Goal: Task Accomplishment & Management: Manage account settings

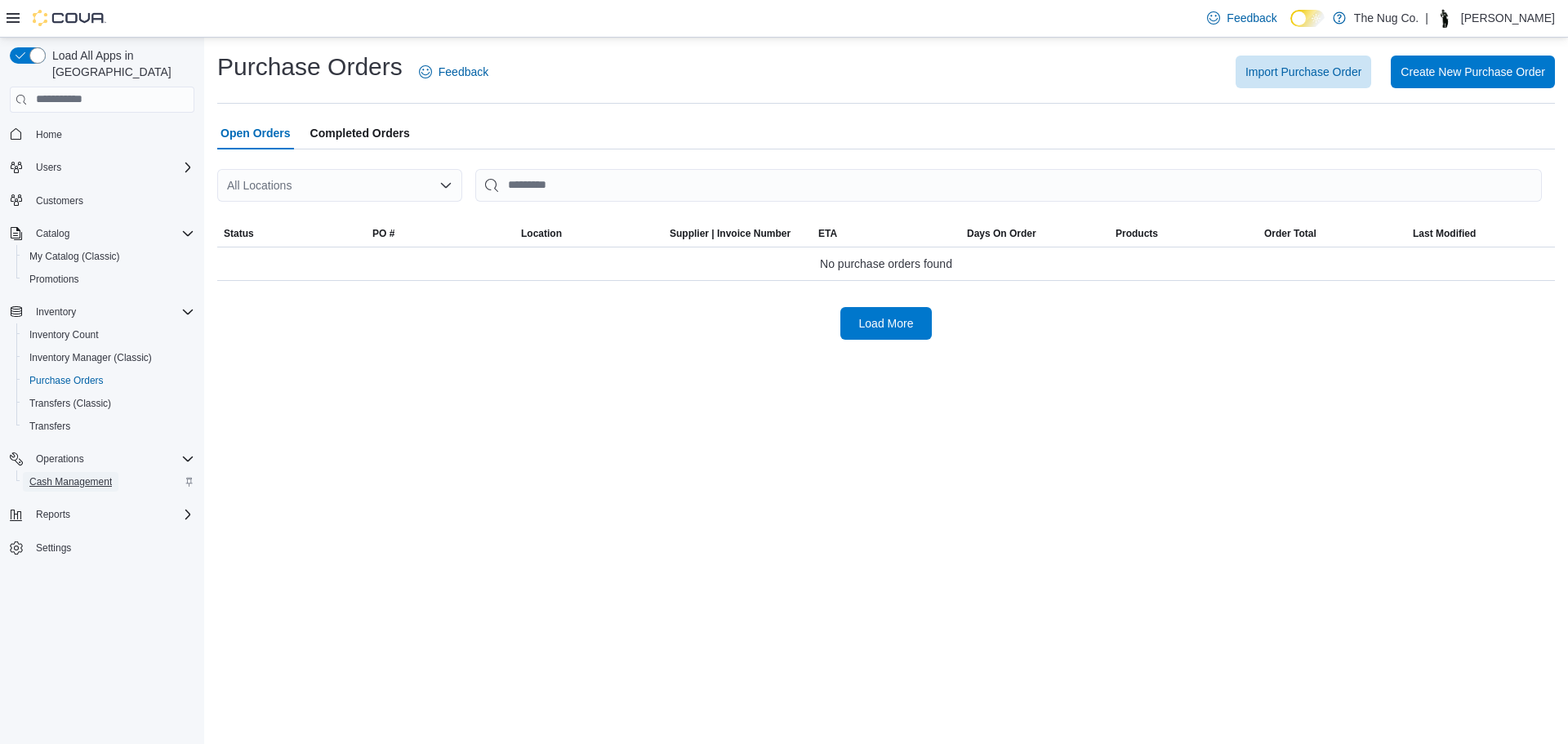
click at [63, 475] on span "Cash Management" at bounding box center [70, 481] width 82 height 13
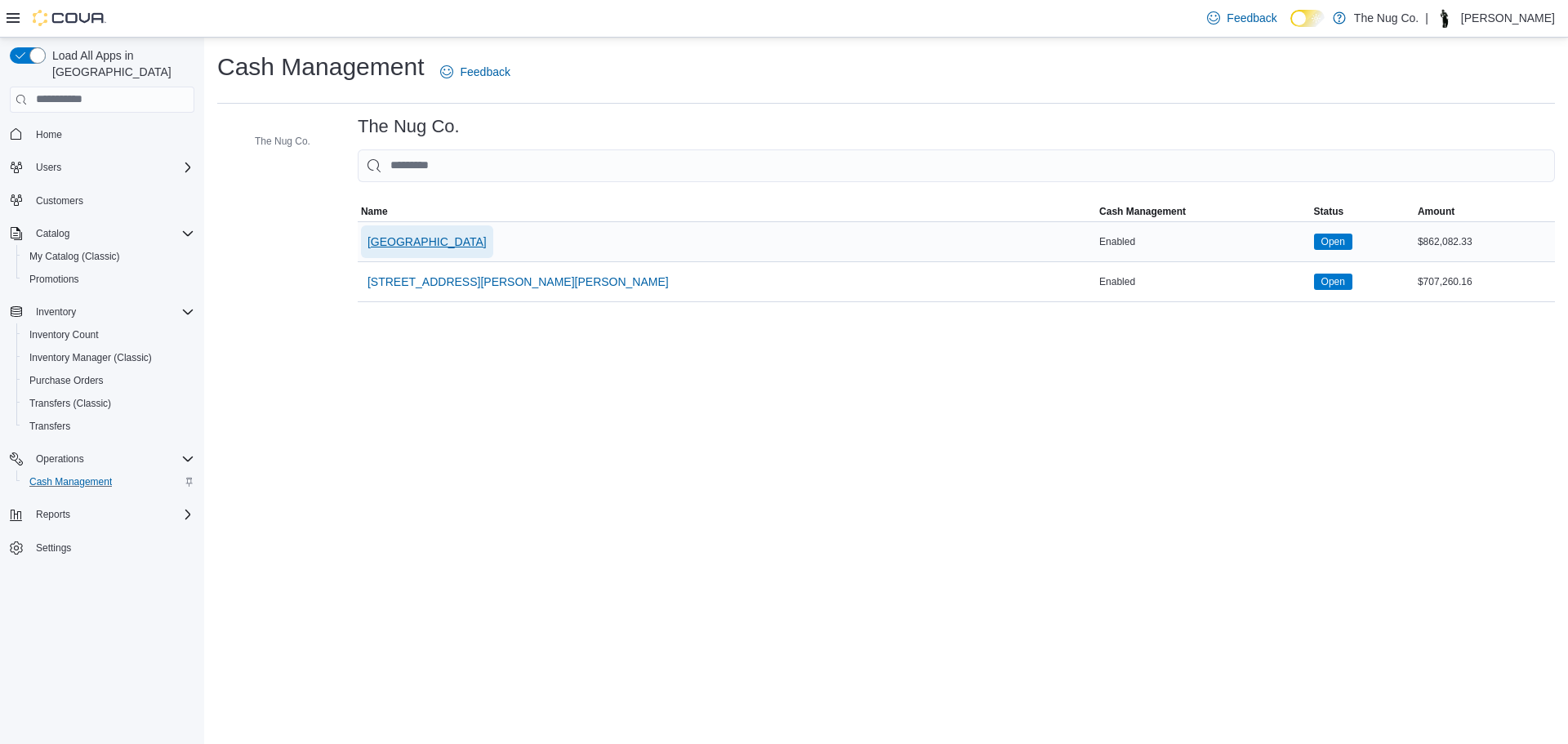
click at [426, 247] on span "[GEOGRAPHIC_DATA]" at bounding box center [426, 241] width 119 height 16
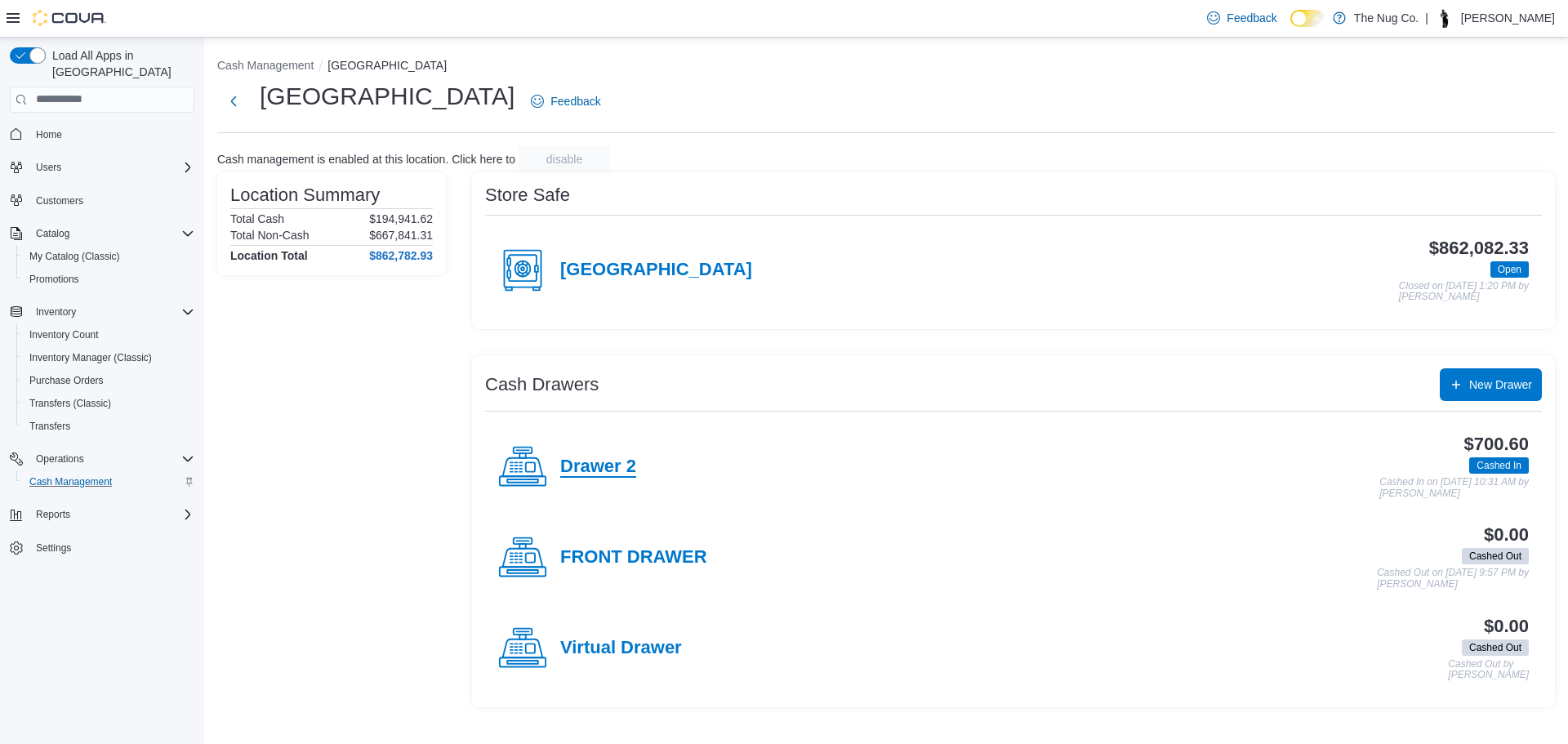
click at [609, 475] on h4 "Drawer 2" at bounding box center [598, 467] width 76 height 21
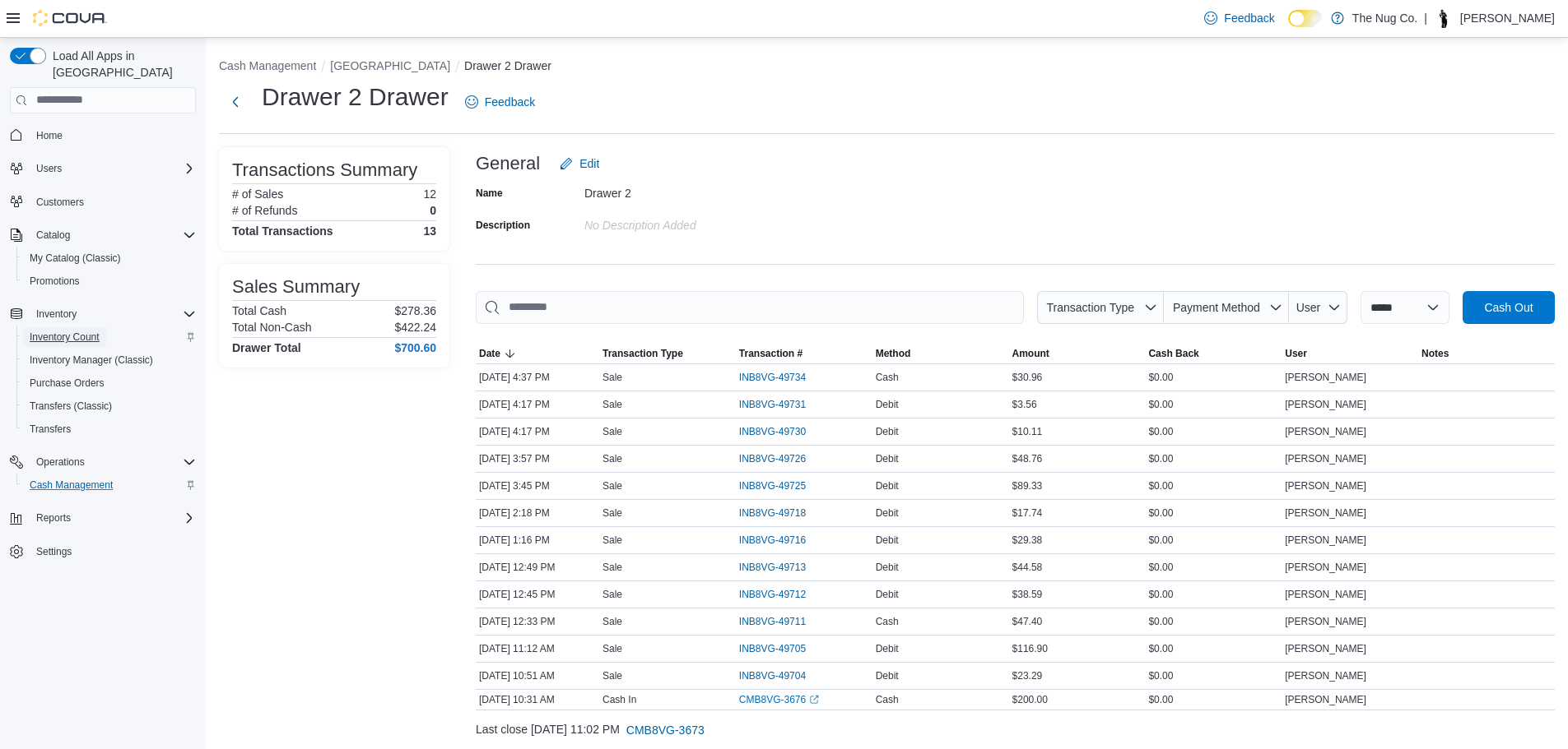
click at [85, 331] on span "Inventory Count" at bounding box center [64, 337] width 70 height 13
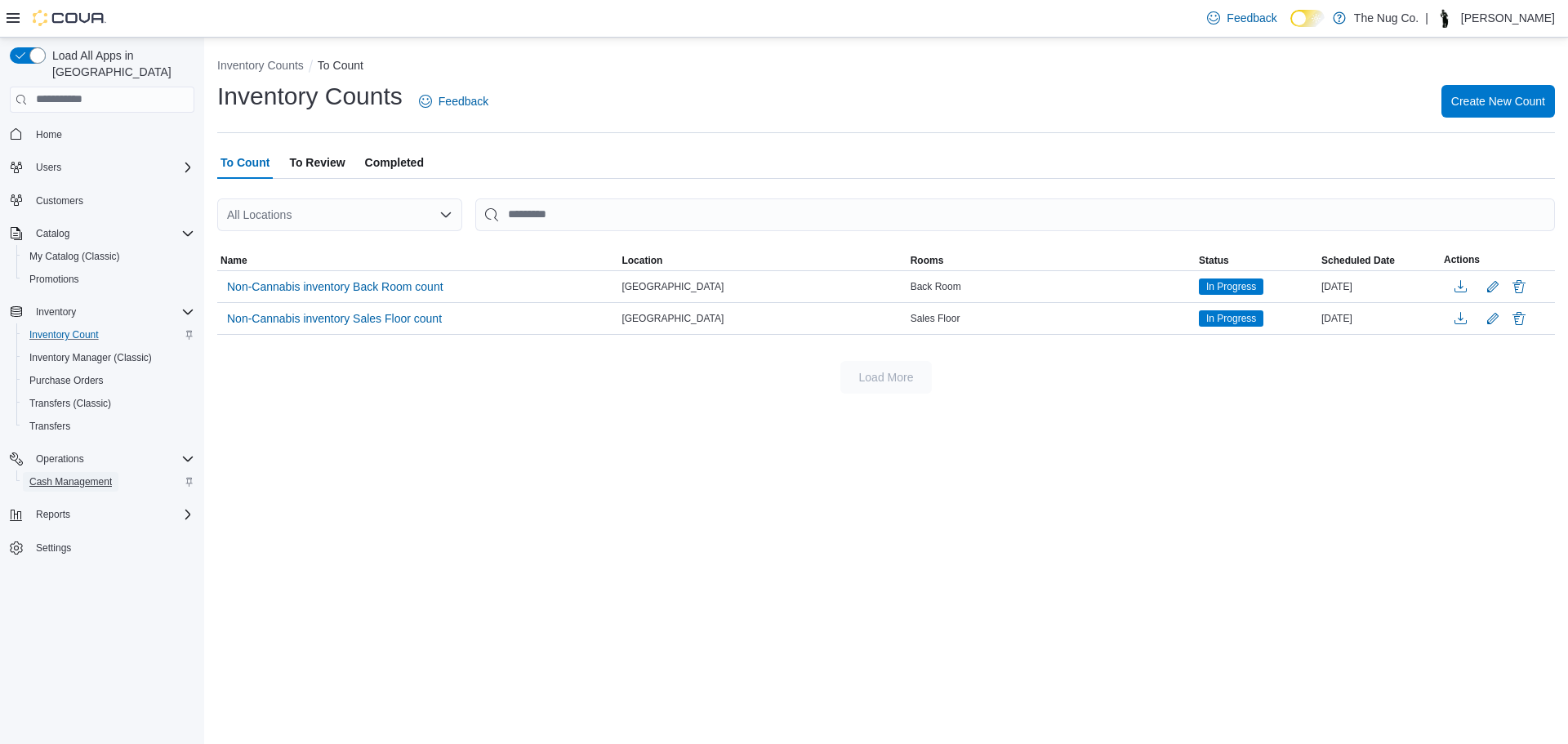
click at [67, 475] on span "Cash Management" at bounding box center [70, 481] width 82 height 20
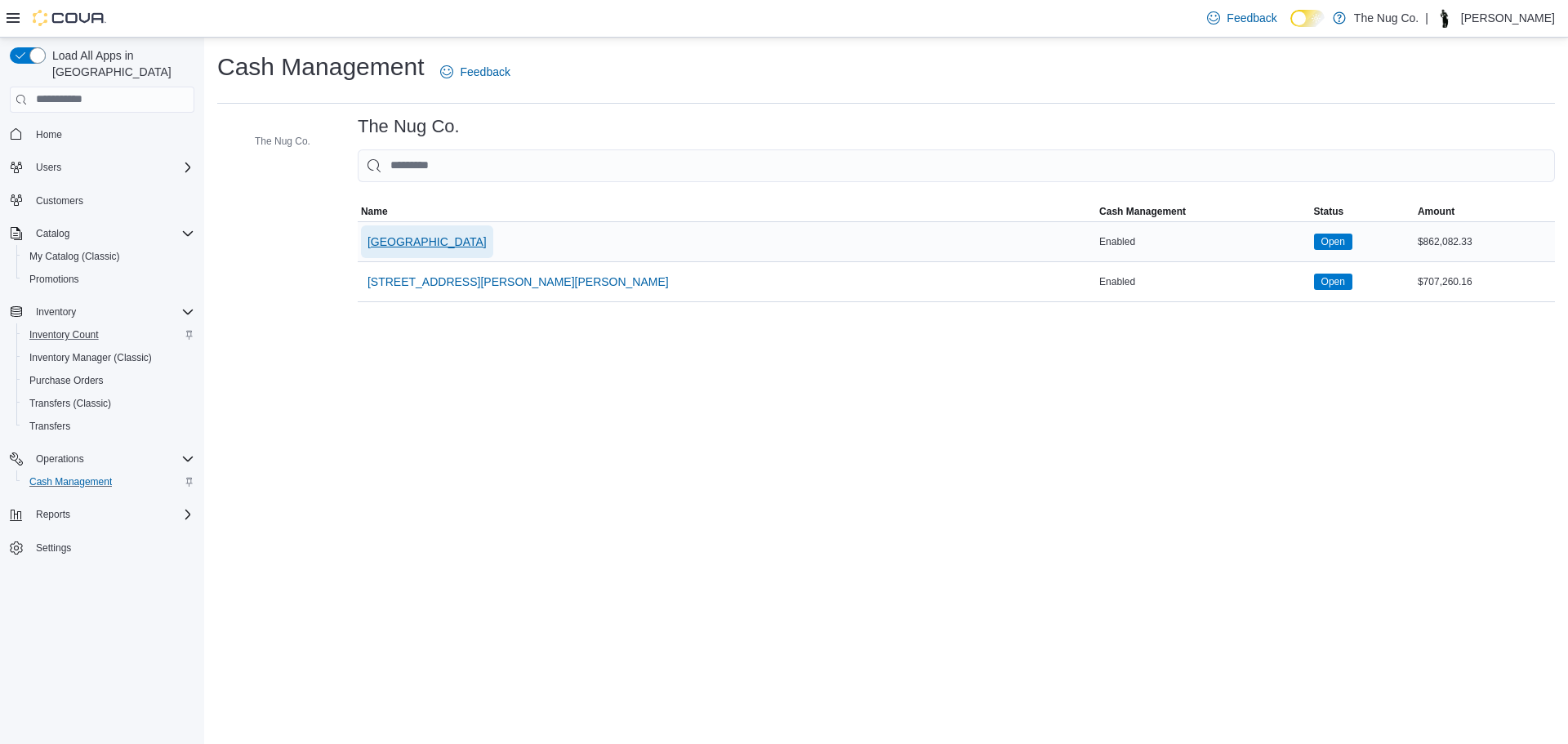
click at [440, 233] on span "[GEOGRAPHIC_DATA]" at bounding box center [426, 241] width 119 height 16
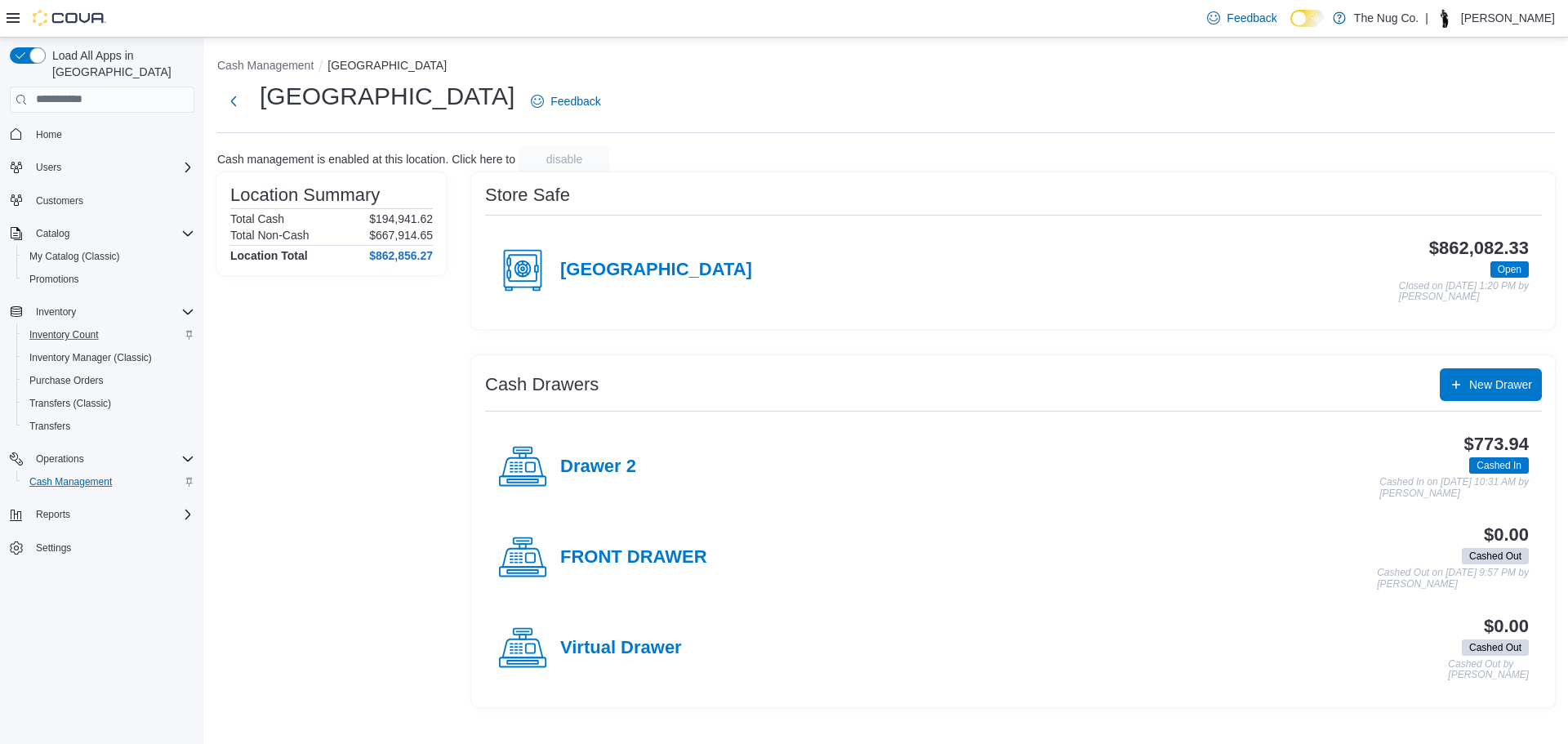
click at [583, 469] on h4 "Drawer 2" at bounding box center [598, 467] width 76 height 21
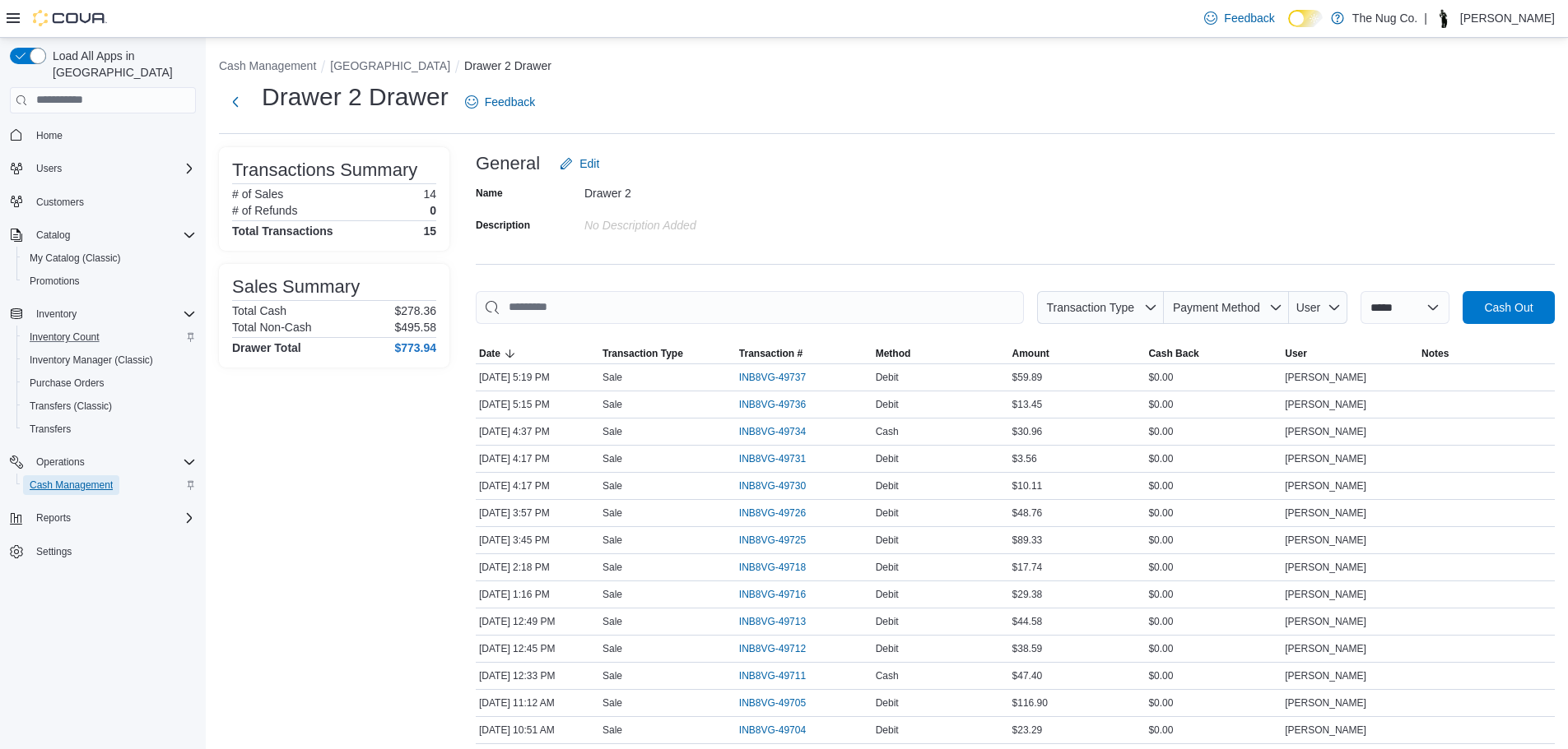
click at [43, 479] on span "Cash Management" at bounding box center [71, 485] width 83 height 13
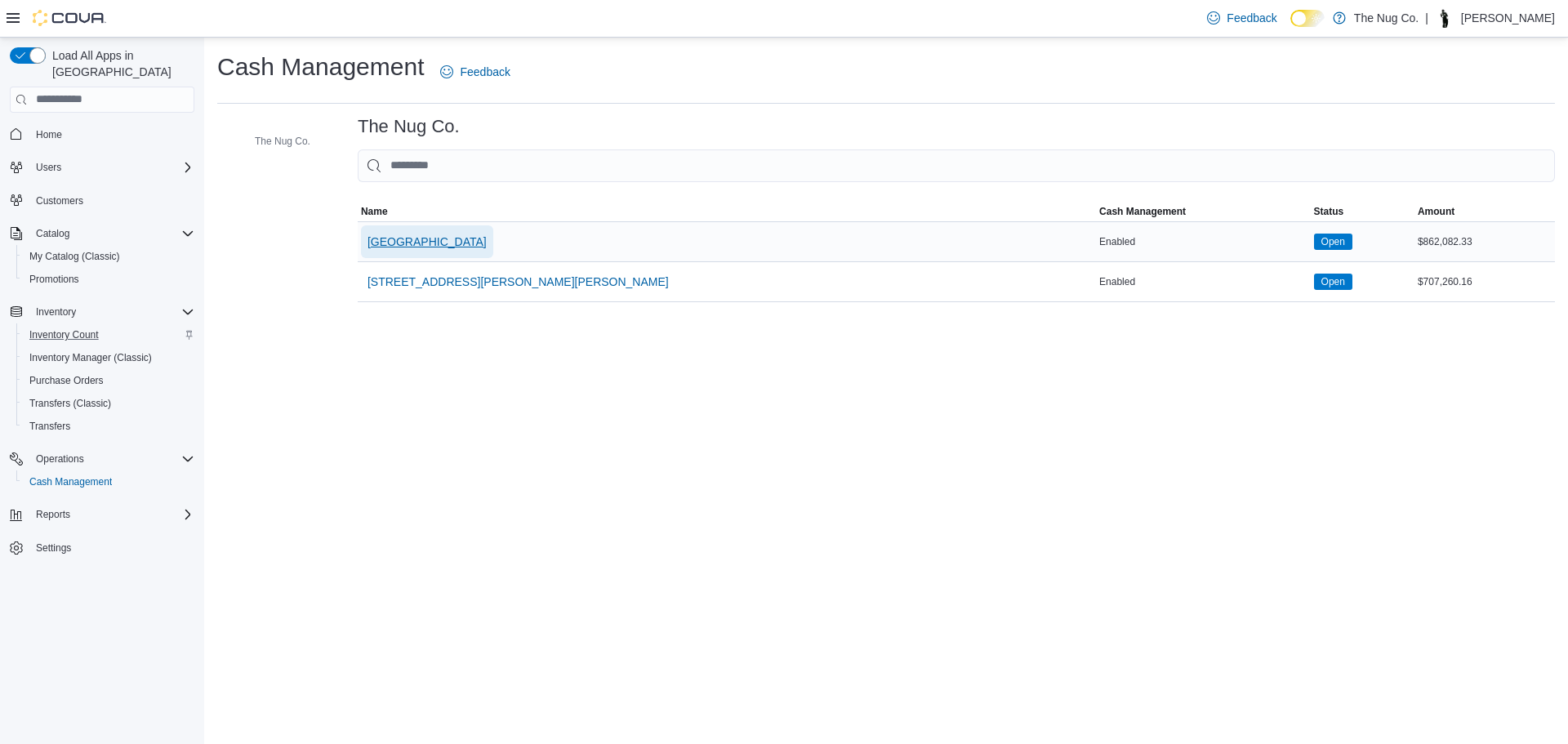
click at [426, 242] on span "[GEOGRAPHIC_DATA]" at bounding box center [426, 241] width 119 height 16
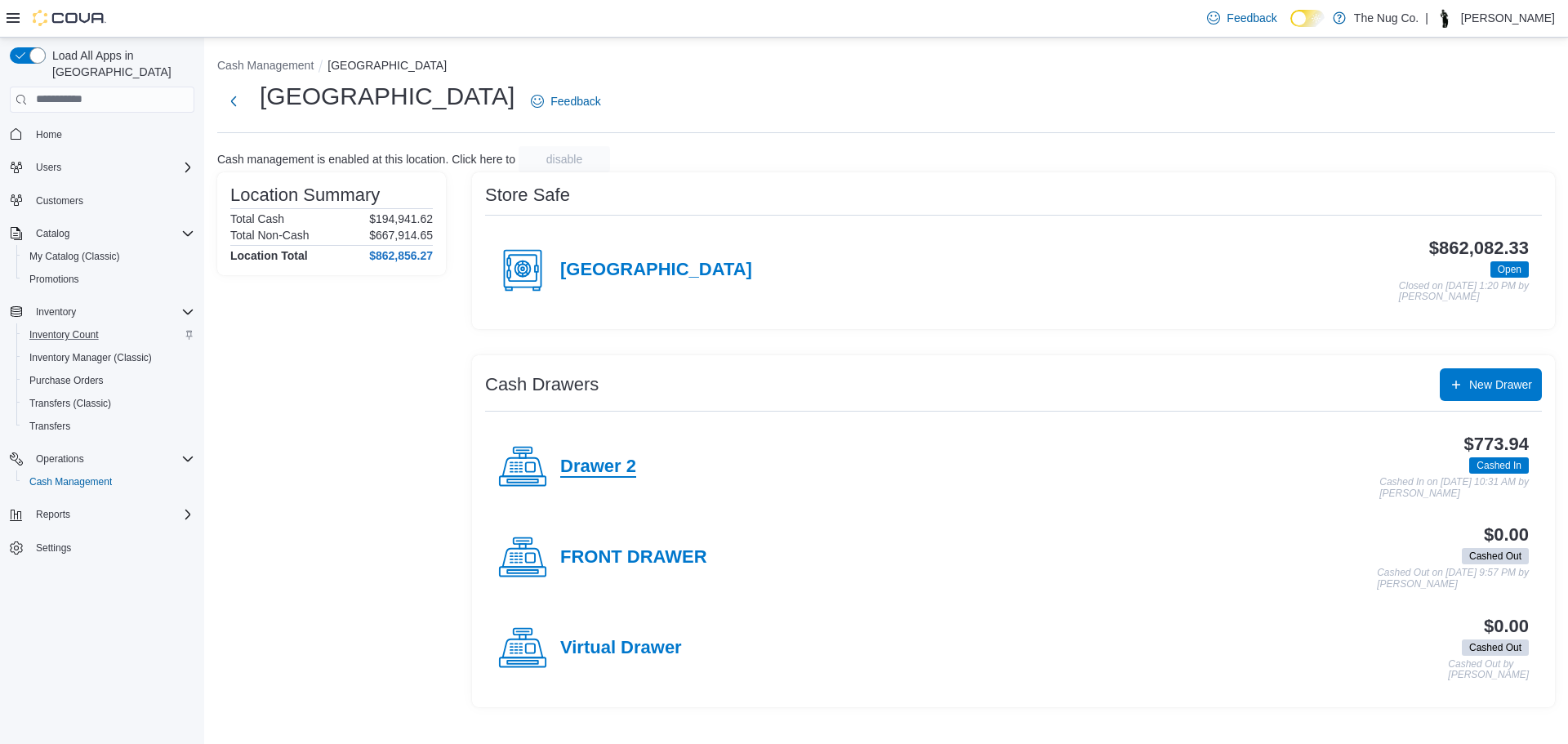
click at [594, 457] on h4 "Drawer 2" at bounding box center [598, 467] width 76 height 21
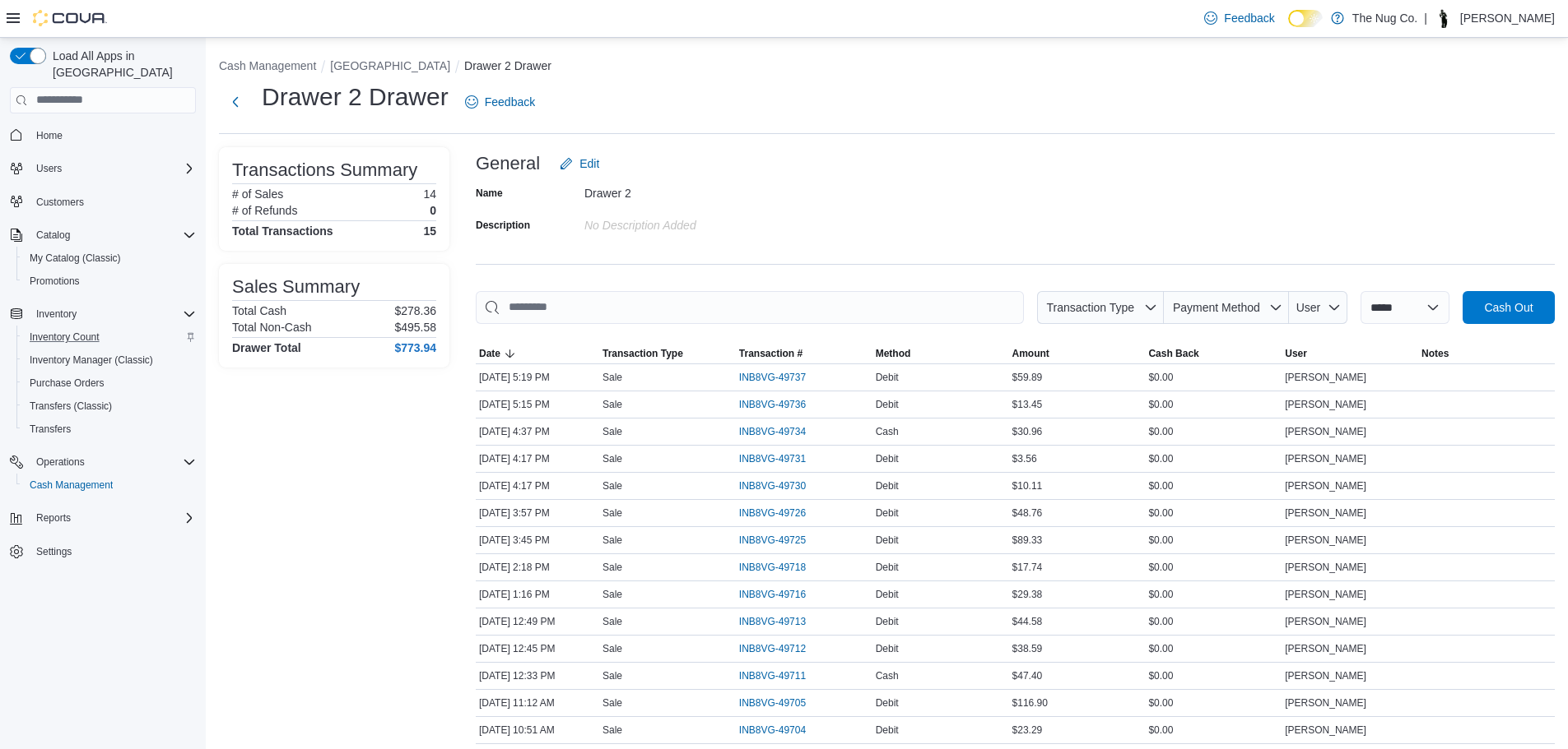
drag, startPoint x: 978, startPoint y: 304, endPoint x: 968, endPoint y: 232, distance: 72.7
click at [968, 232] on div "Name Drawer 2 Description No Description added" at bounding box center [1015, 209] width 1079 height 58
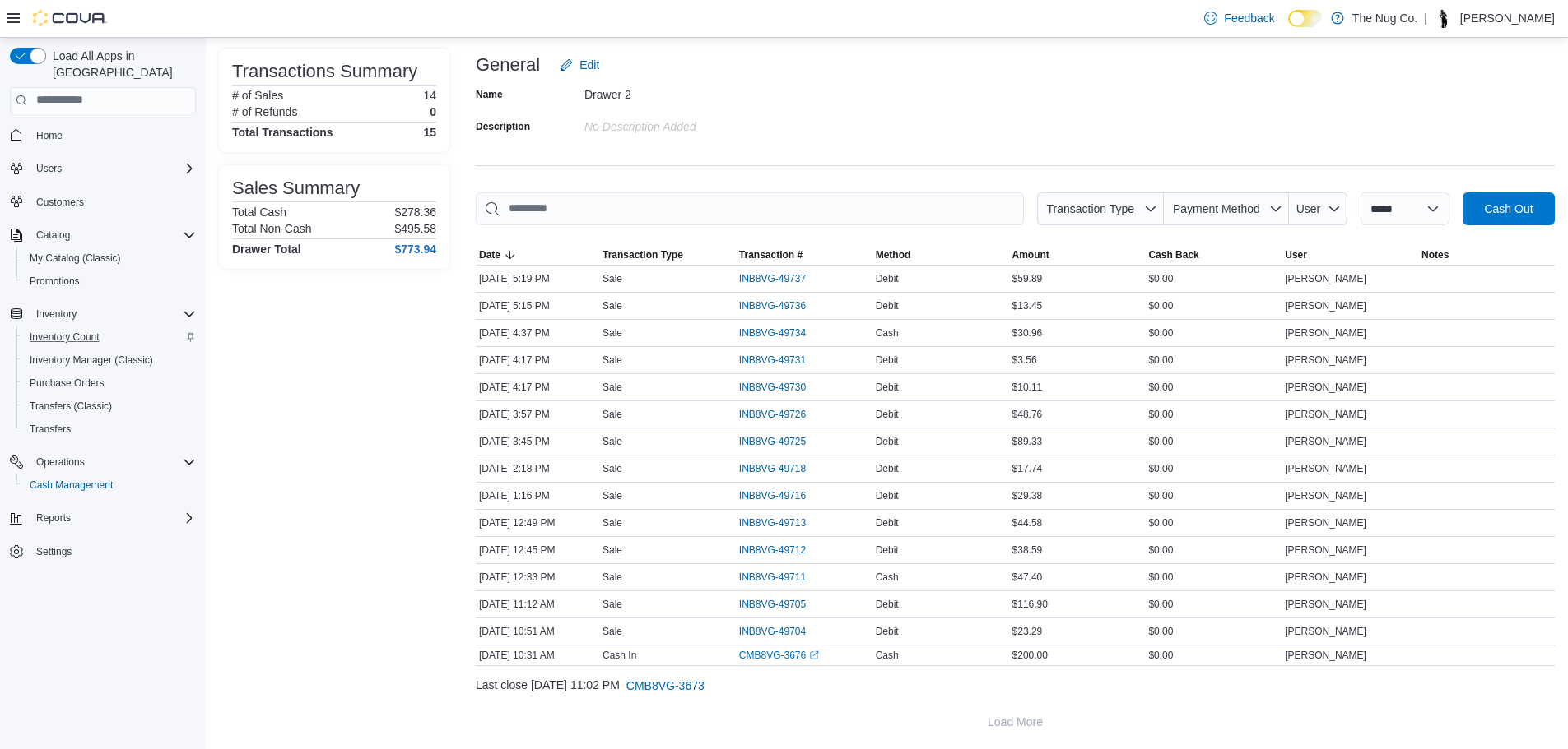
scroll to position [101, 0]
click at [54, 129] on span "Home" at bounding box center [49, 135] width 26 height 13
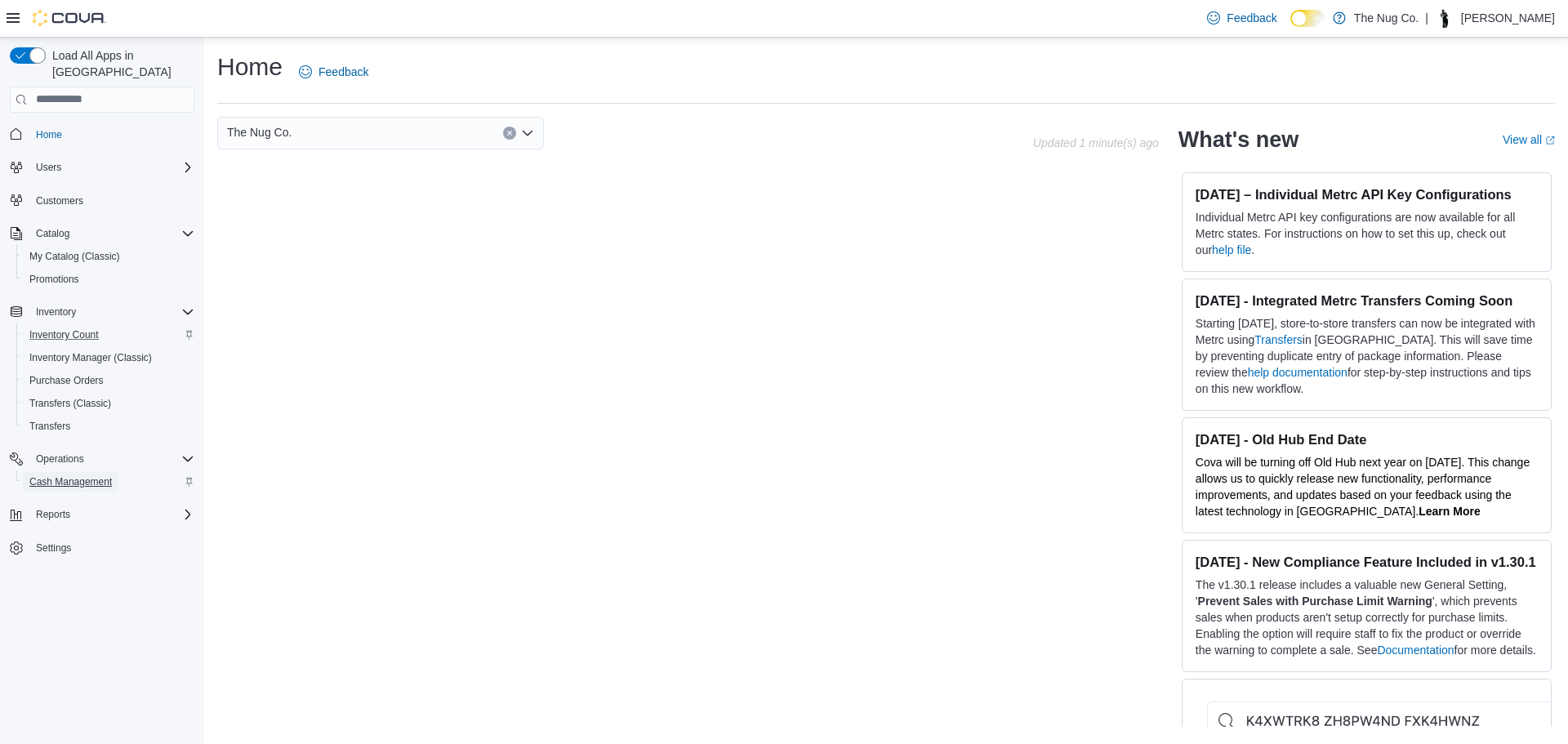
click at [62, 475] on span "Cash Management" at bounding box center [70, 481] width 82 height 13
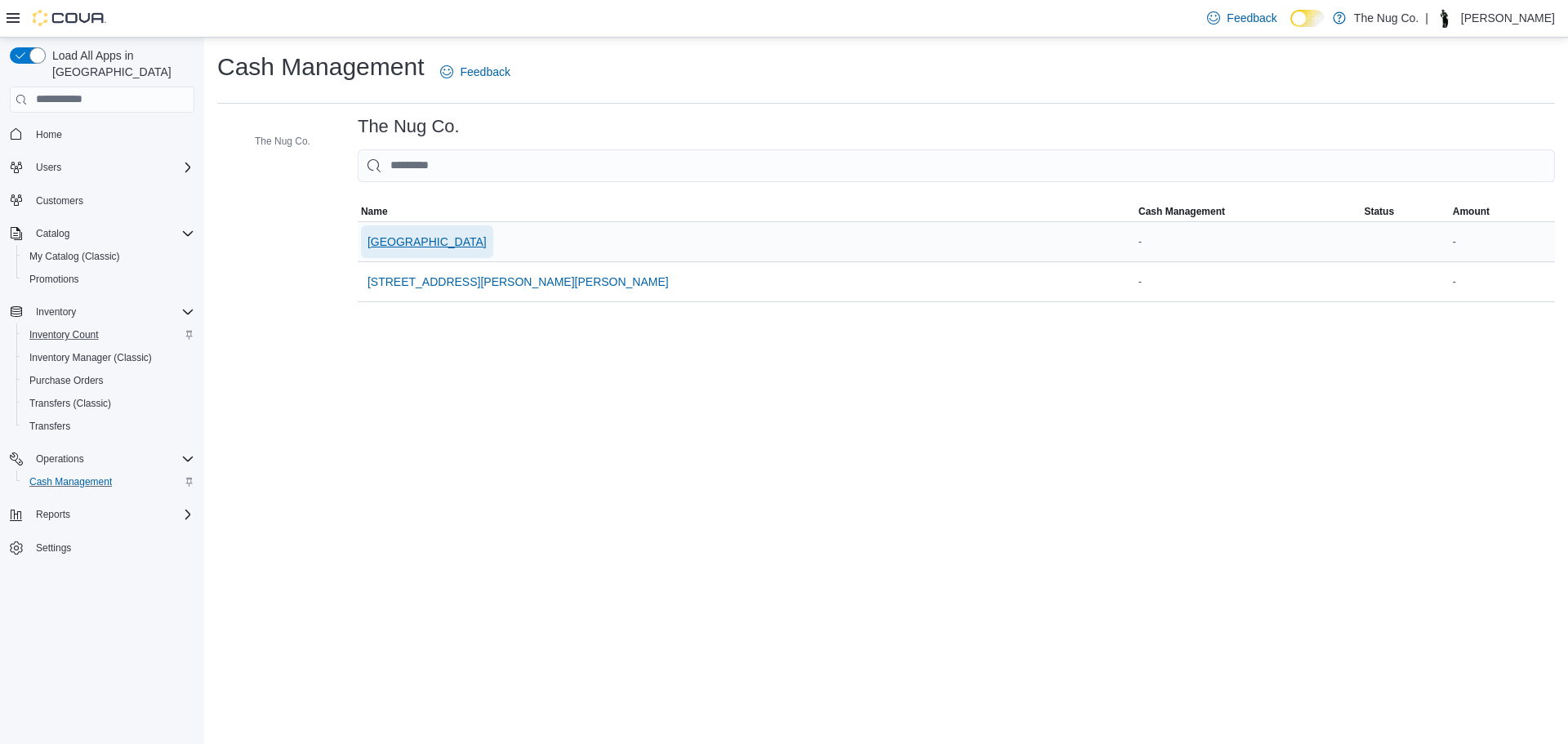
click at [418, 257] on span "[GEOGRAPHIC_DATA]" at bounding box center [426, 242] width 119 height 33
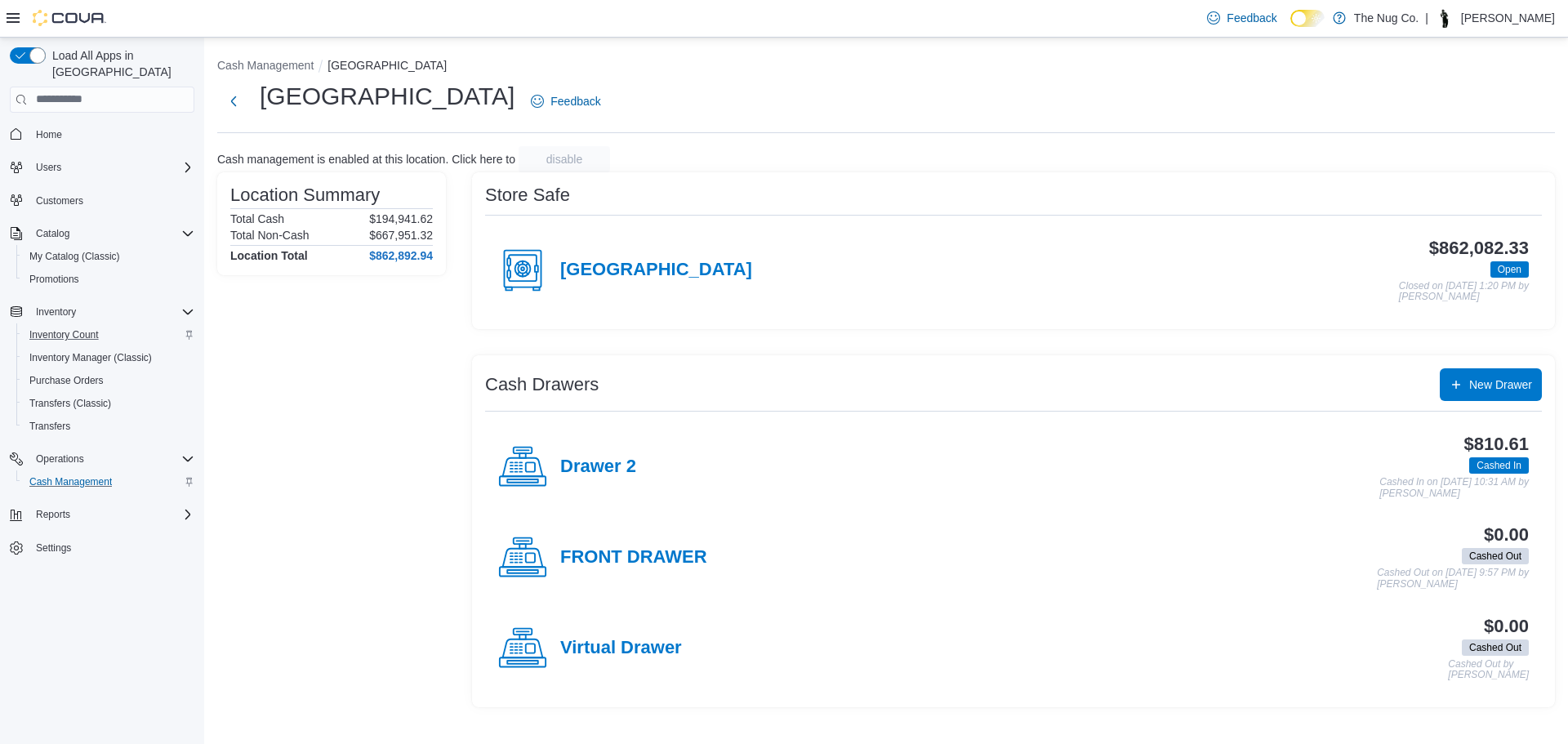
click at [617, 451] on div "Drawer 2" at bounding box center [567, 467] width 138 height 49
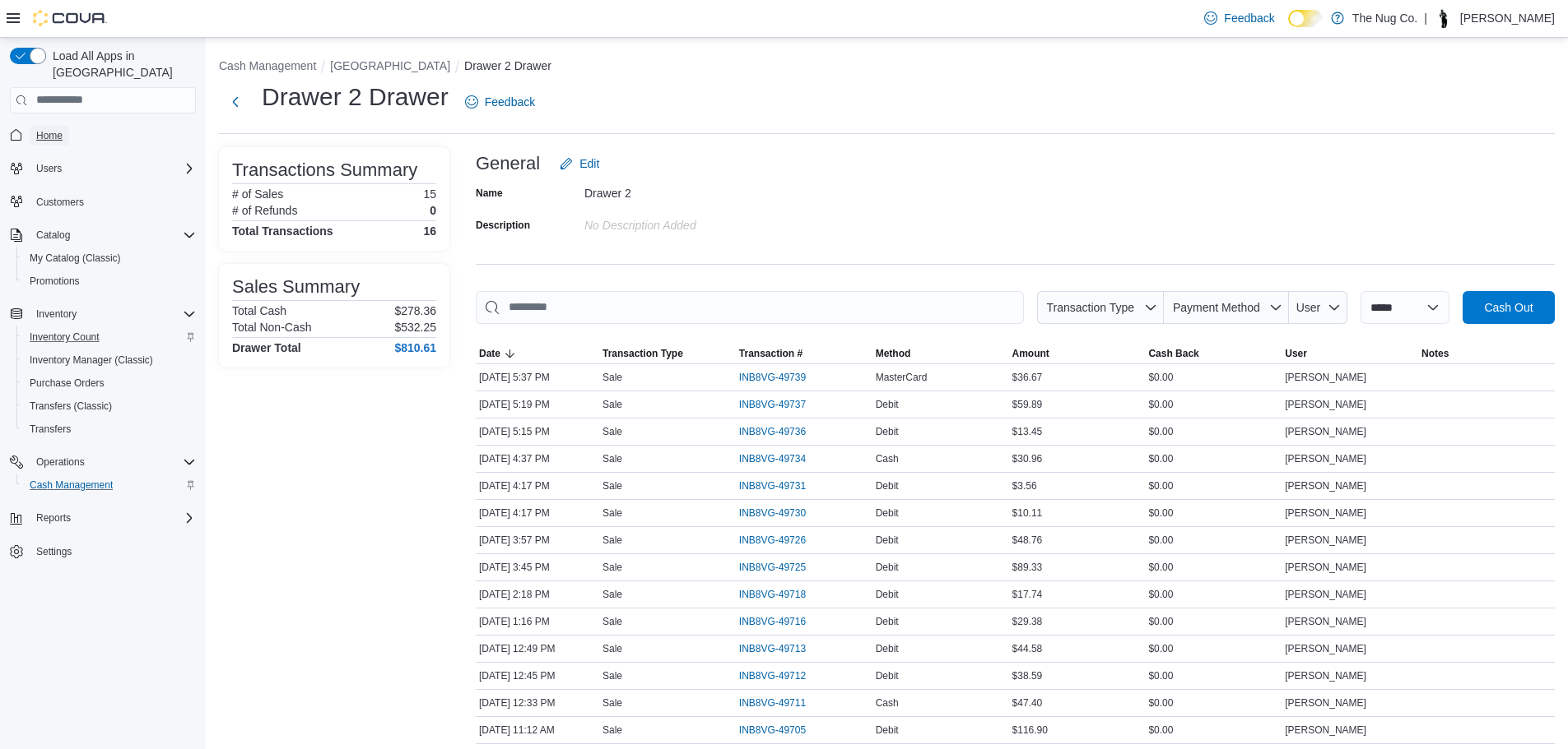
click at [51, 129] on span "Home" at bounding box center [49, 135] width 26 height 13
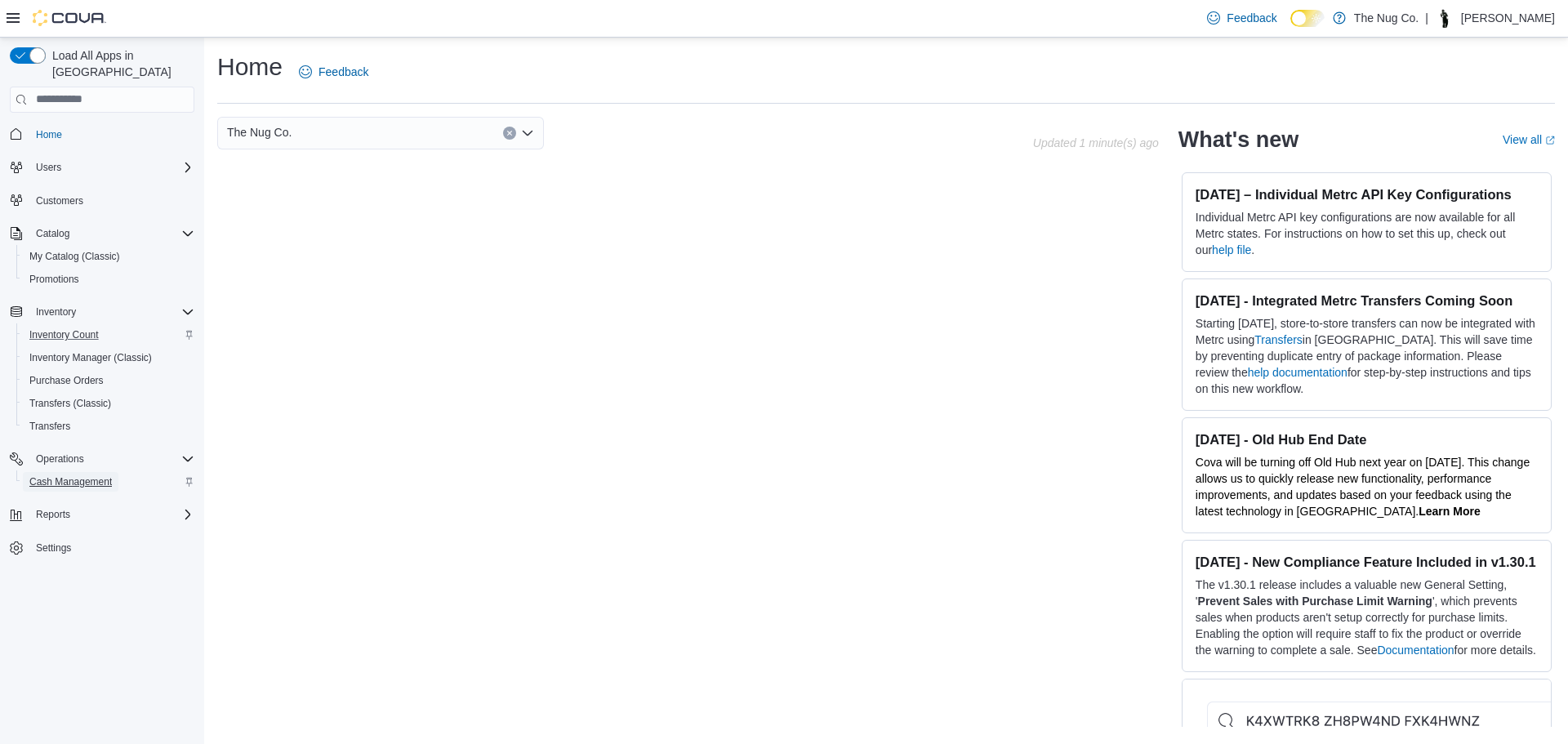
click at [84, 472] on span "Cash Management" at bounding box center [70, 481] width 82 height 20
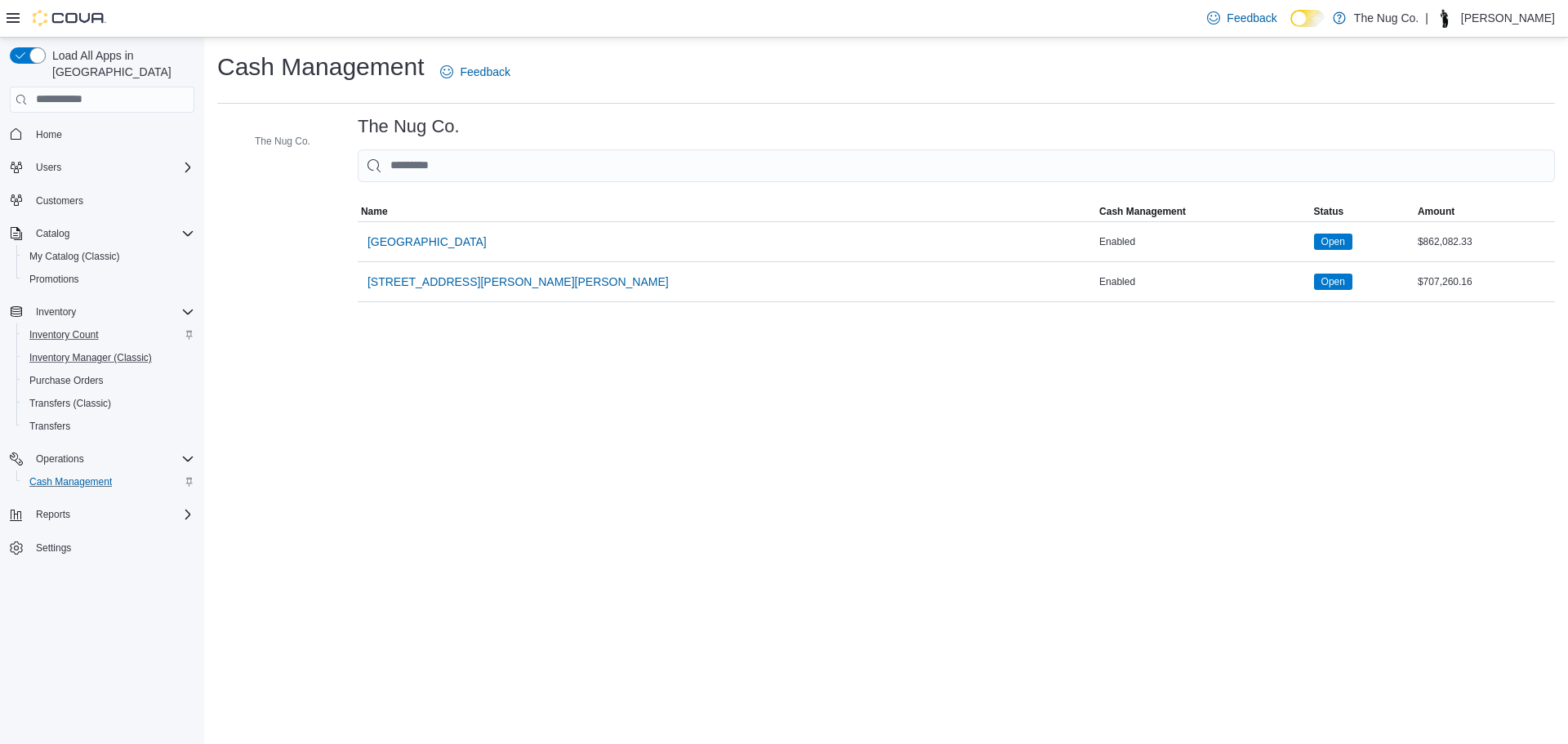
click at [60, 352] on button "Inventory Manager (Classic)" at bounding box center [108, 358] width 184 height 23
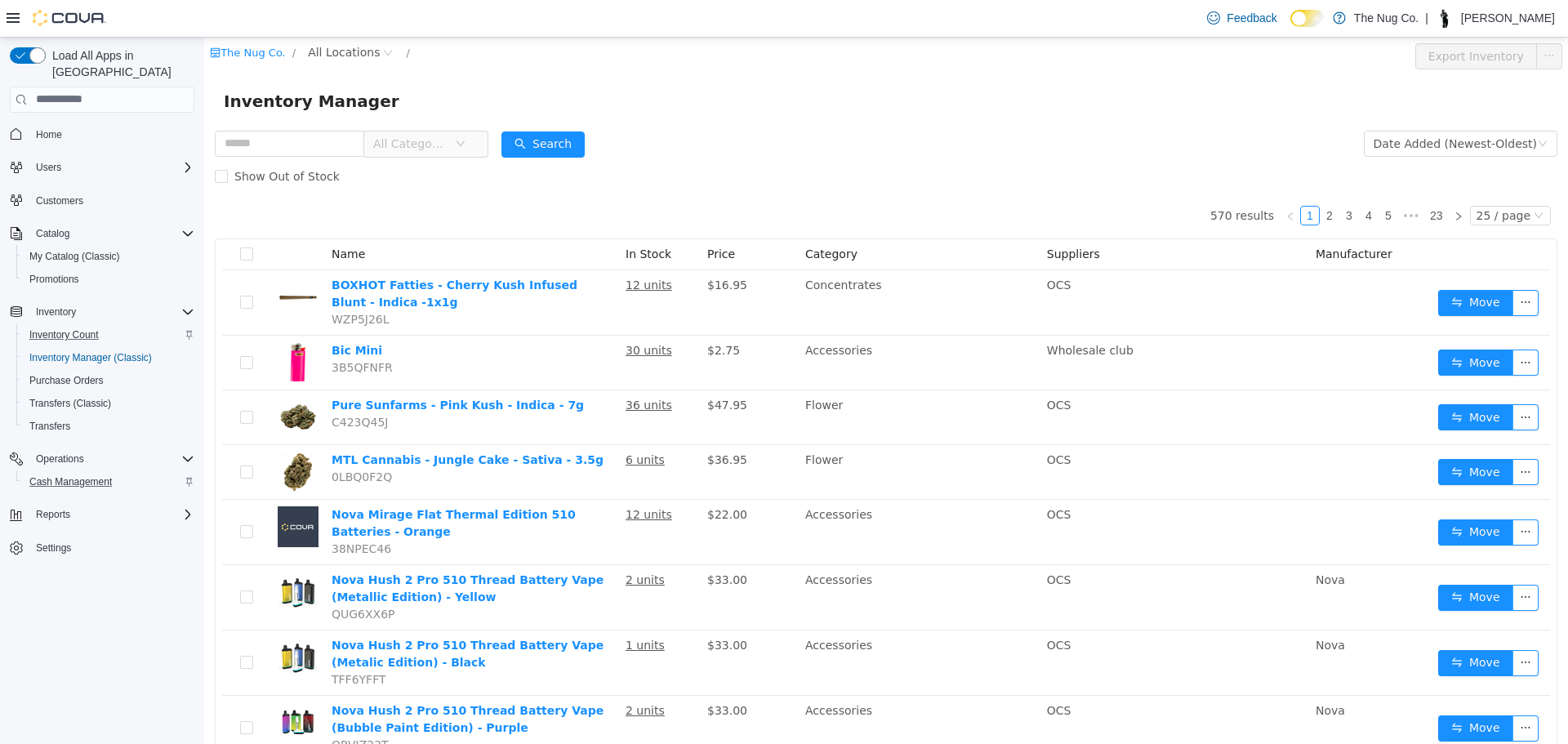
click at [455, 139] on span "All Categories" at bounding box center [413, 142] width 81 height 25
click at [449, 402] on span "Concentrates" at bounding box center [459, 405] width 76 height 13
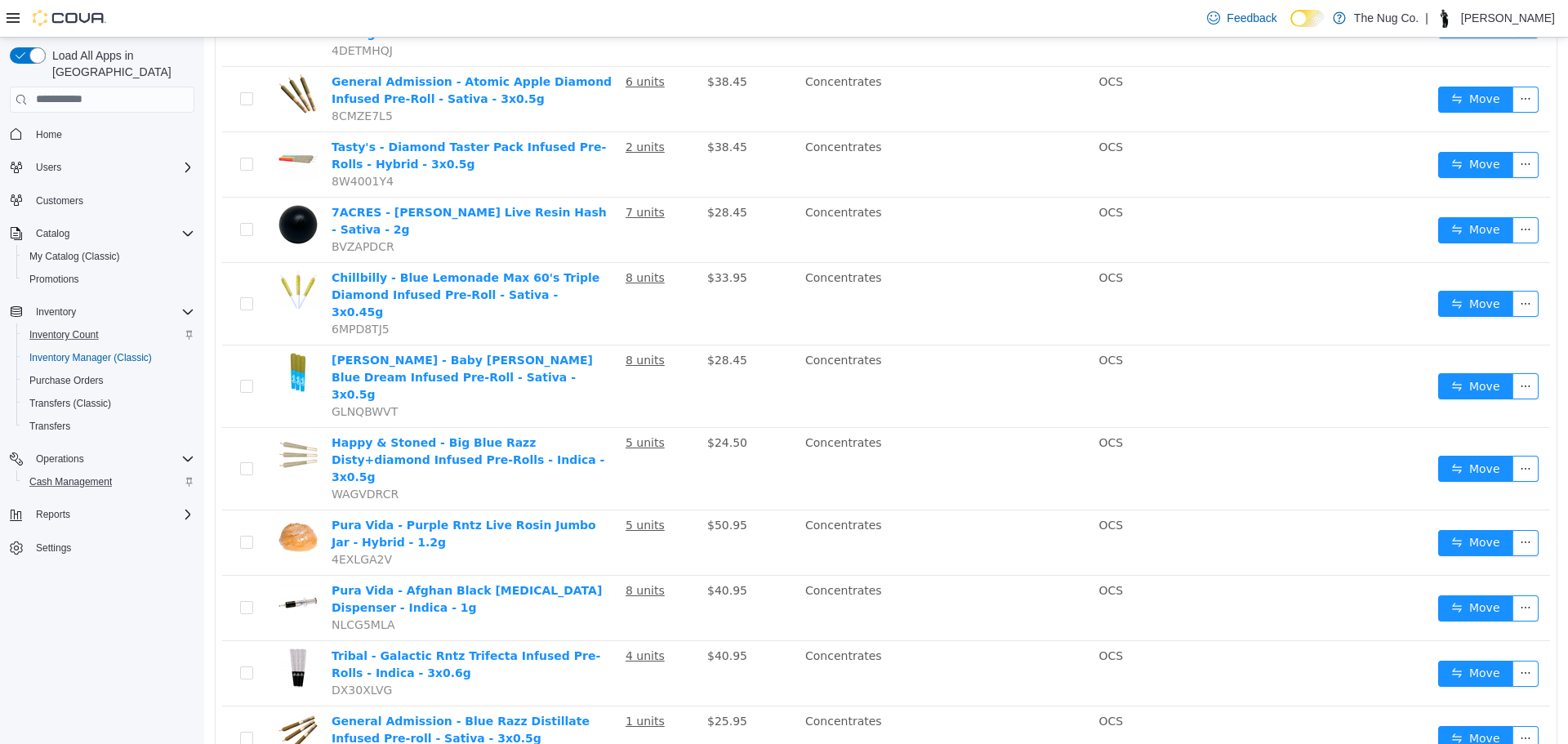
scroll to position [1144, 0]
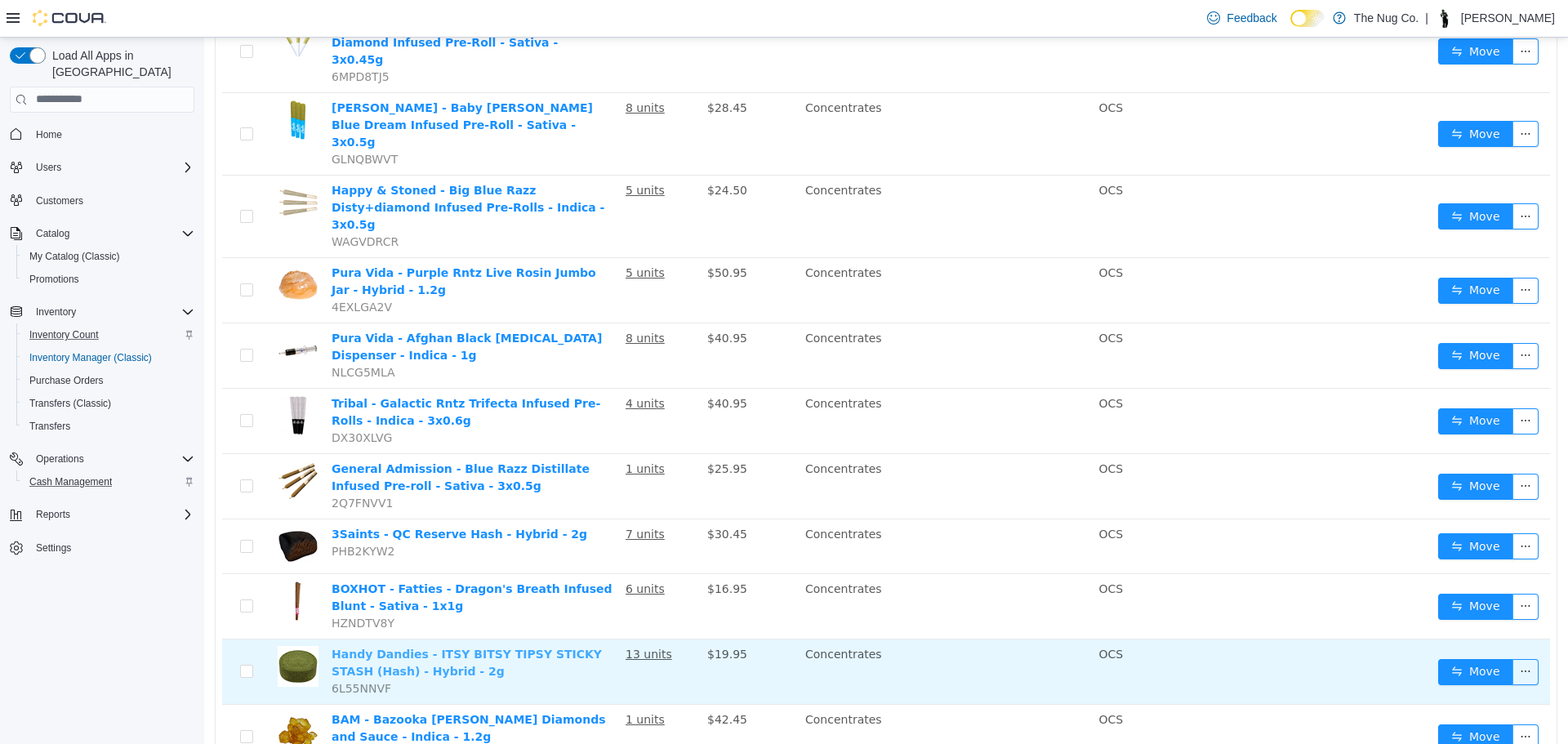
click at [556, 647] on link "Handy Dandies - ITSY BITSY TIPSY STICKY STASH (Hash) - Hybrid - 2g" at bounding box center [467, 662] width 270 height 30
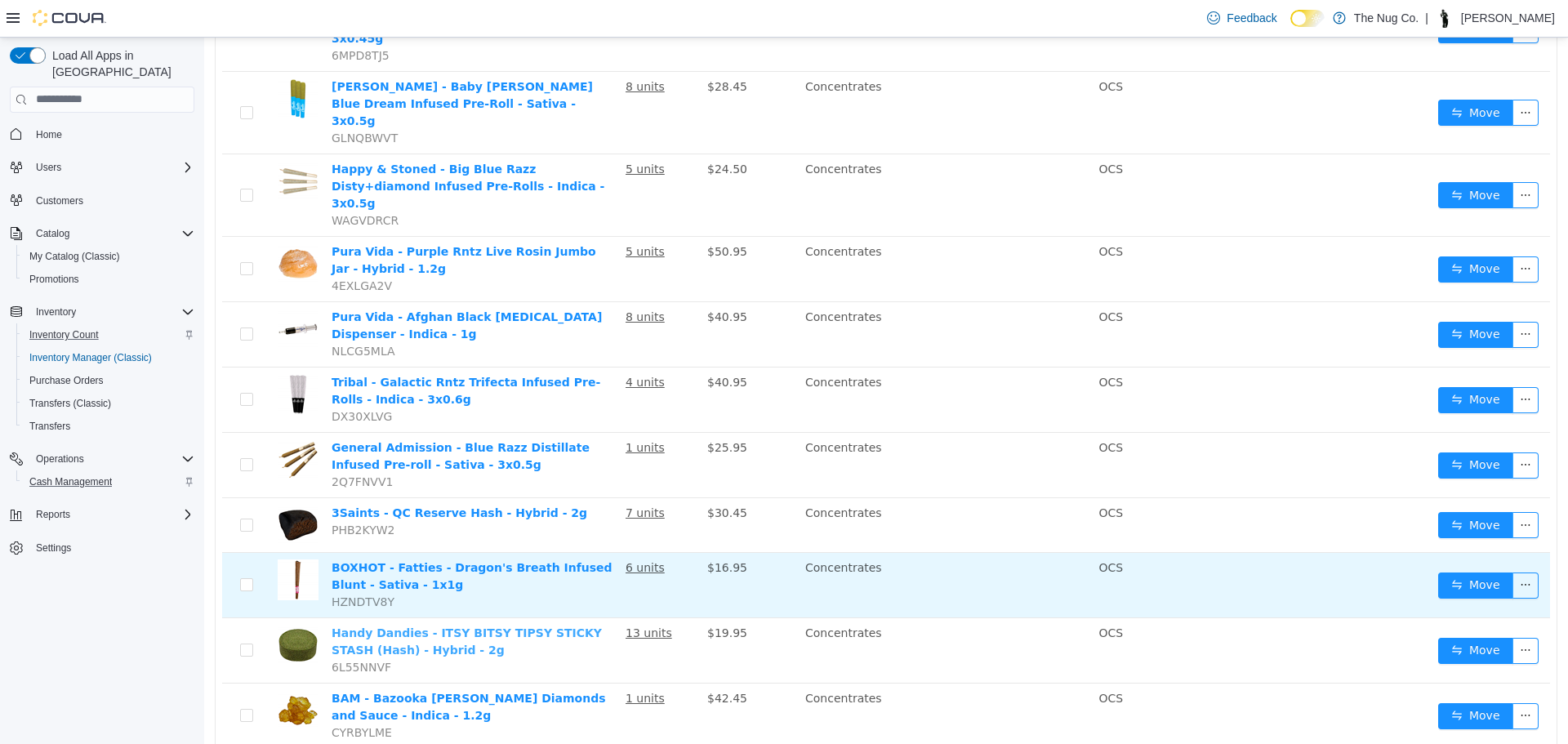
scroll to position [1185, 0]
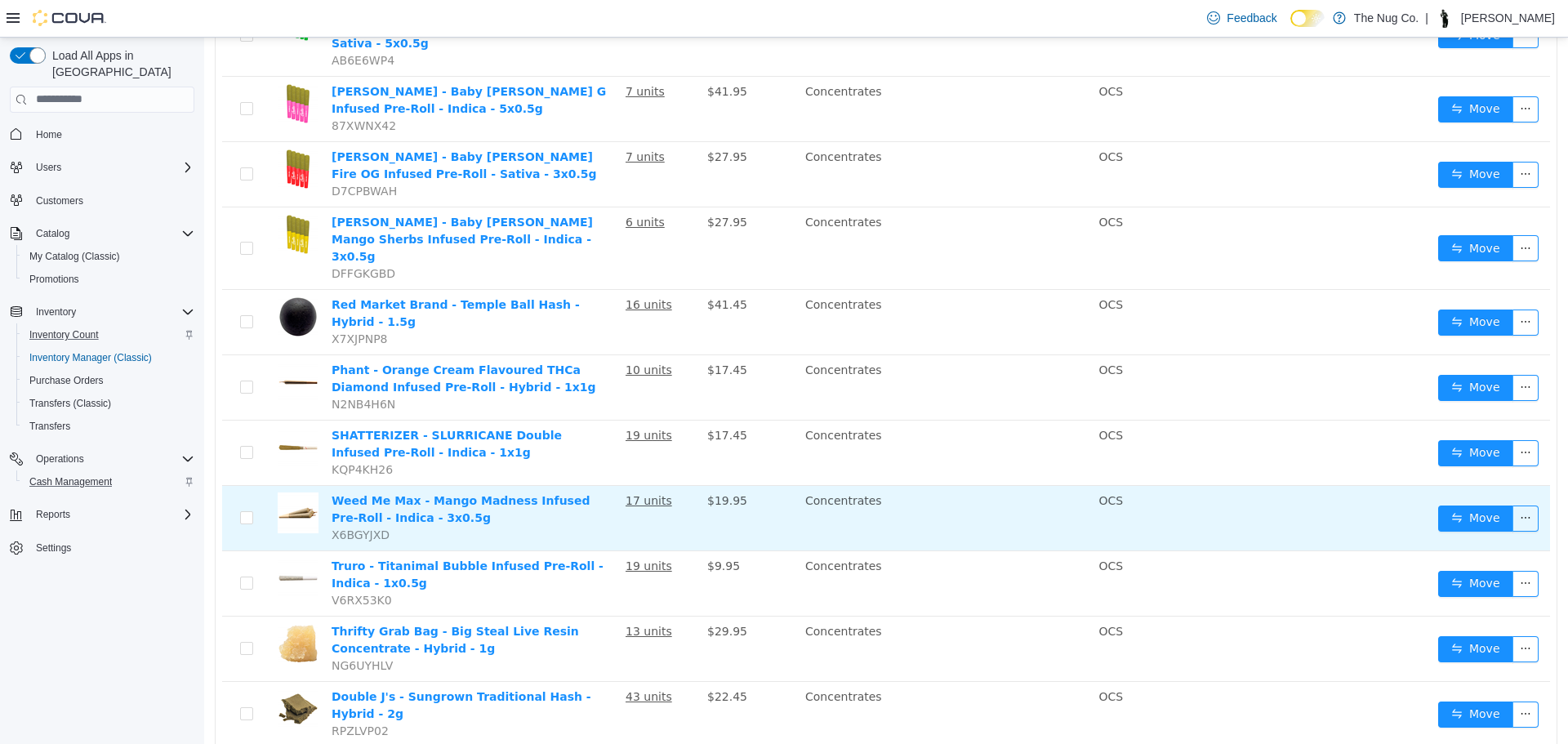
scroll to position [1164, 0]
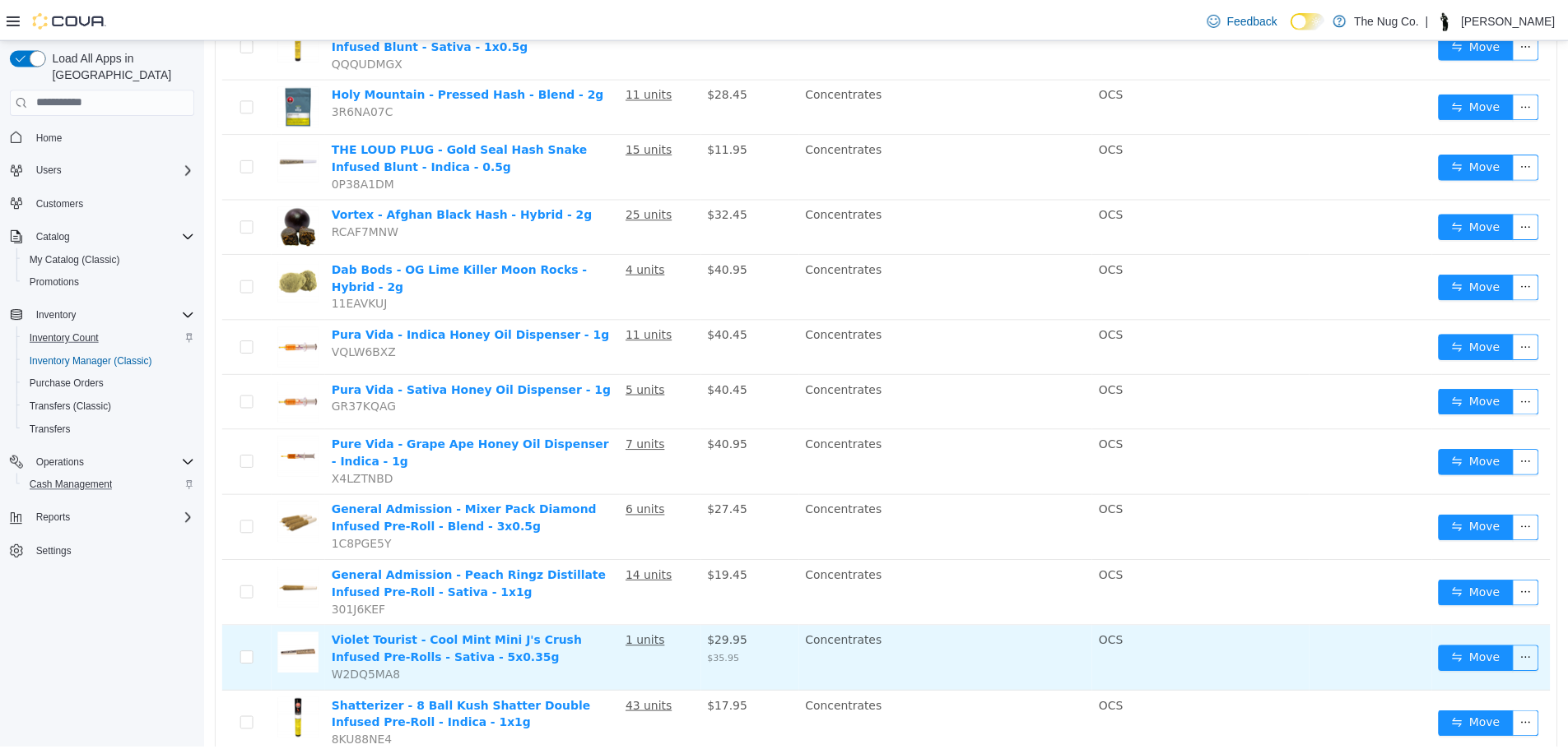
scroll to position [811, 0]
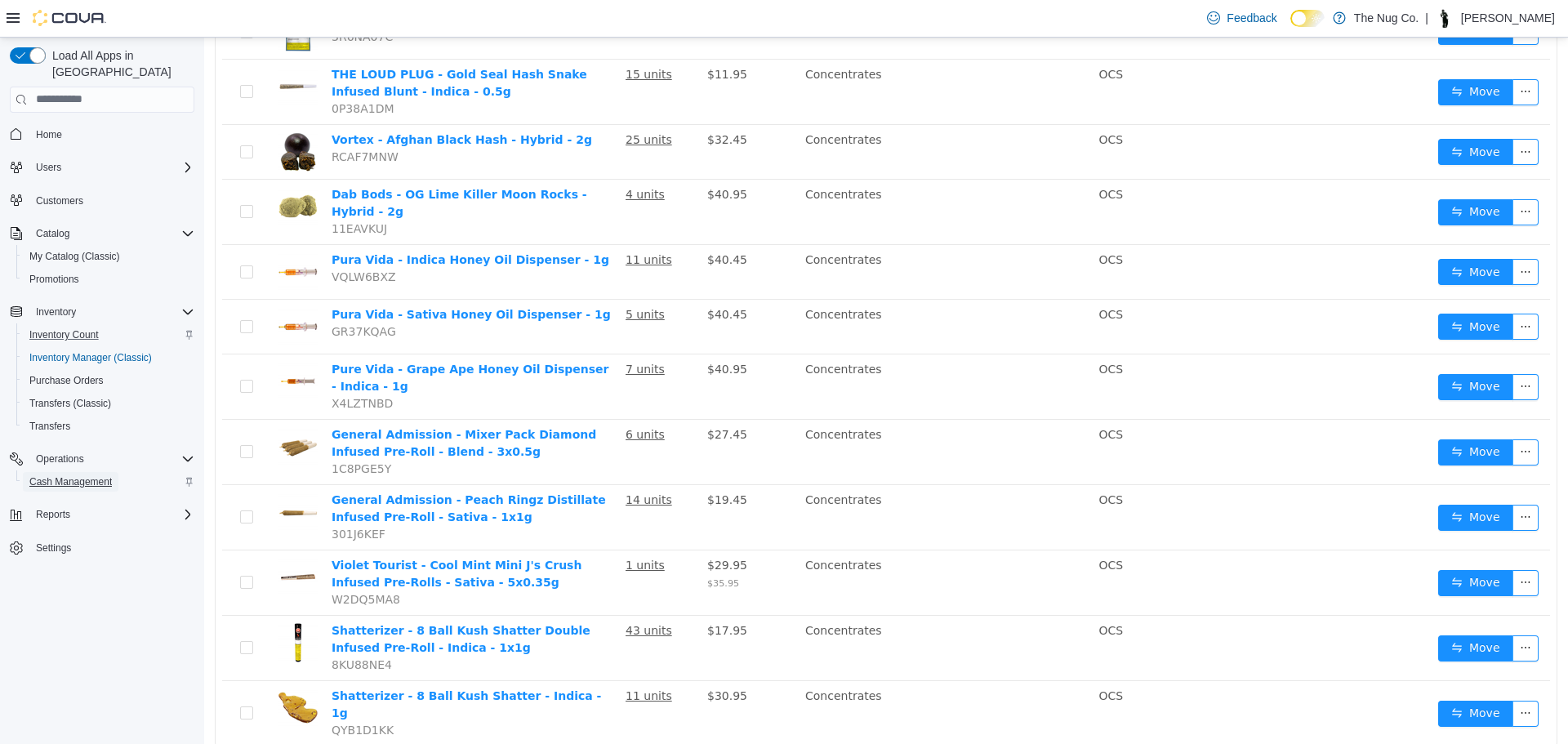
click at [84, 475] on span "Cash Management" at bounding box center [70, 481] width 82 height 13
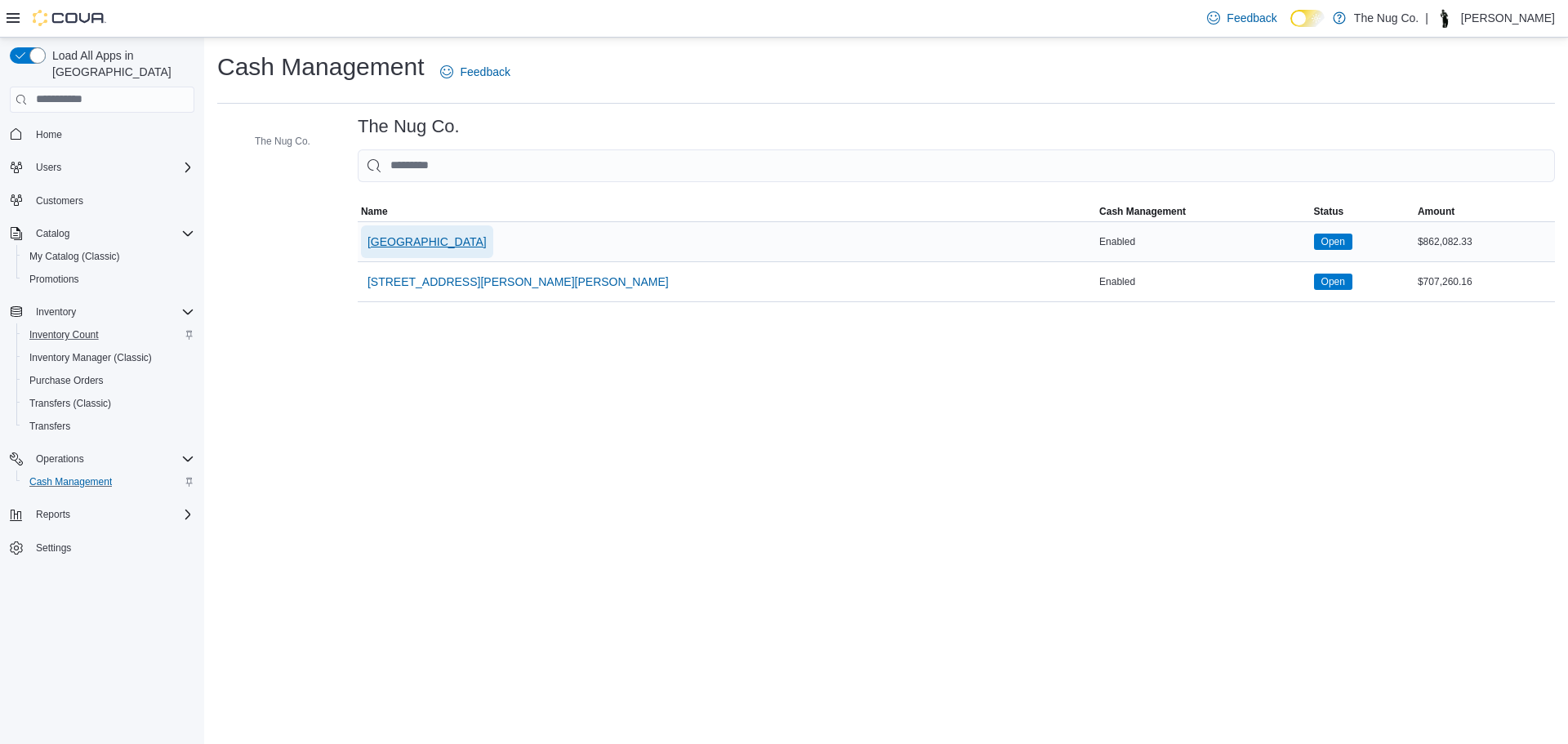
click at [447, 256] on span "[GEOGRAPHIC_DATA]" at bounding box center [426, 242] width 119 height 33
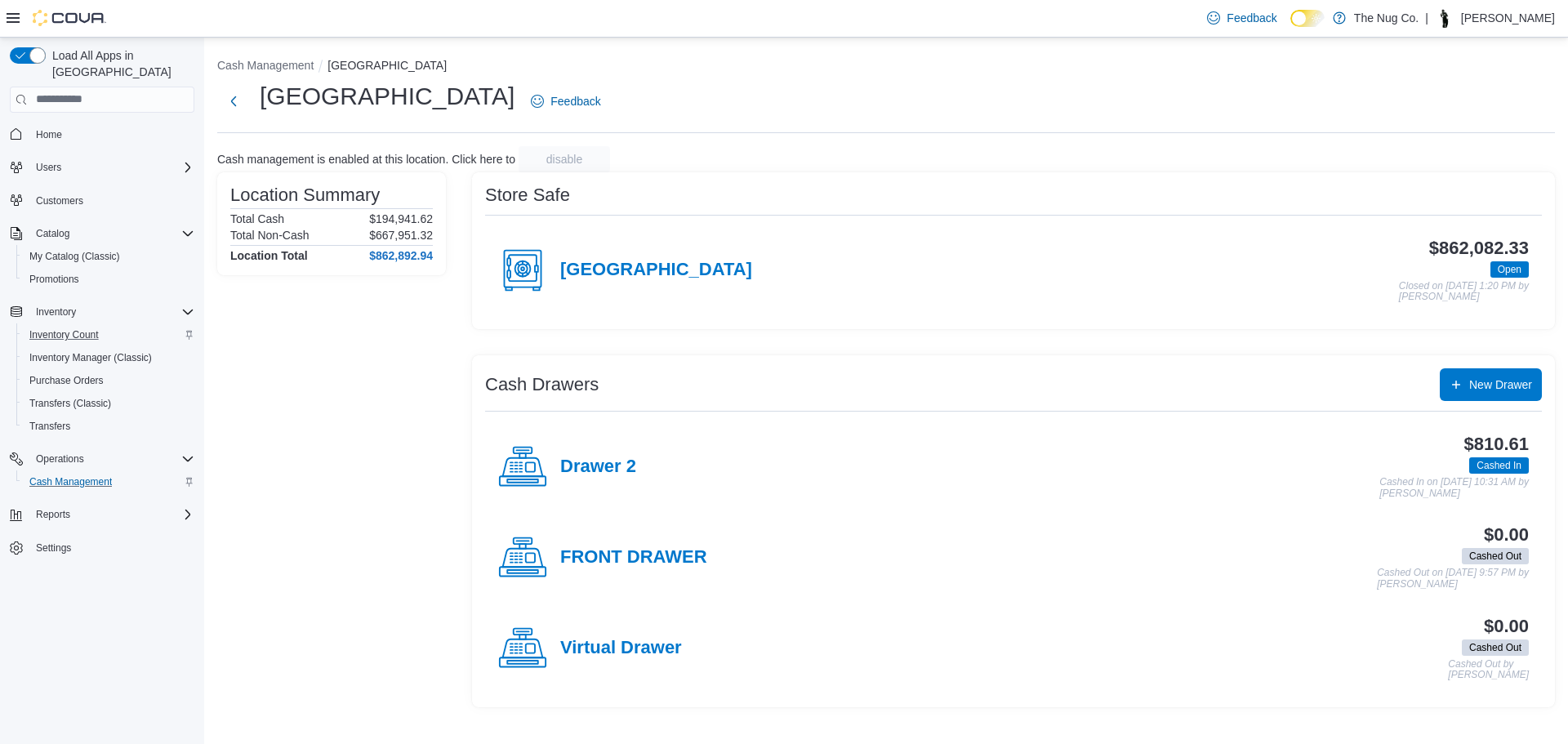
click at [549, 451] on div "Drawer 2" at bounding box center [567, 467] width 138 height 49
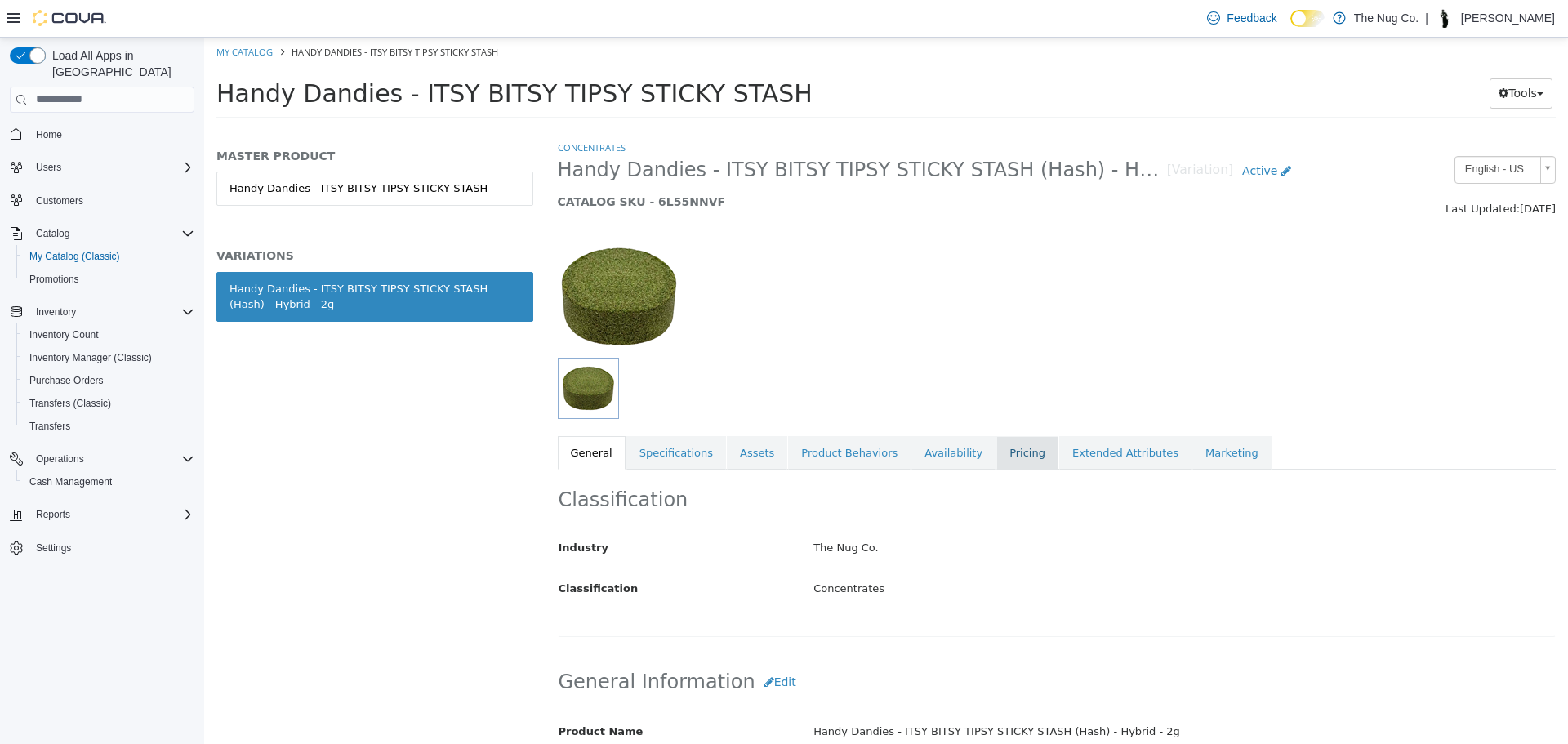
click at [997, 447] on link "Pricing" at bounding box center [1028, 452] width 62 height 34
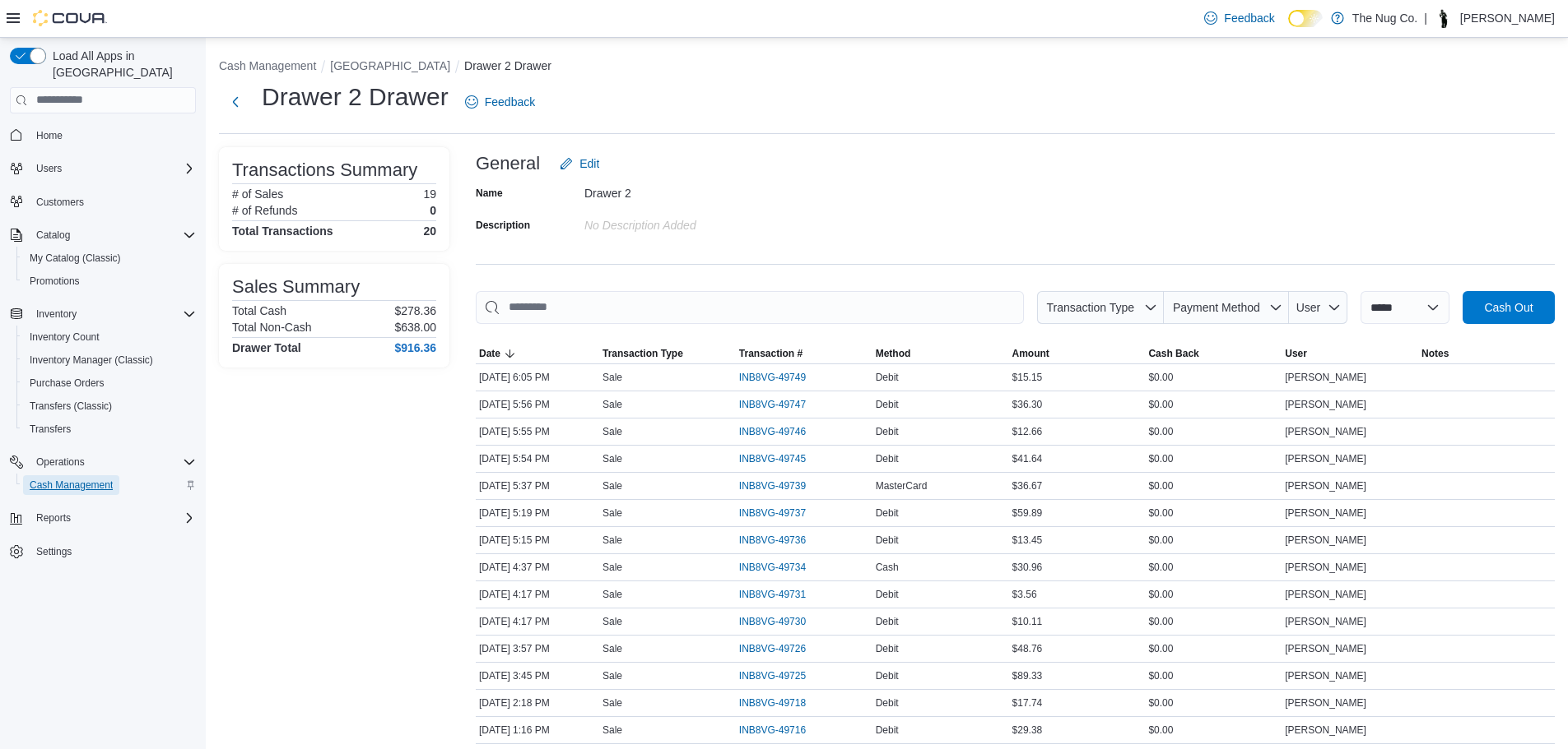
click at [58, 479] on span "Cash Management" at bounding box center [71, 485] width 83 height 13
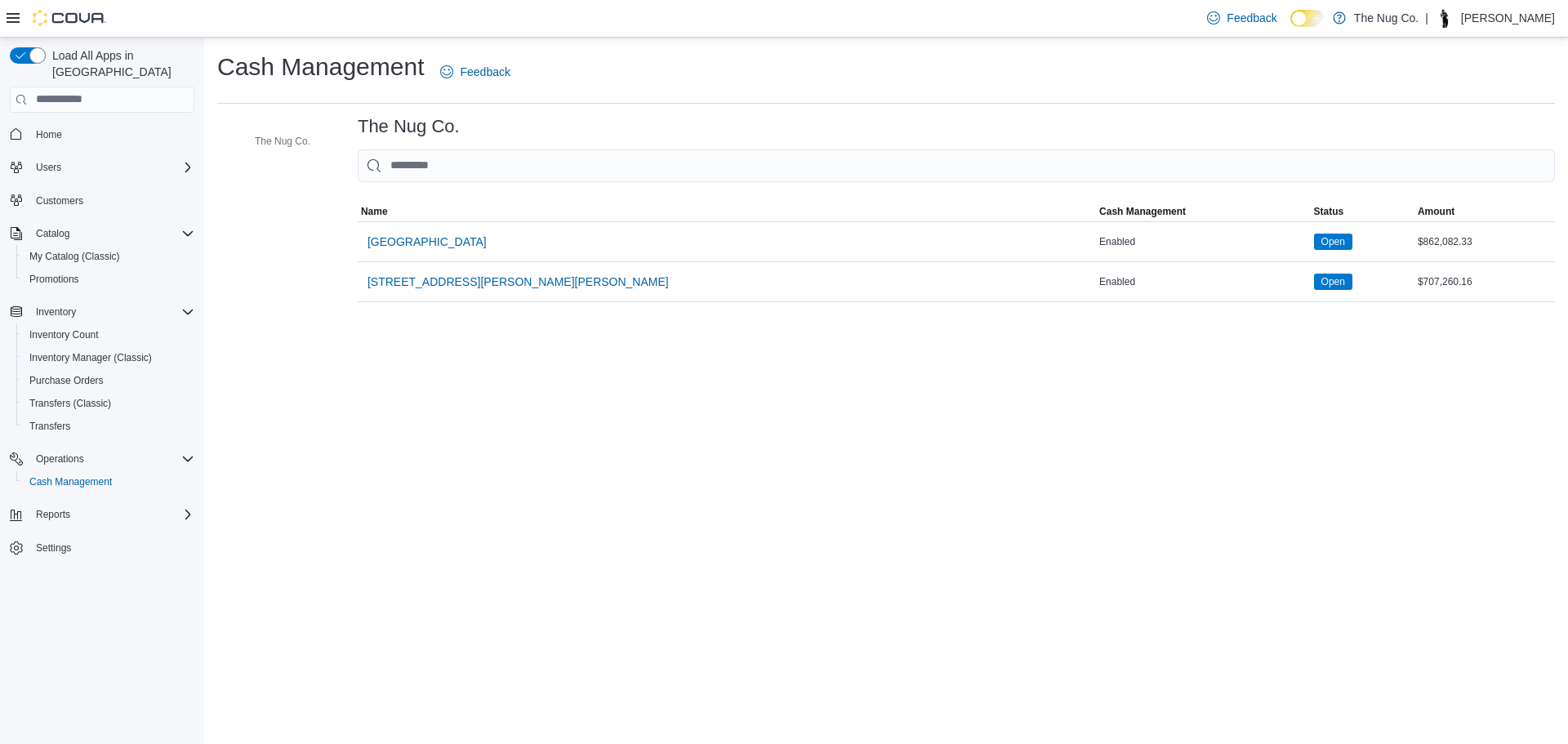
click at [461, 248] on span "1213 Dundas Street West" at bounding box center [426, 241] width 119 height 16
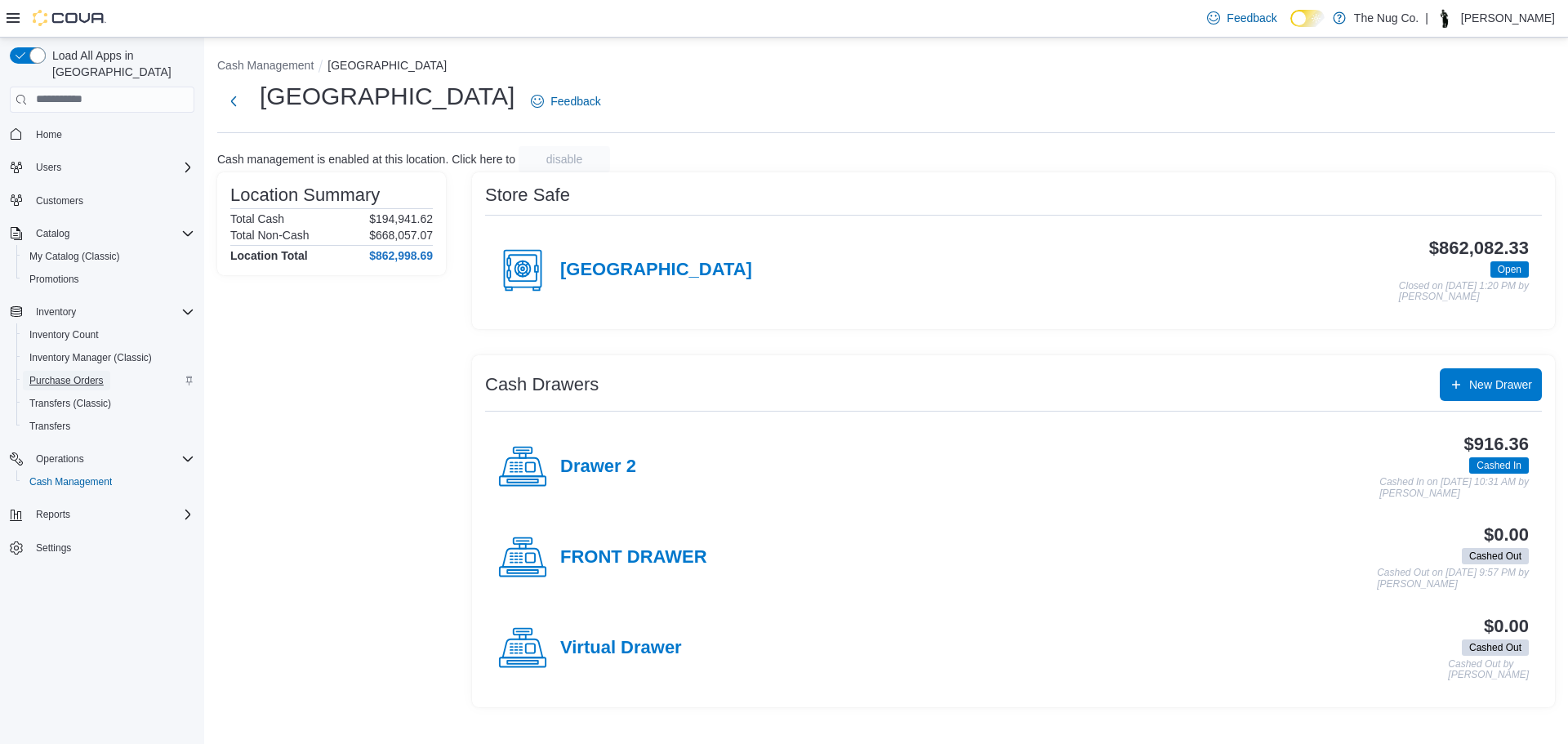
click at [76, 374] on span "Purchase Orders" at bounding box center [66, 380] width 75 height 13
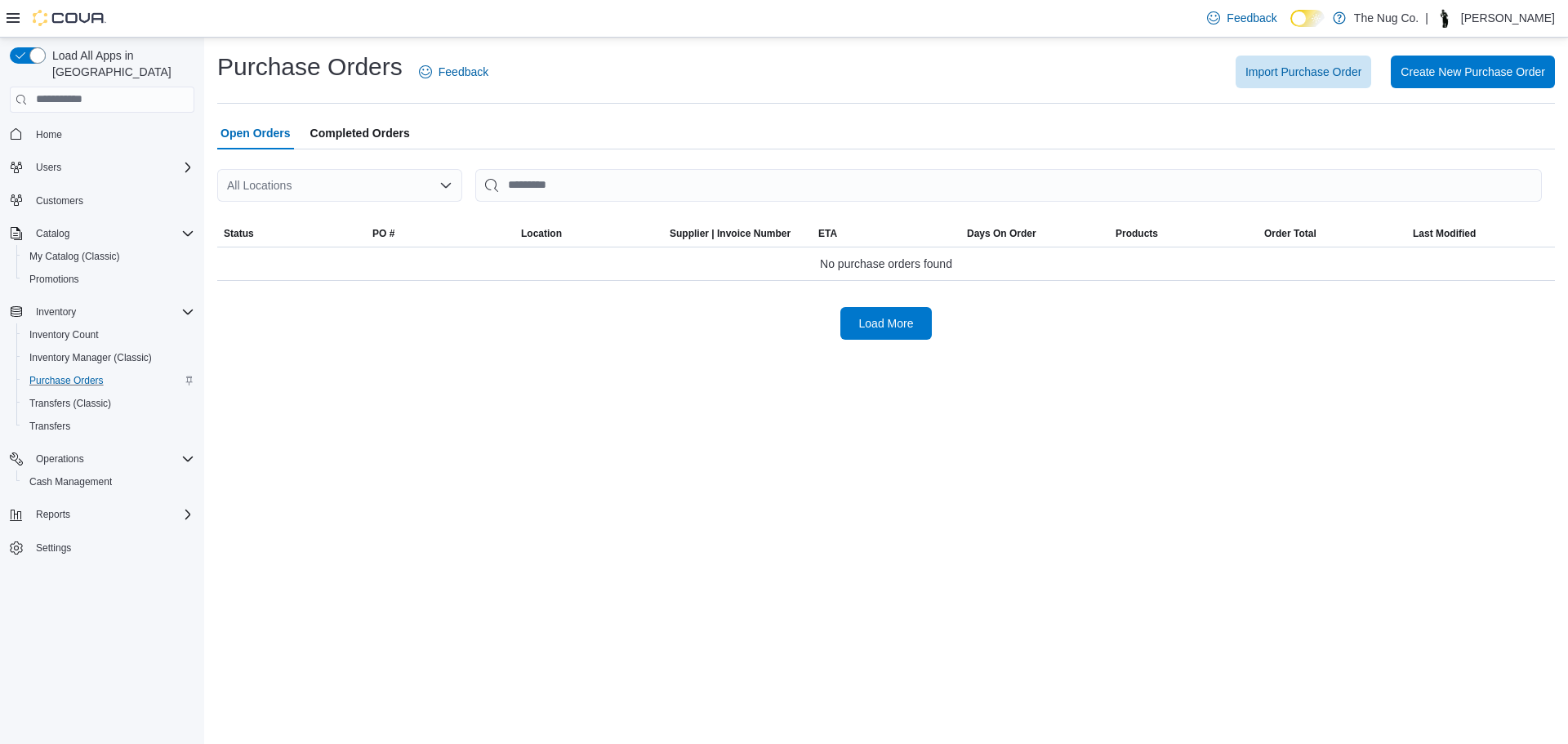
click at [355, 181] on div "All Locations" at bounding box center [340, 185] width 245 height 33
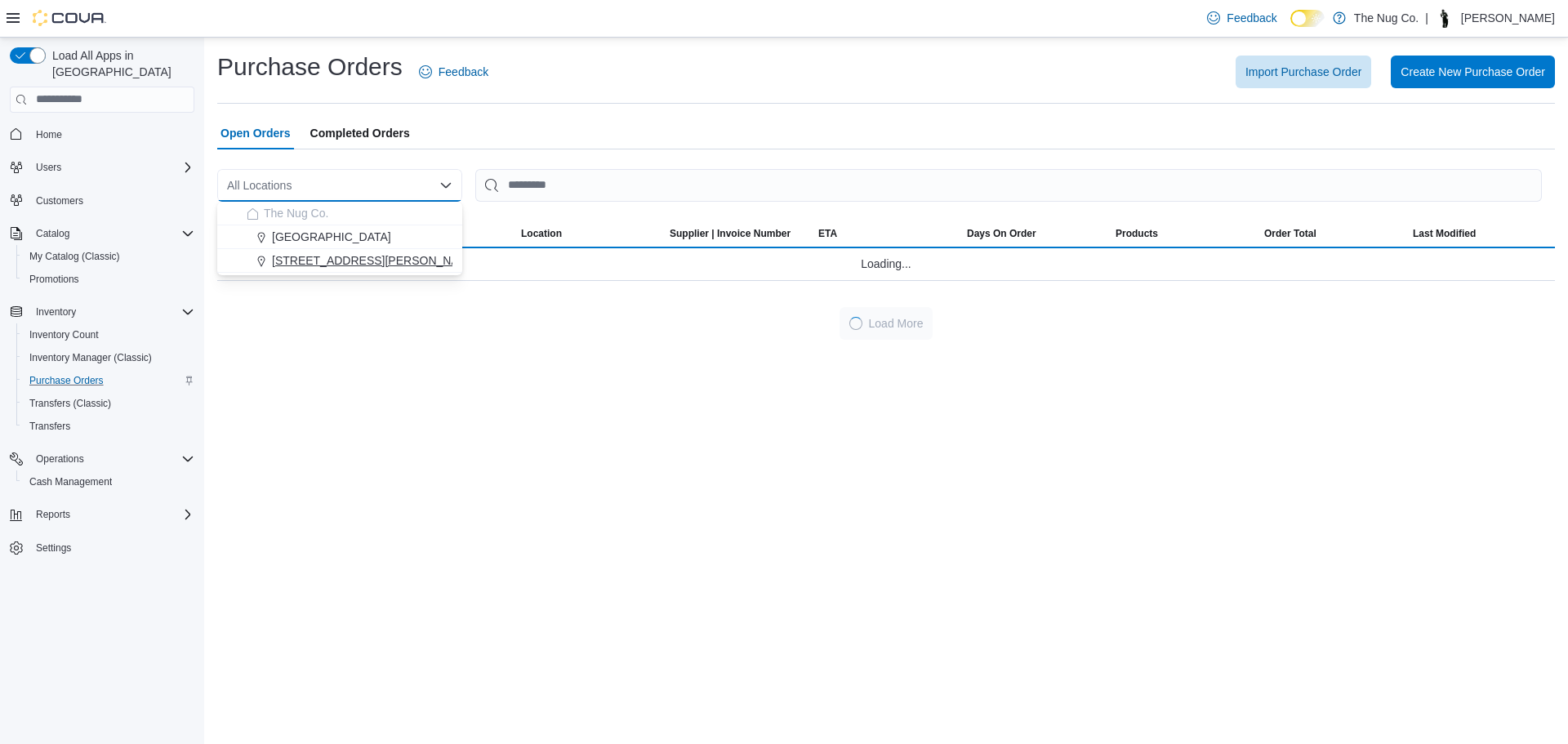
click at [338, 256] on span "[STREET_ADDRESS][PERSON_NAME][PERSON_NAME]" at bounding box center [422, 260] width 301 height 16
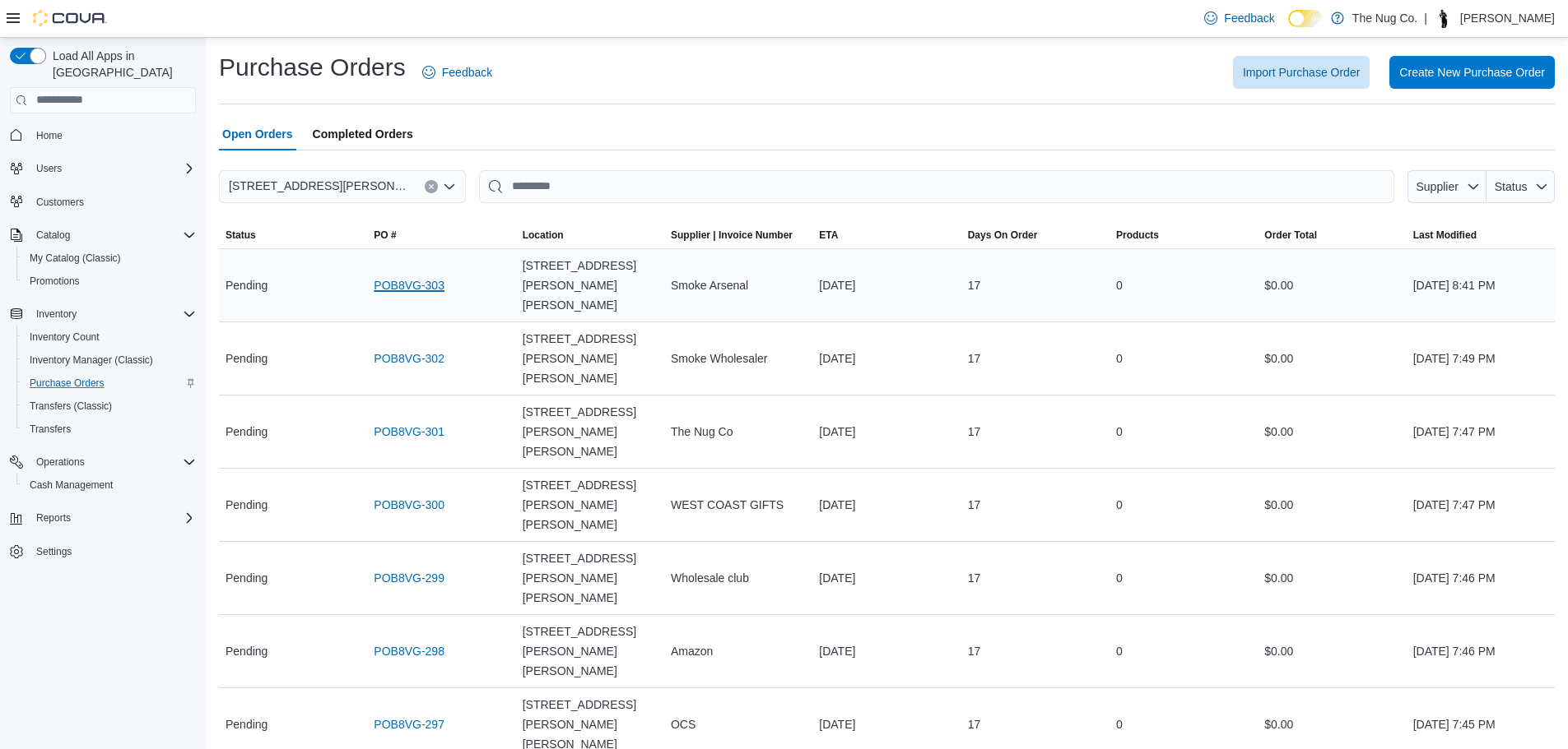
click at [378, 281] on link "POB8VG-303" at bounding box center [409, 285] width 71 height 20
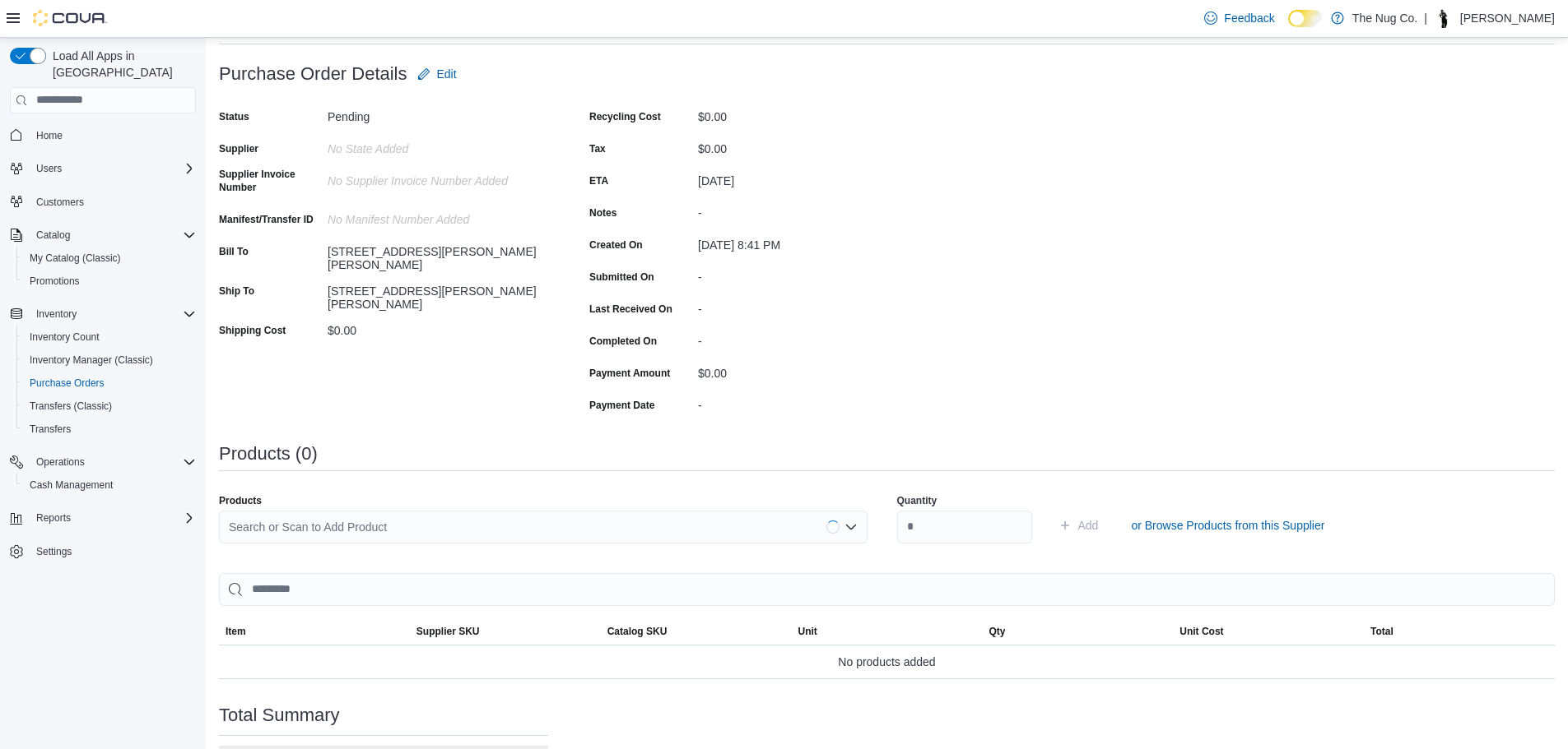
scroll to position [255, 0]
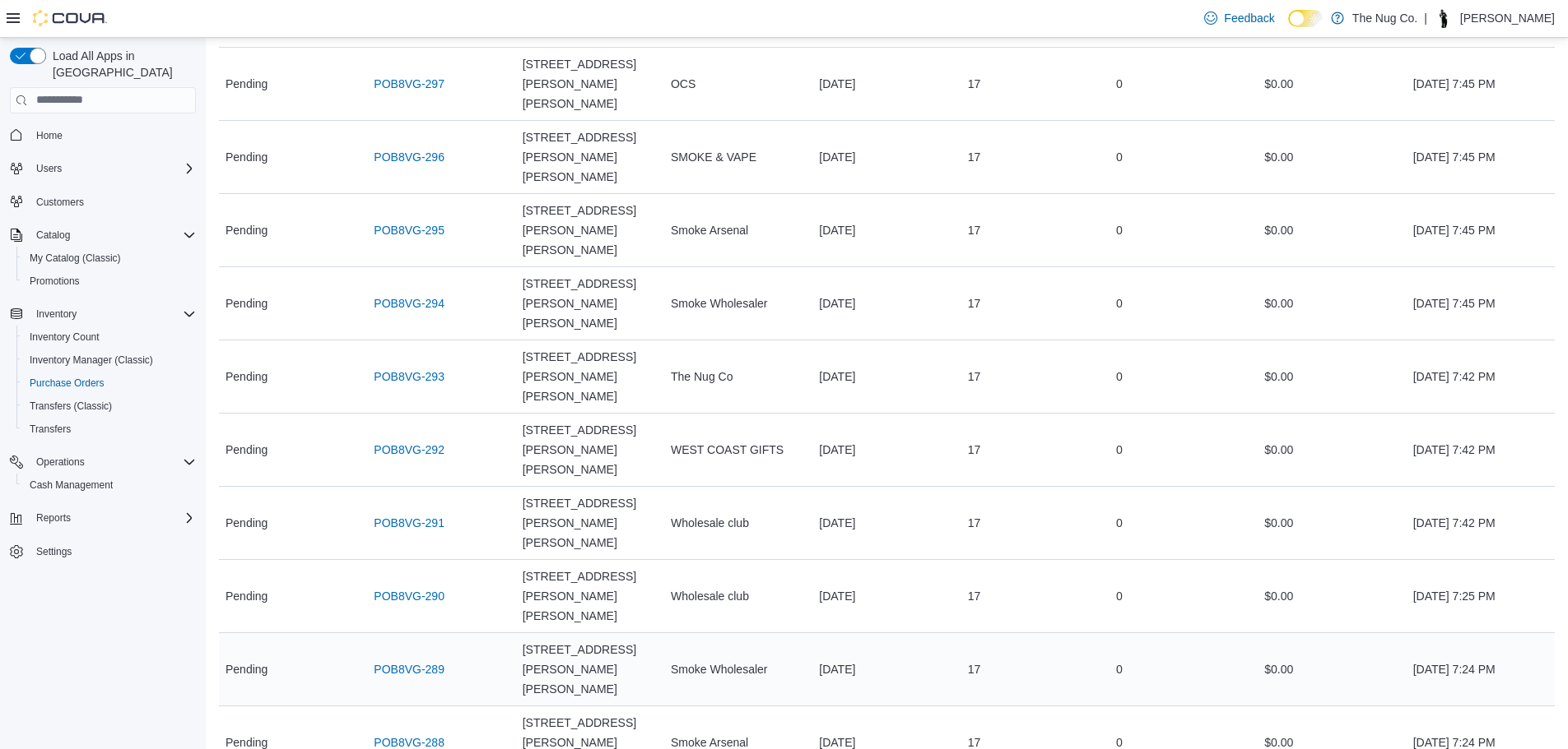
scroll to position [642, 0]
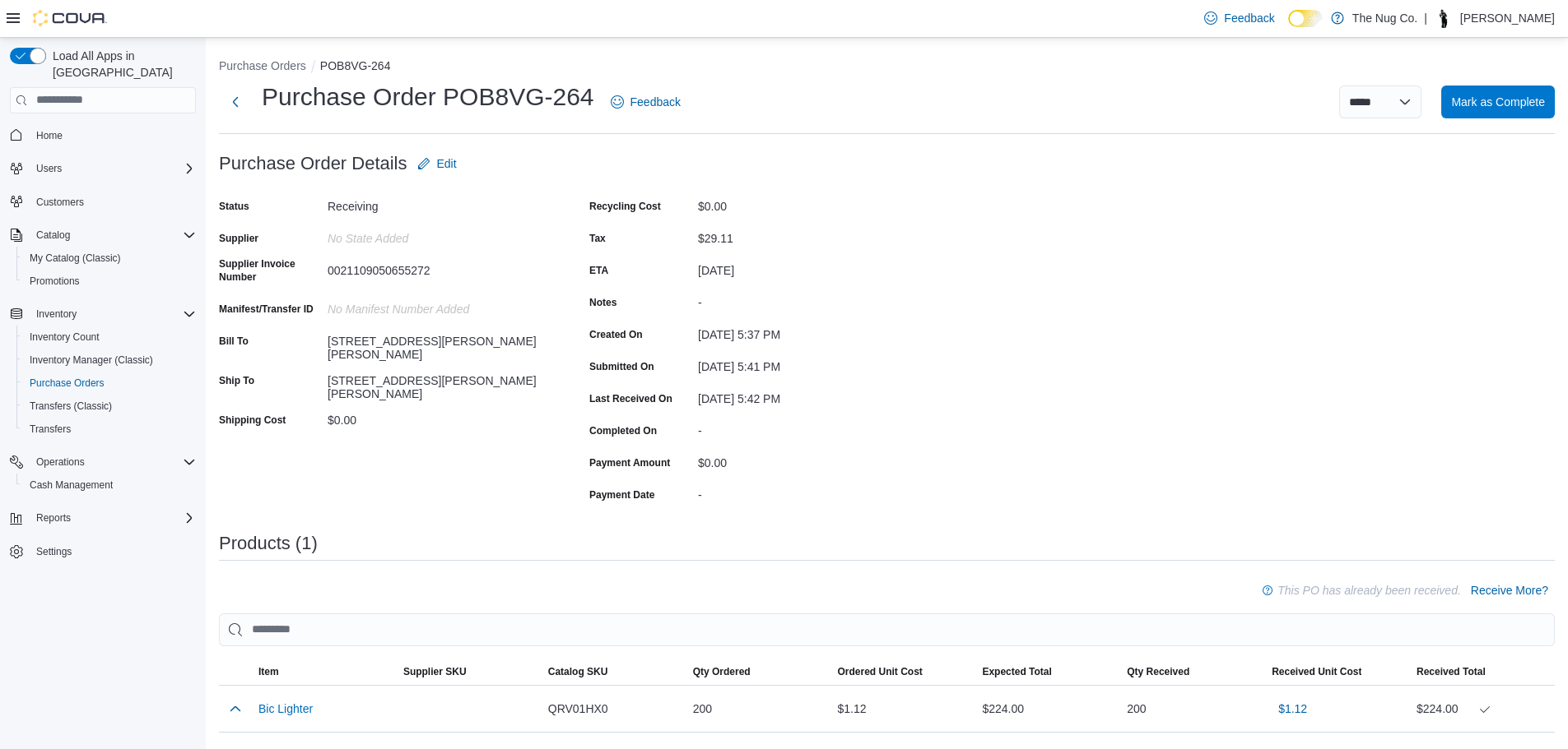
scroll to position [219, 0]
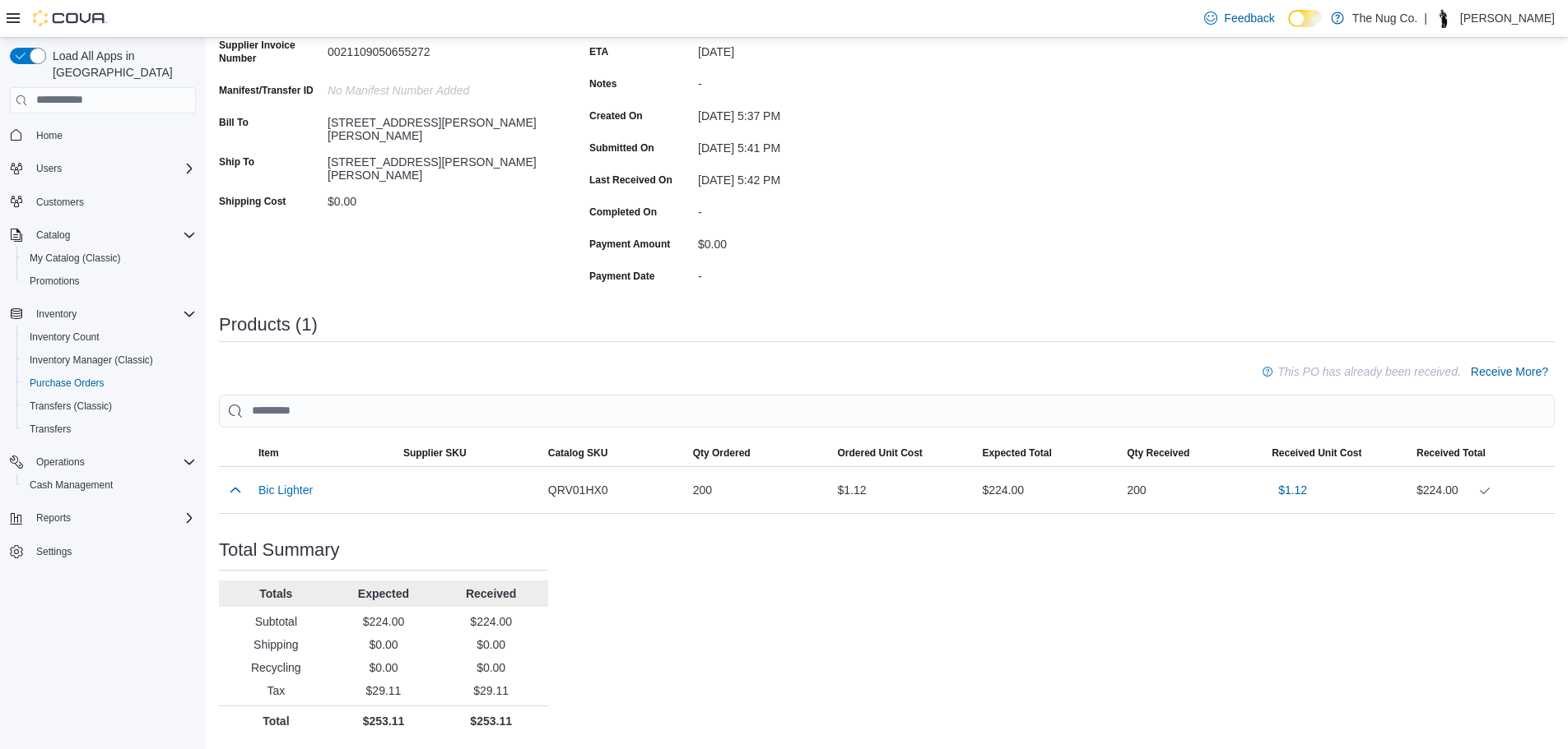
drag, startPoint x: 595, startPoint y: 580, endPoint x: 597, endPoint y: 602, distance: 22.1
click at [597, 602] on div "Purchase Order: POB8VG-264 Feedback Purchase Order Details Edit Status Receivin…" at bounding box center [886, 332] width 1335 height 808
drag, startPoint x: 590, startPoint y: 619, endPoint x: 1074, endPoint y: 601, distance: 484.3
click at [1074, 601] on div "Purchase Order: POB8VG-264 Feedback Purchase Order Details Edit Status Receivin…" at bounding box center [886, 332] width 1335 height 808
click at [89, 479] on span "Cash Management" at bounding box center [71, 485] width 83 height 13
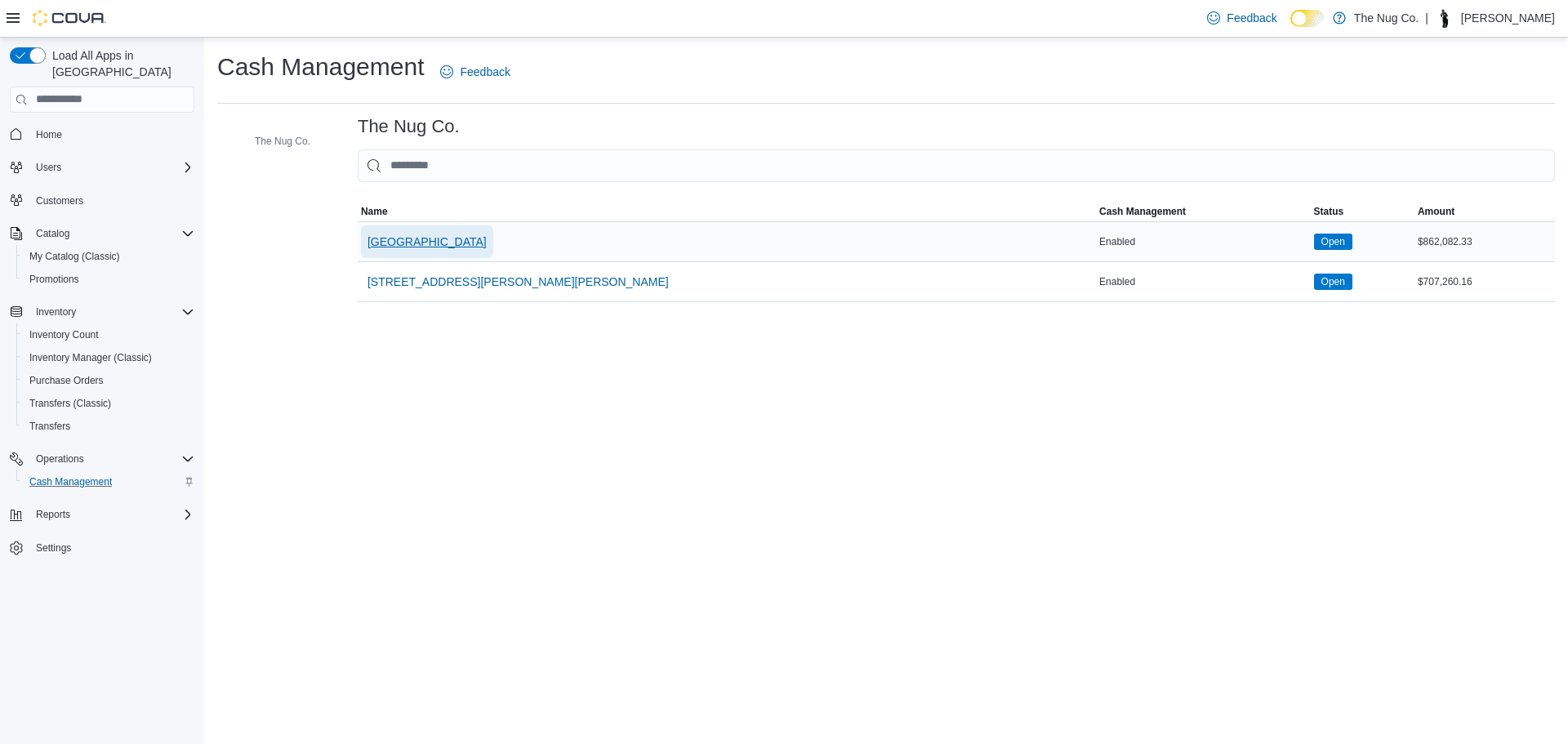
click at [493, 247] on button "[GEOGRAPHIC_DATA]" at bounding box center [427, 242] width 132 height 33
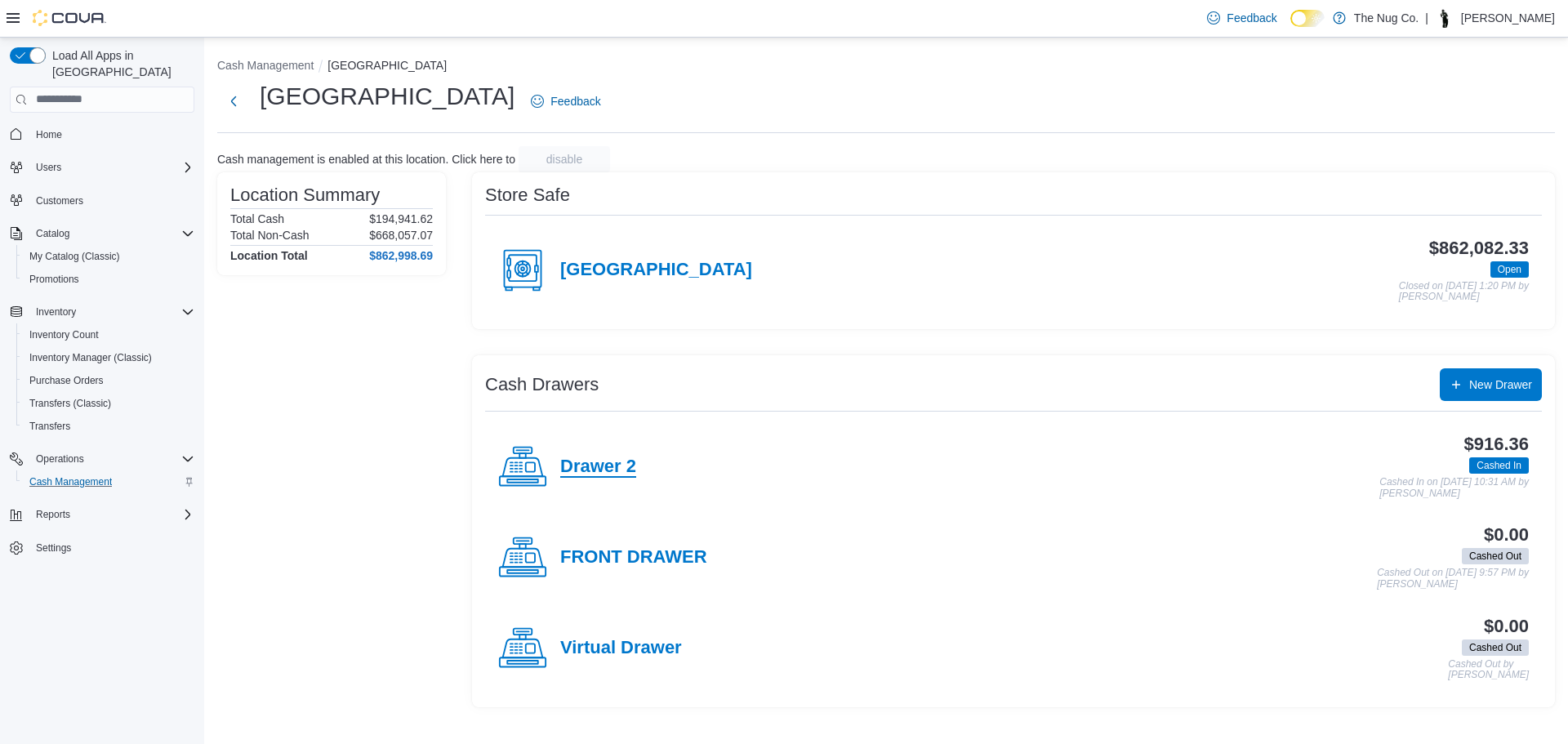
click at [602, 459] on h4 "Drawer 2" at bounding box center [598, 467] width 76 height 21
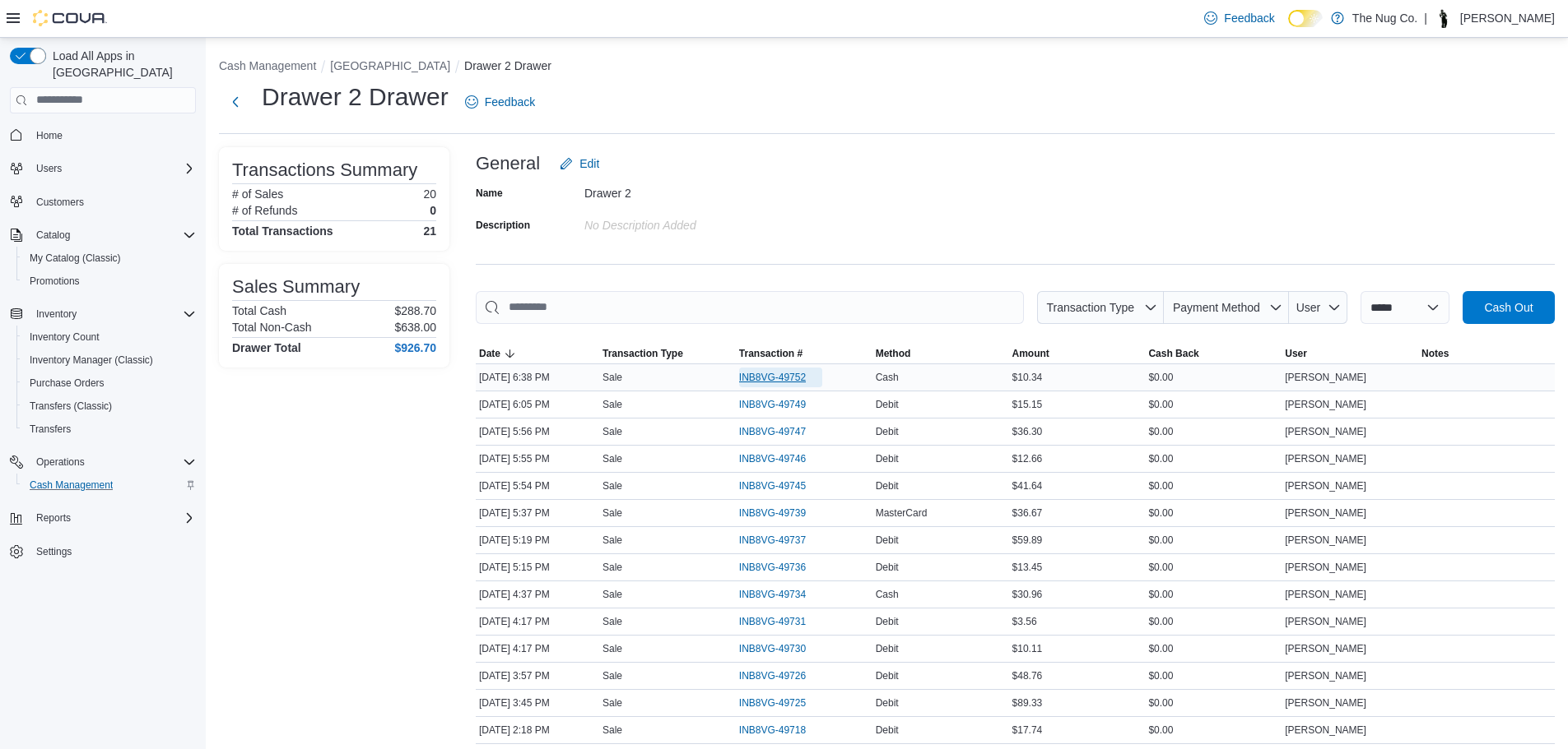
click at [767, 375] on span "INB8VG-49752" at bounding box center [772, 377] width 67 height 13
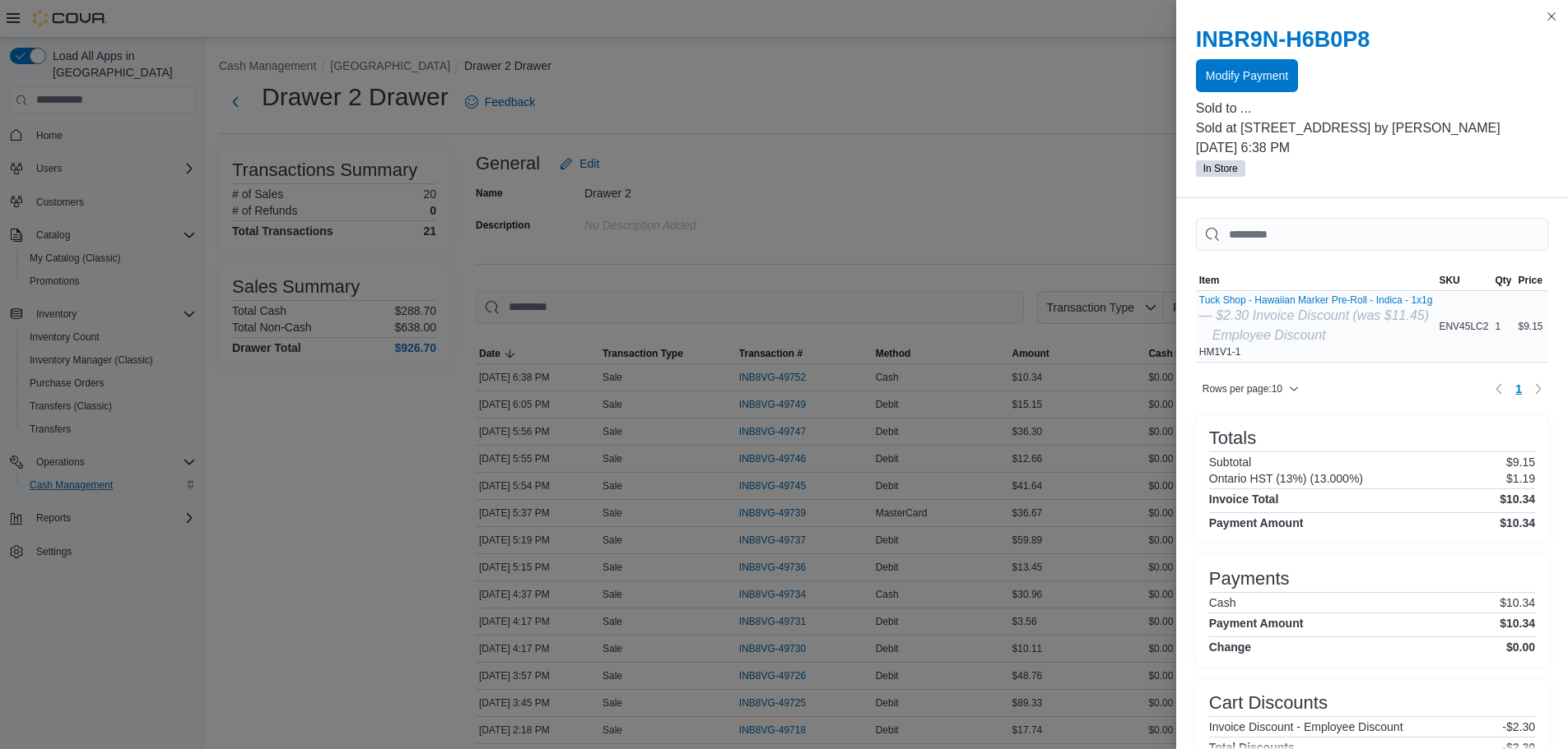
click at [1265, 293] on div "Tuck Shop - Hawaiian Marker Pre-Roll - Indica - 1x1g — $2.30 Invoice Discount (…" at bounding box center [1316, 327] width 240 height 71
click at [1265, 302] on button "Tuck Shop - Hawaiian Marker Pre-Roll - Indica - 1x1g" at bounding box center [1316, 300] width 233 height 11
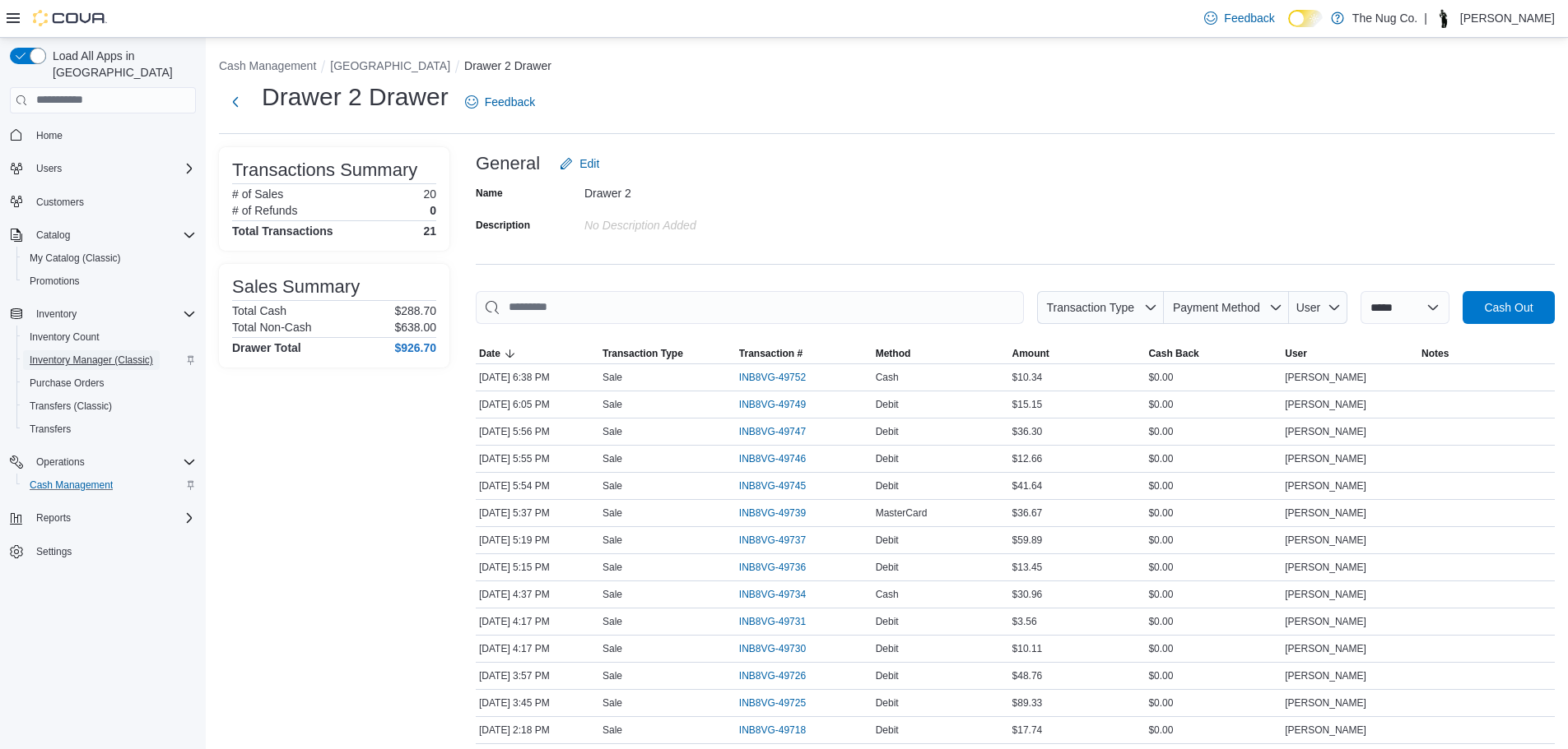
click at [100, 353] on span "Inventory Manager (Classic)" at bounding box center [91, 359] width 124 height 13
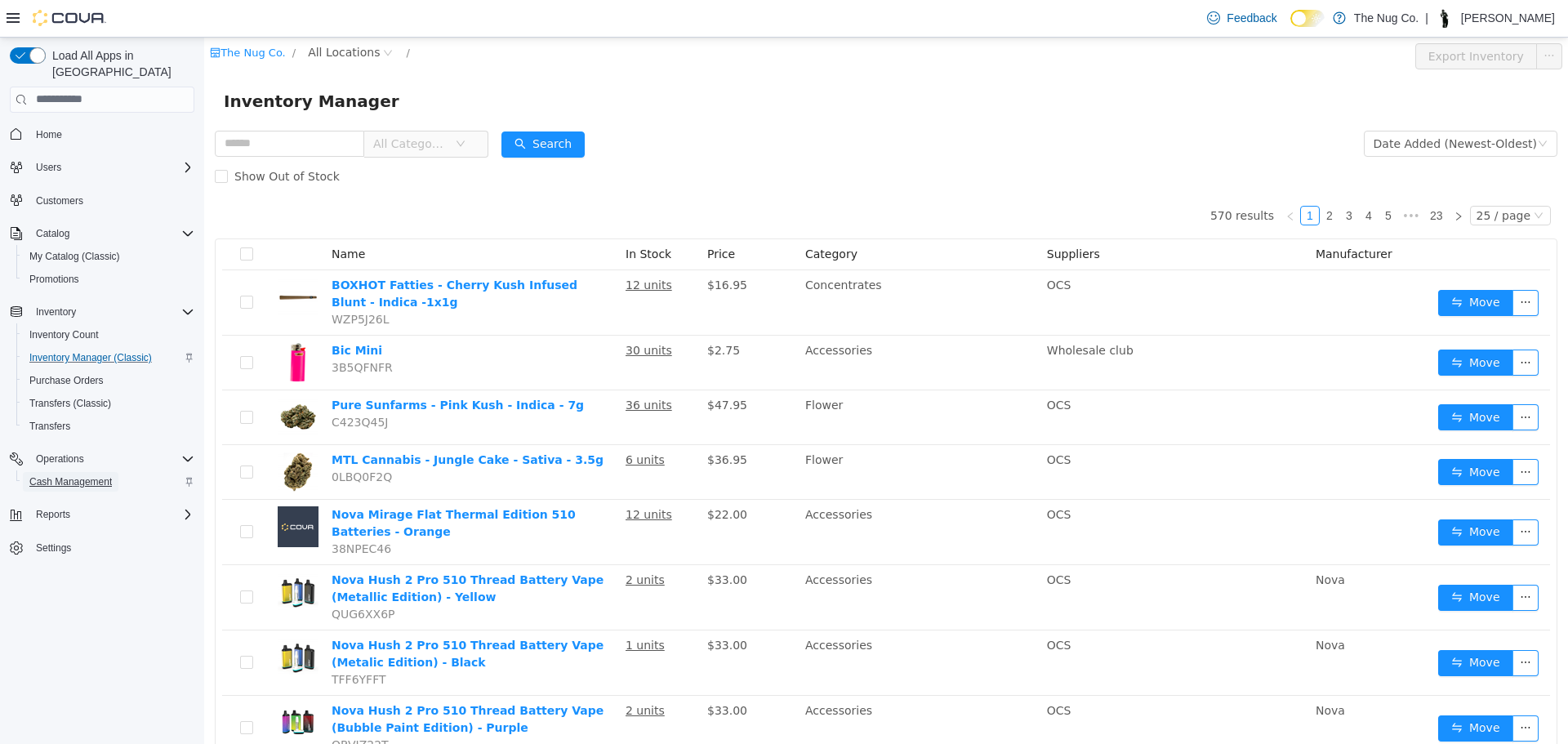
click at [60, 475] on span "Cash Management" at bounding box center [70, 481] width 82 height 13
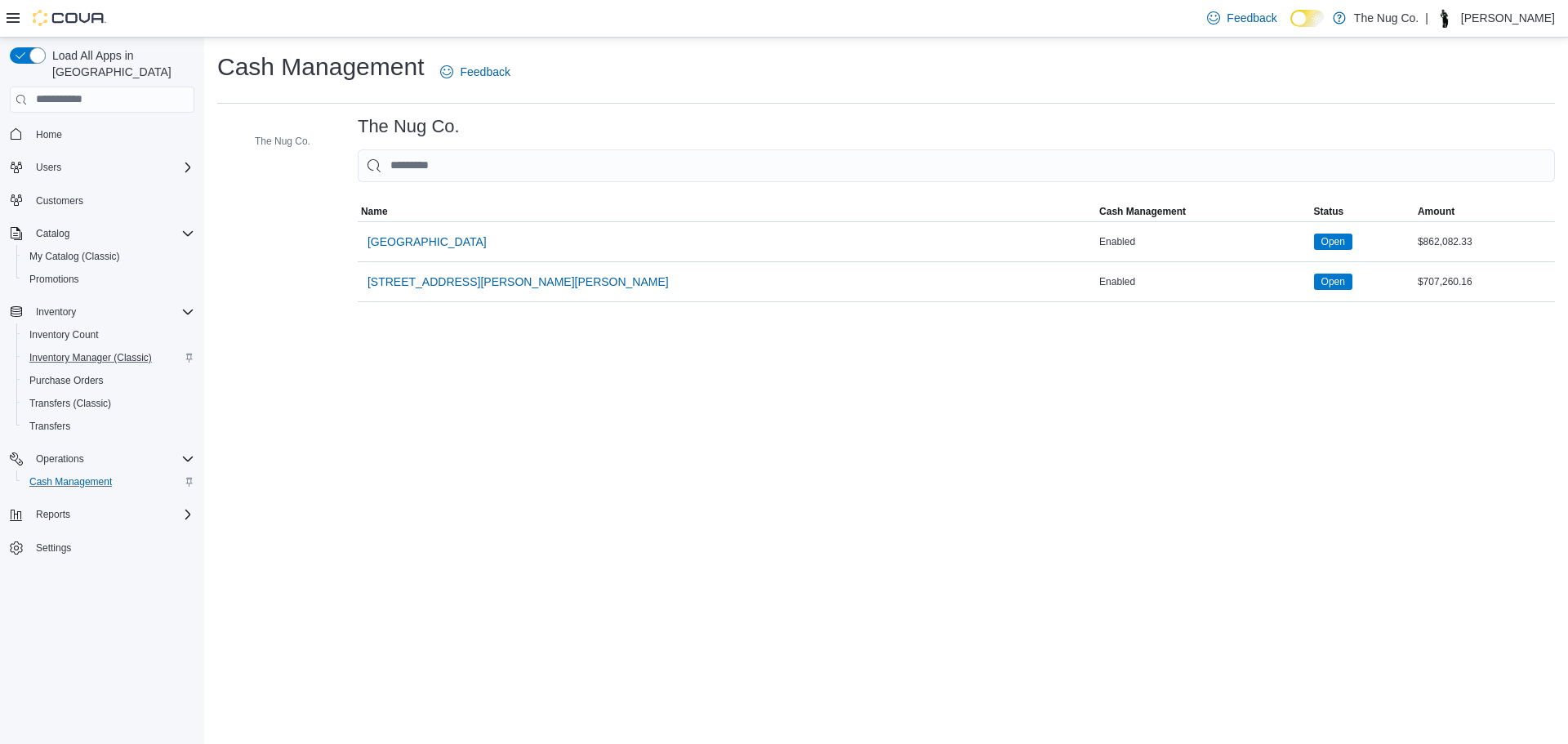
click at [372, 245] on span "[GEOGRAPHIC_DATA]" at bounding box center [426, 241] width 119 height 16
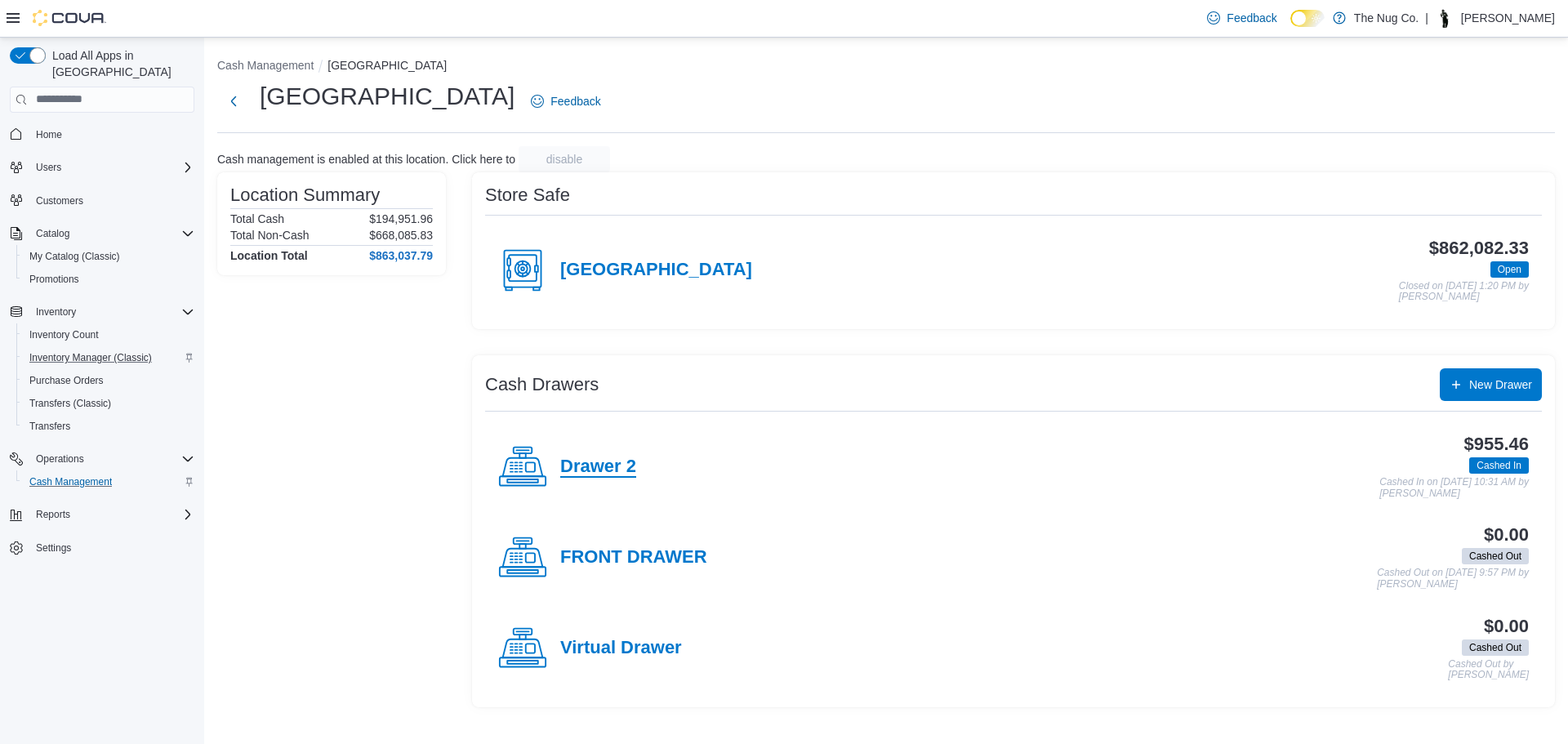
click at [567, 464] on h4 "Drawer 2" at bounding box center [598, 467] width 76 height 21
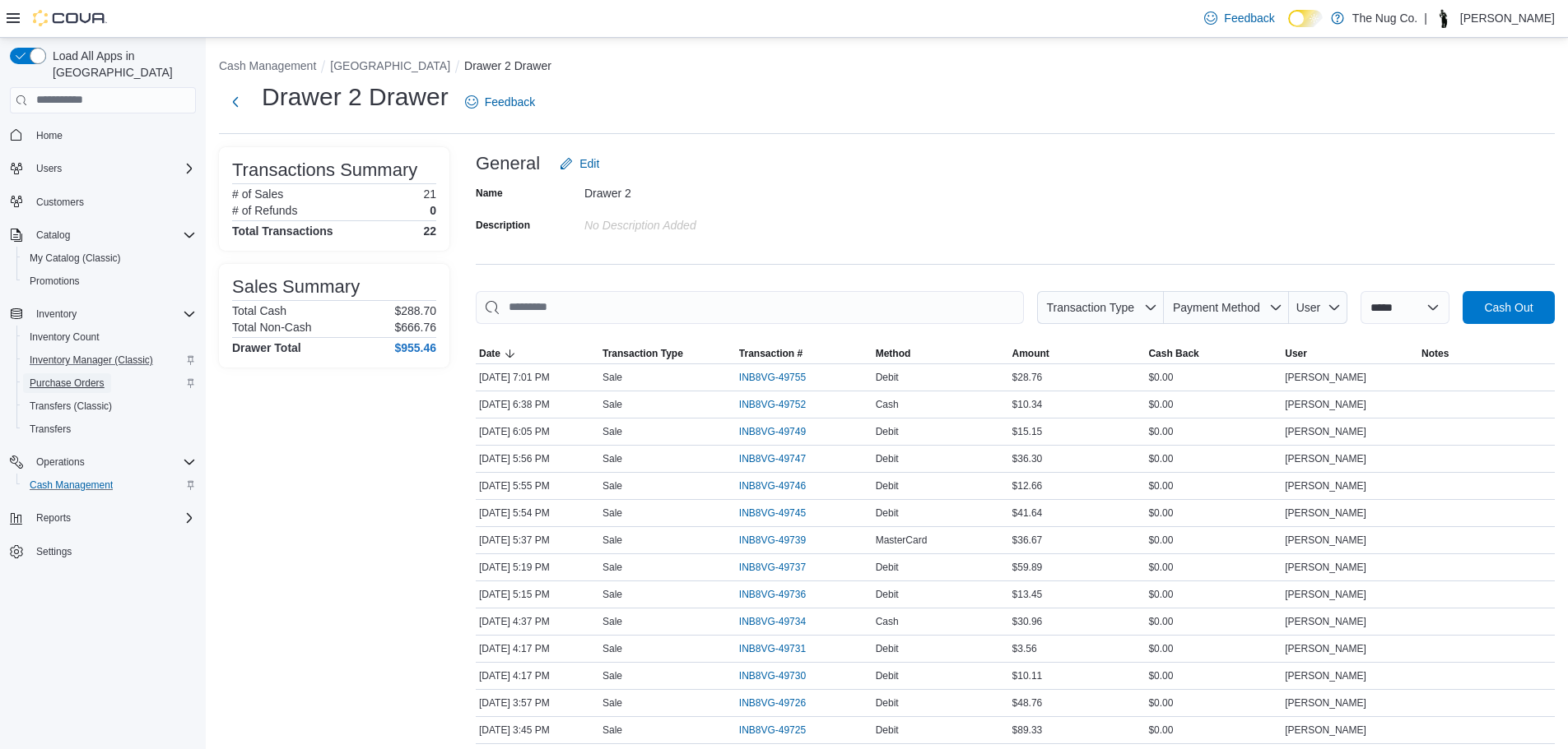
click at [73, 377] on span "Purchase Orders" at bounding box center [67, 383] width 75 height 13
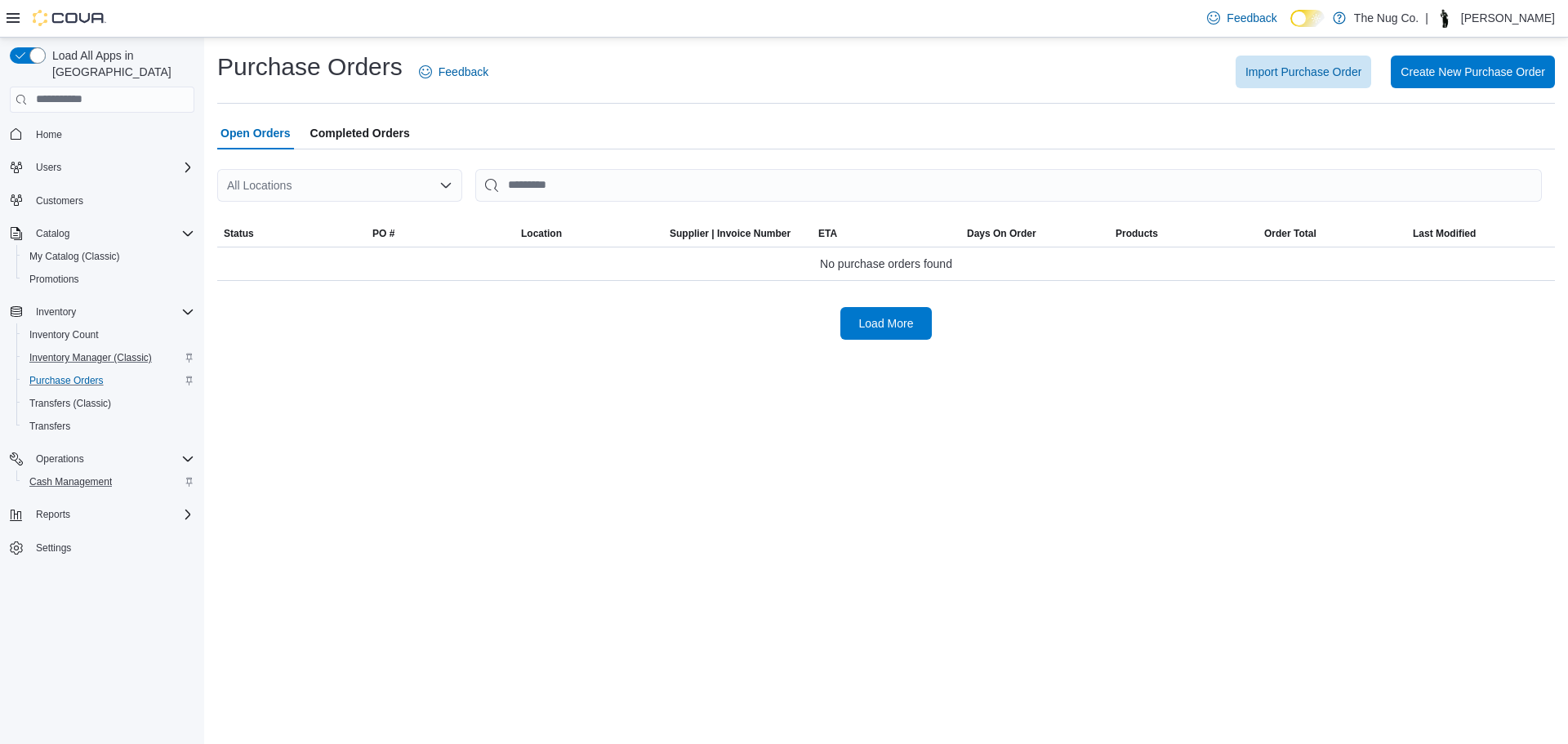
click at [73, 97] on div "Load All Apps in New Hub Home Users Customers Catalog My Catalog (Classic) Prom…" at bounding box center [102, 325] width 197 height 569
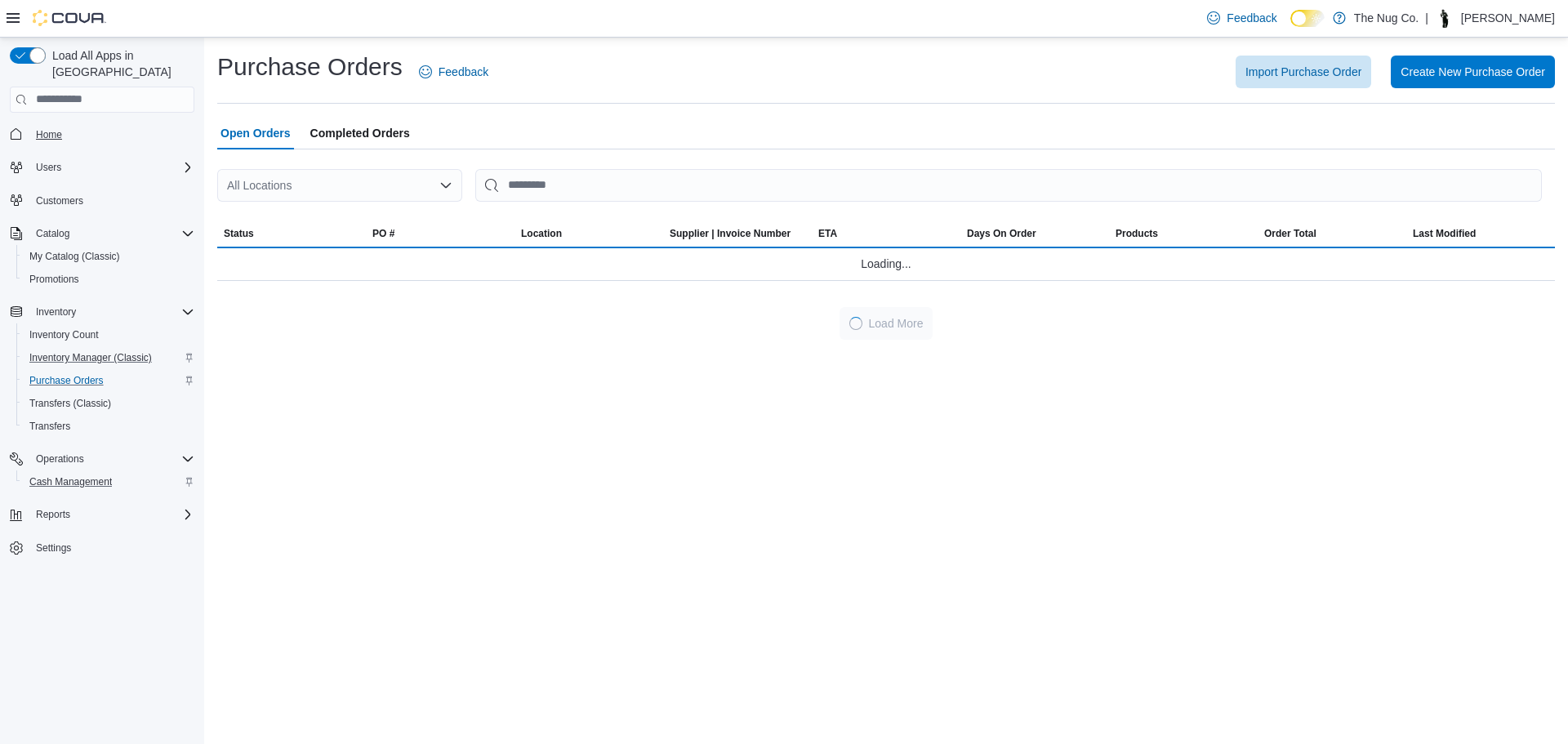
click at [58, 124] on span "Home" at bounding box center [112, 135] width 165 height 21
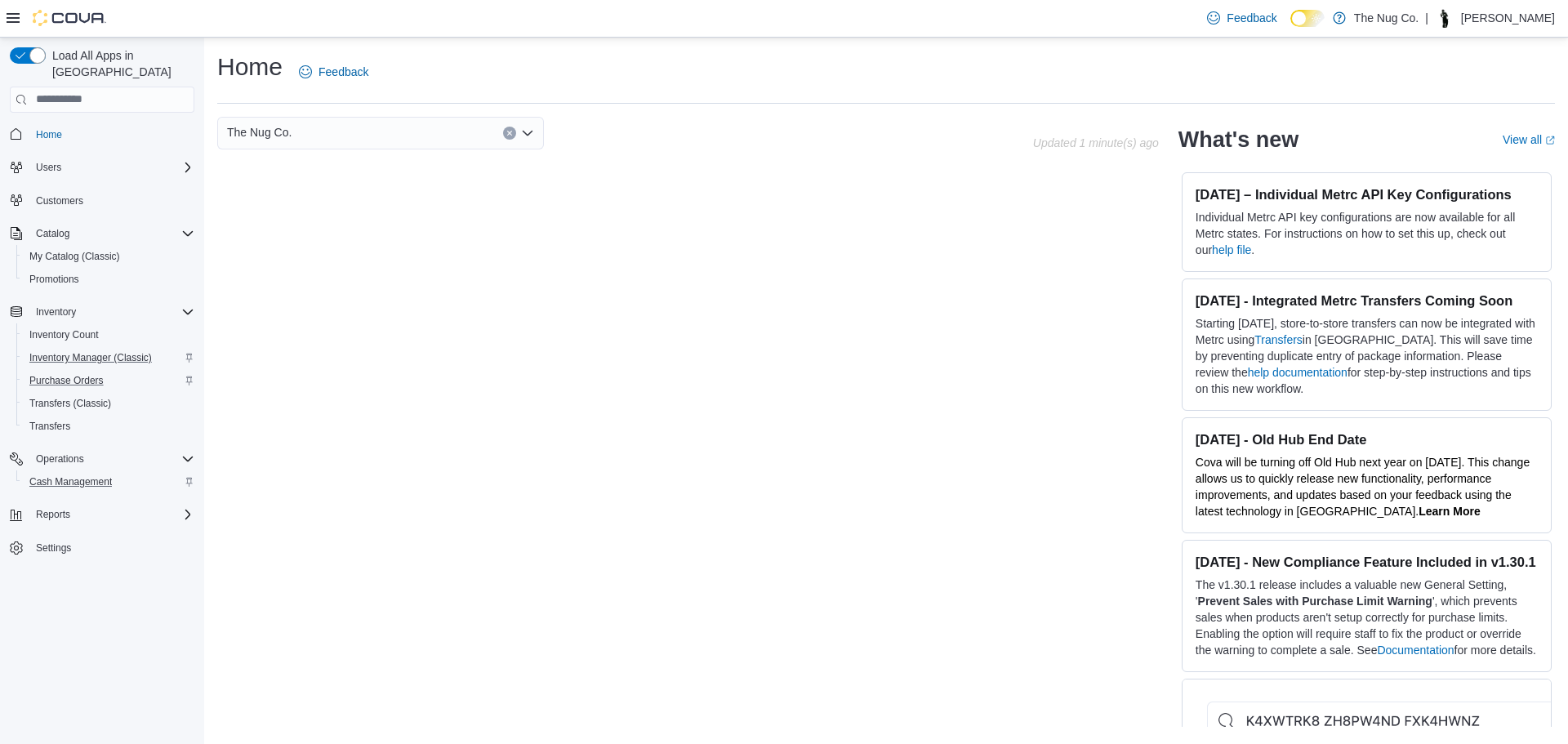
click at [1381, 20] on div "Feedback Dark Mode The Nug Co. | [PERSON_NAME]" at bounding box center [1378, 18] width 354 height 33
click at [1349, 15] on div "Feedback Dark Mode The Nug Co. | [PERSON_NAME]" at bounding box center [1378, 18] width 354 height 33
click at [1347, 19] on div "Feedback Dark Mode The Nug Co. | [PERSON_NAME]" at bounding box center [1378, 18] width 354 height 33
click at [1342, 17] on div "Feedback Dark Mode The Nug Co. | [PERSON_NAME]" at bounding box center [1378, 18] width 354 height 33
click at [1320, 18] on polyline at bounding box center [1319, 18] width 1 height 0
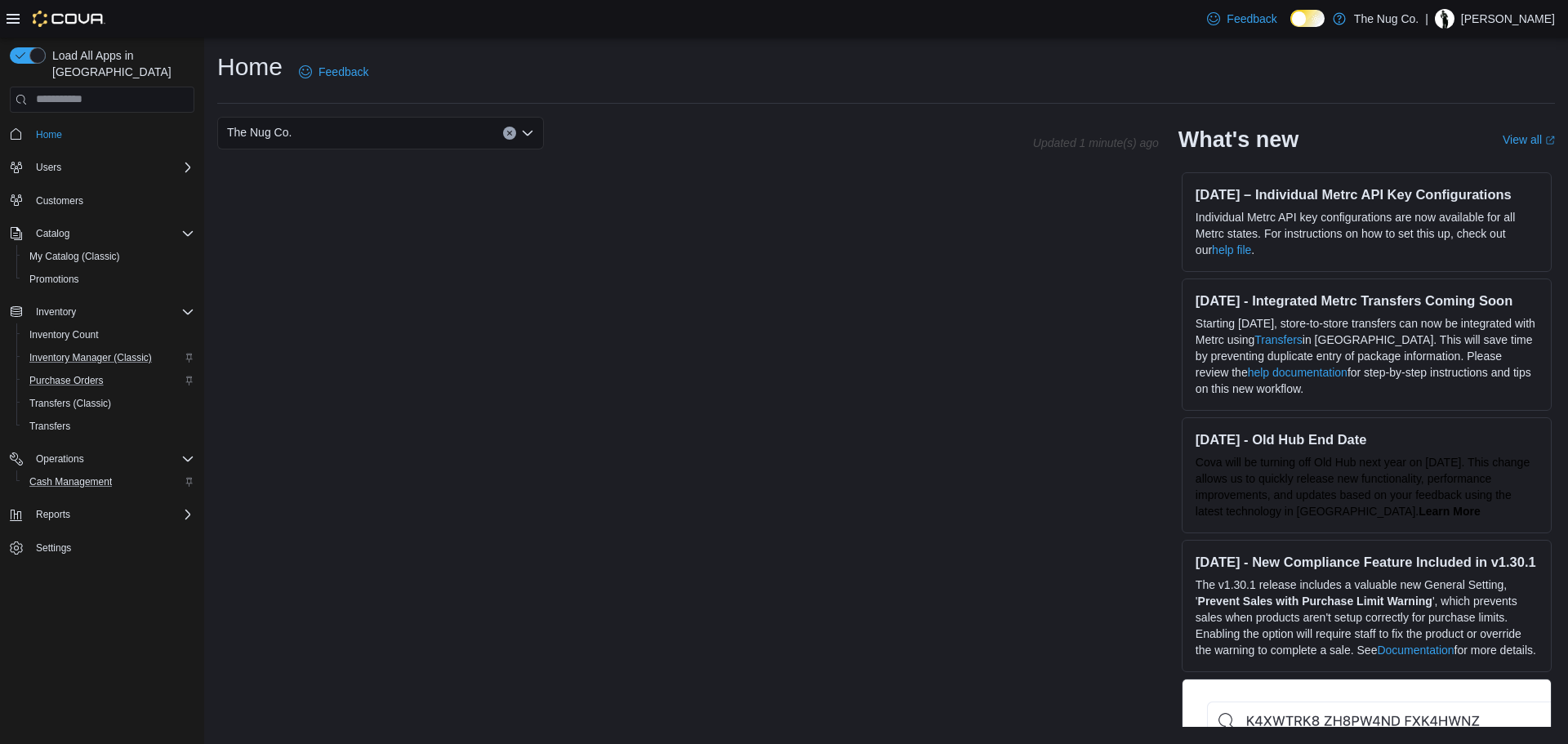
click at [1310, 21] on icon at bounding box center [1307, 19] width 7 height 8
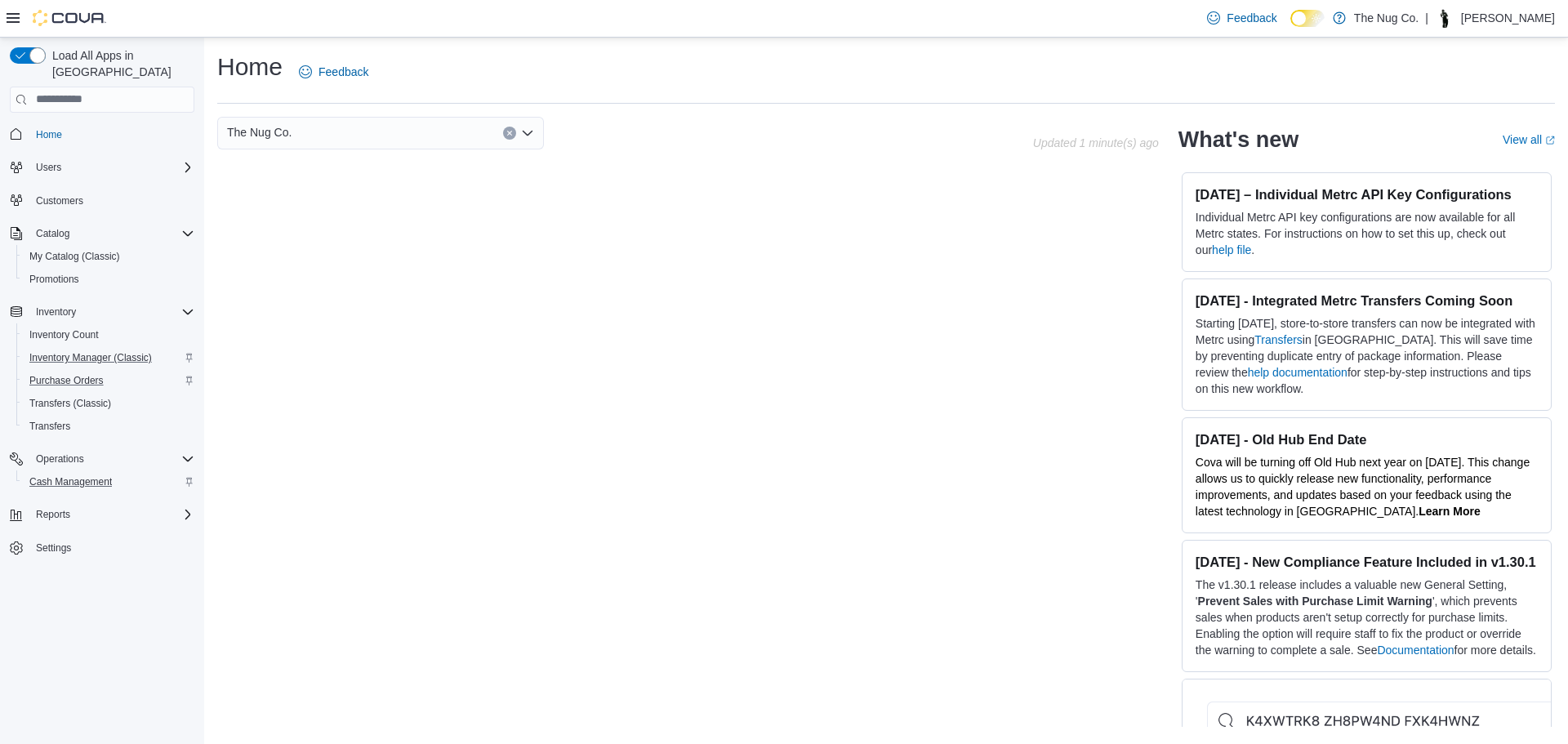
click at [1321, 14] on icon at bounding box center [1316, 18] width 9 height 9
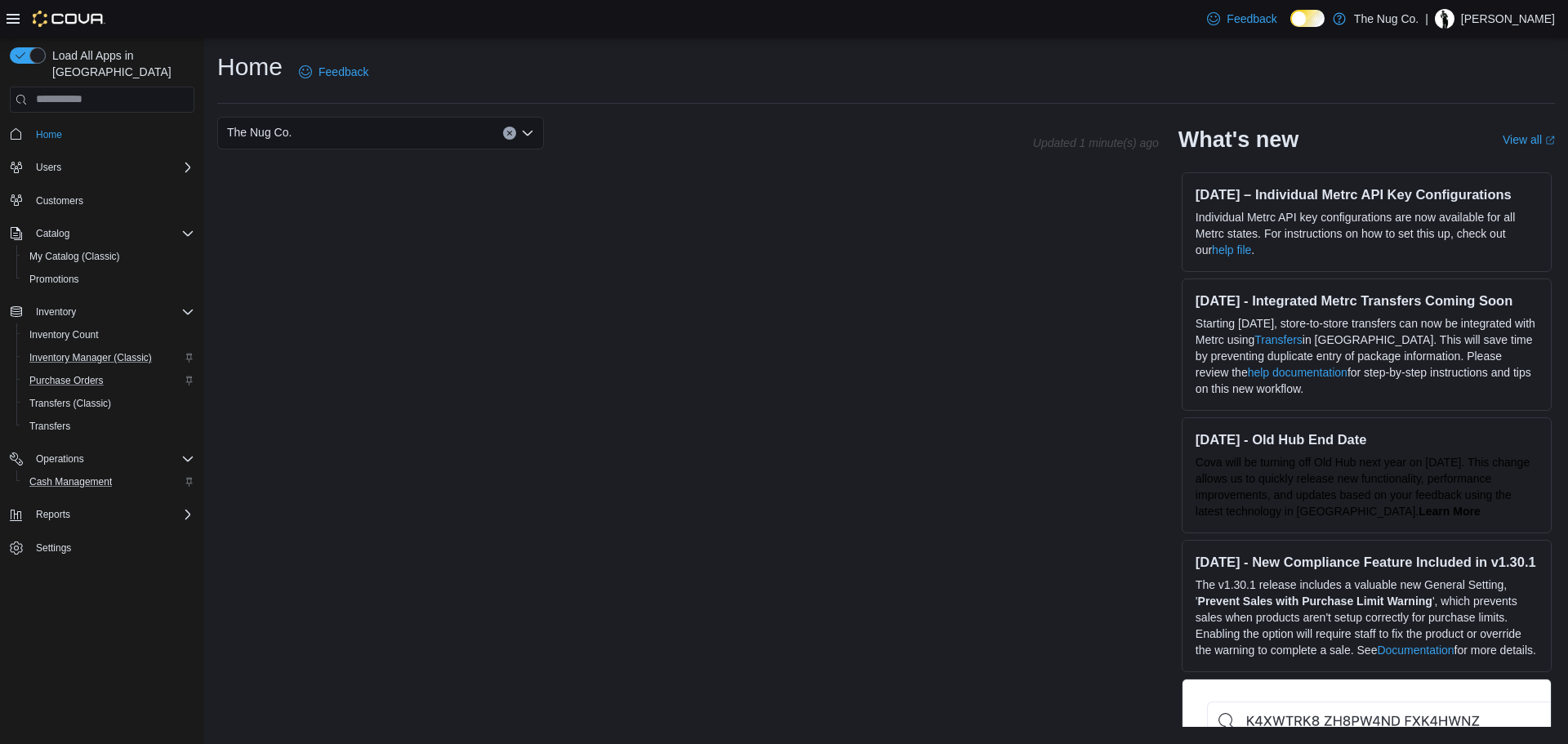
click at [1310, 19] on icon at bounding box center [1307, 19] width 7 height 8
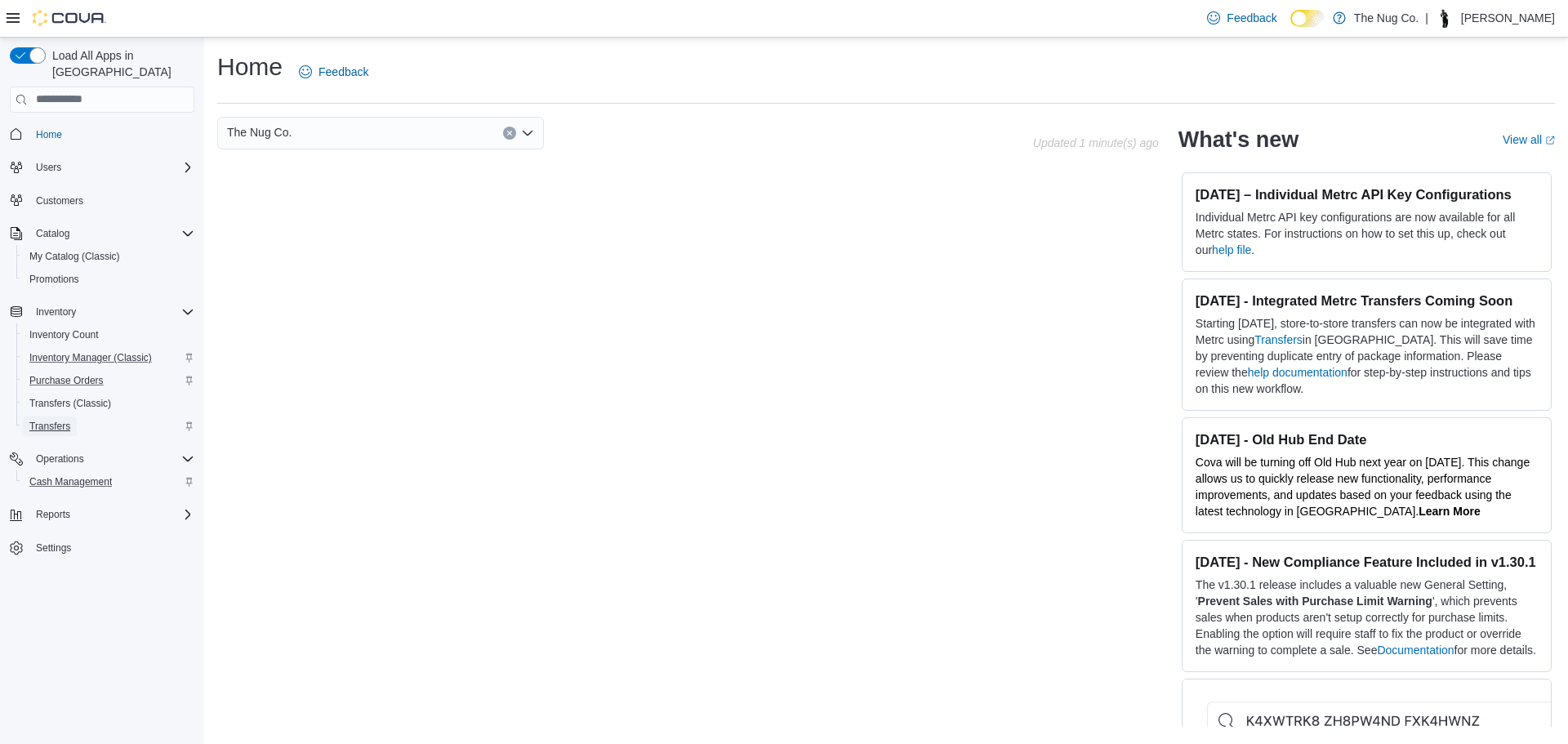
click at [55, 420] on span "Transfers" at bounding box center [50, 426] width 41 height 13
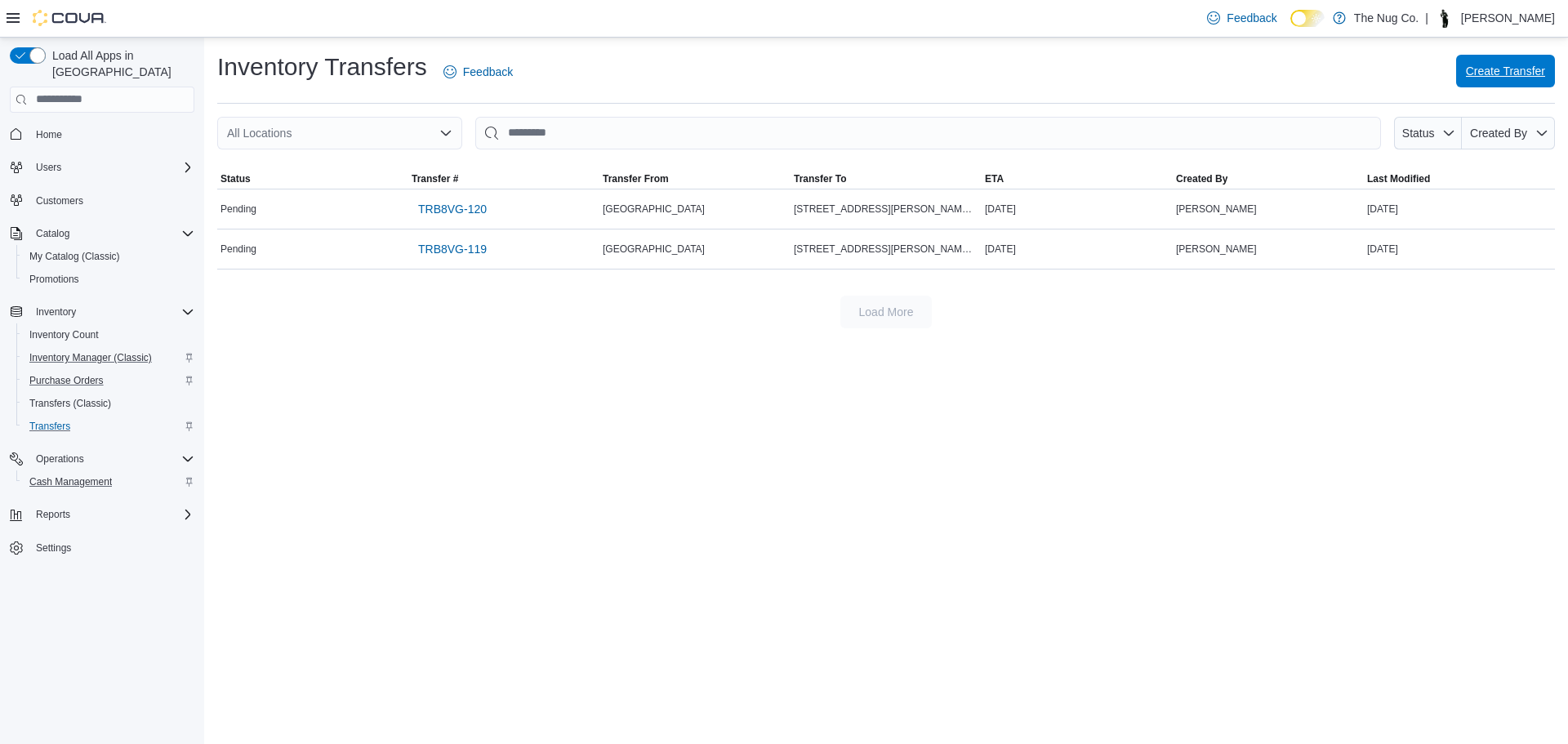
click at [1477, 75] on span "Create Transfer" at bounding box center [1505, 70] width 79 height 16
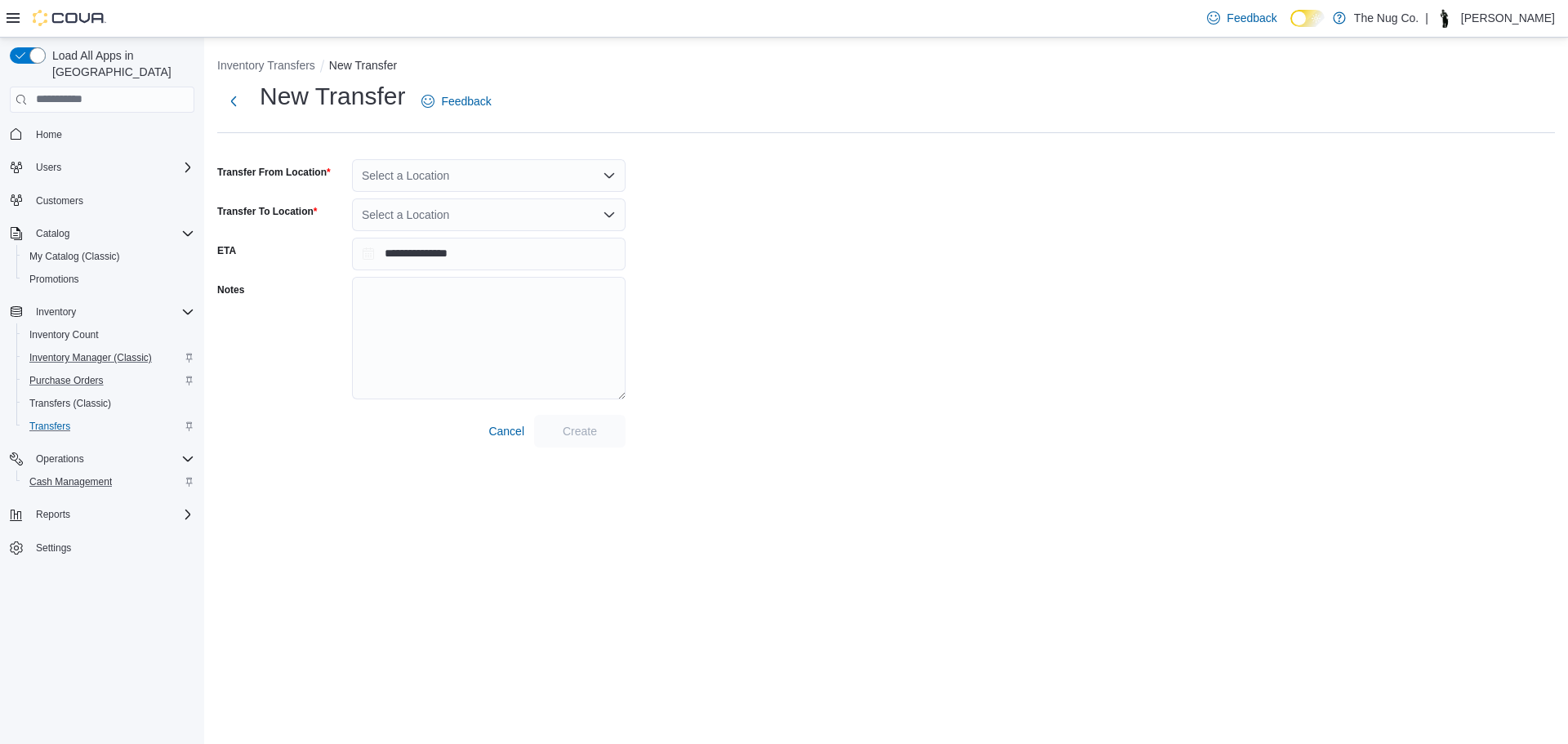
click at [418, 190] on div "Select a Location" at bounding box center [488, 176] width 274 height 33
click at [827, 196] on div "**********" at bounding box center [886, 263] width 1338 height 367
click at [76, 475] on span "Cash Management" at bounding box center [70, 481] width 82 height 13
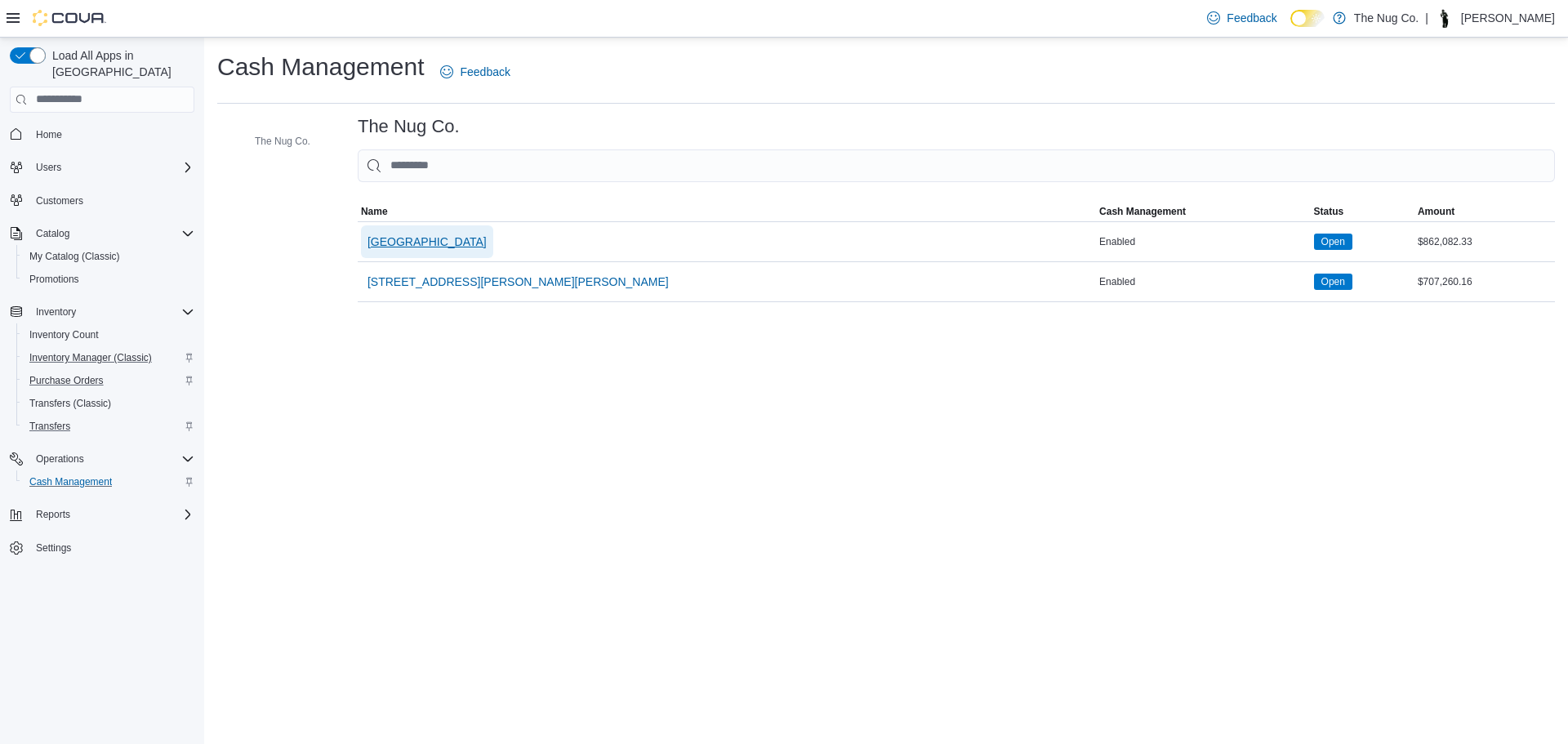
click at [424, 237] on span "[GEOGRAPHIC_DATA]" at bounding box center [426, 241] width 119 height 16
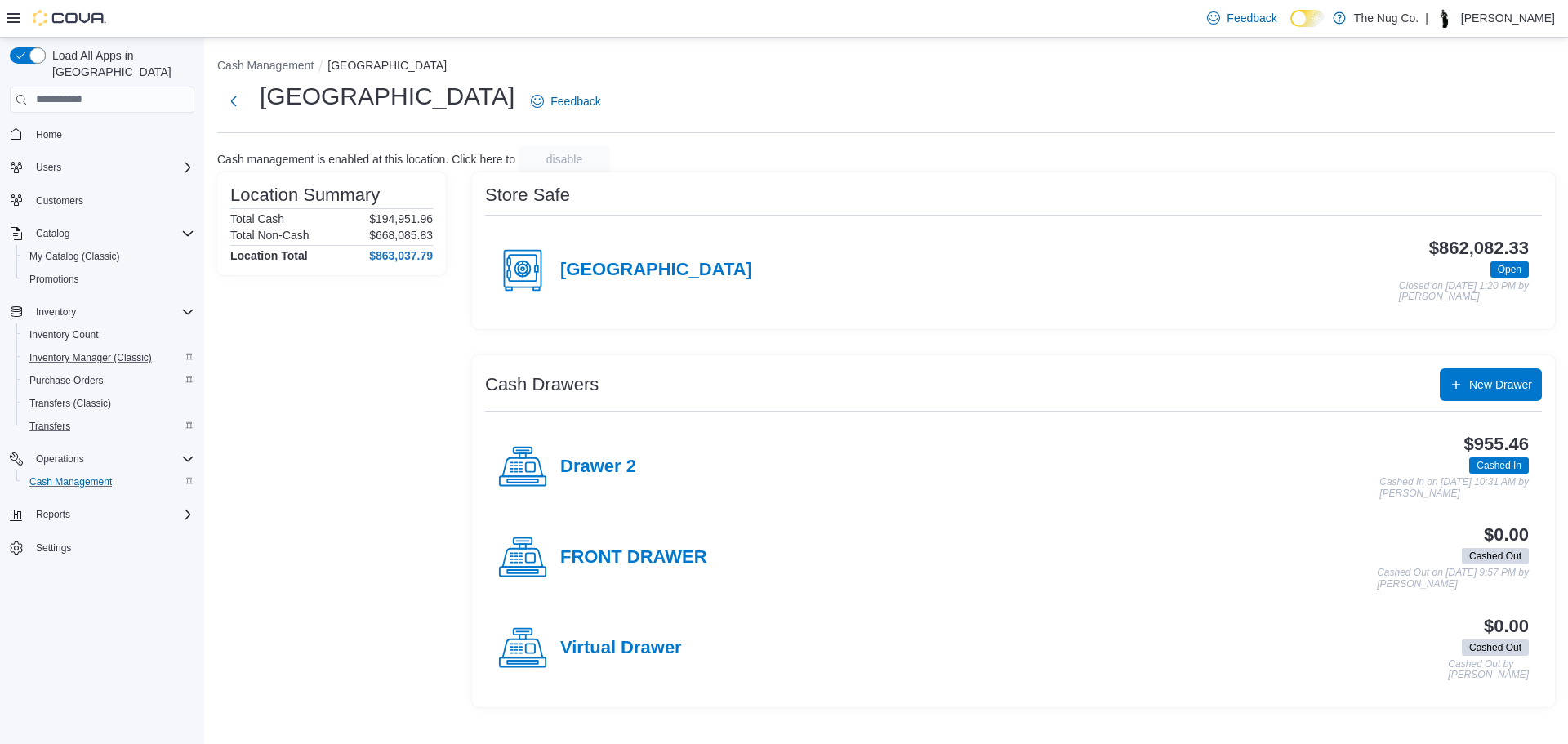
drag, startPoint x: 630, startPoint y: 322, endPoint x: 601, endPoint y: 351, distance: 41.0
click at [601, 351] on div "Store Safe [STREET_ADDRESS] $862,082.33 Open Closed on [DATE] 1:20 PM by [PERSO…" at bounding box center [1013, 440] width 1083 height 536
drag, startPoint x: 287, startPoint y: 448, endPoint x: 254, endPoint y: 530, distance: 88.4
click at [254, 530] on div "Location Summary Total Cash $194,951.96 Total Non-Cash $668,085.83 Location Tot…" at bounding box center [331, 440] width 229 height 536
drag, startPoint x: 282, startPoint y: 549, endPoint x: 289, endPoint y: 620, distance: 71.3
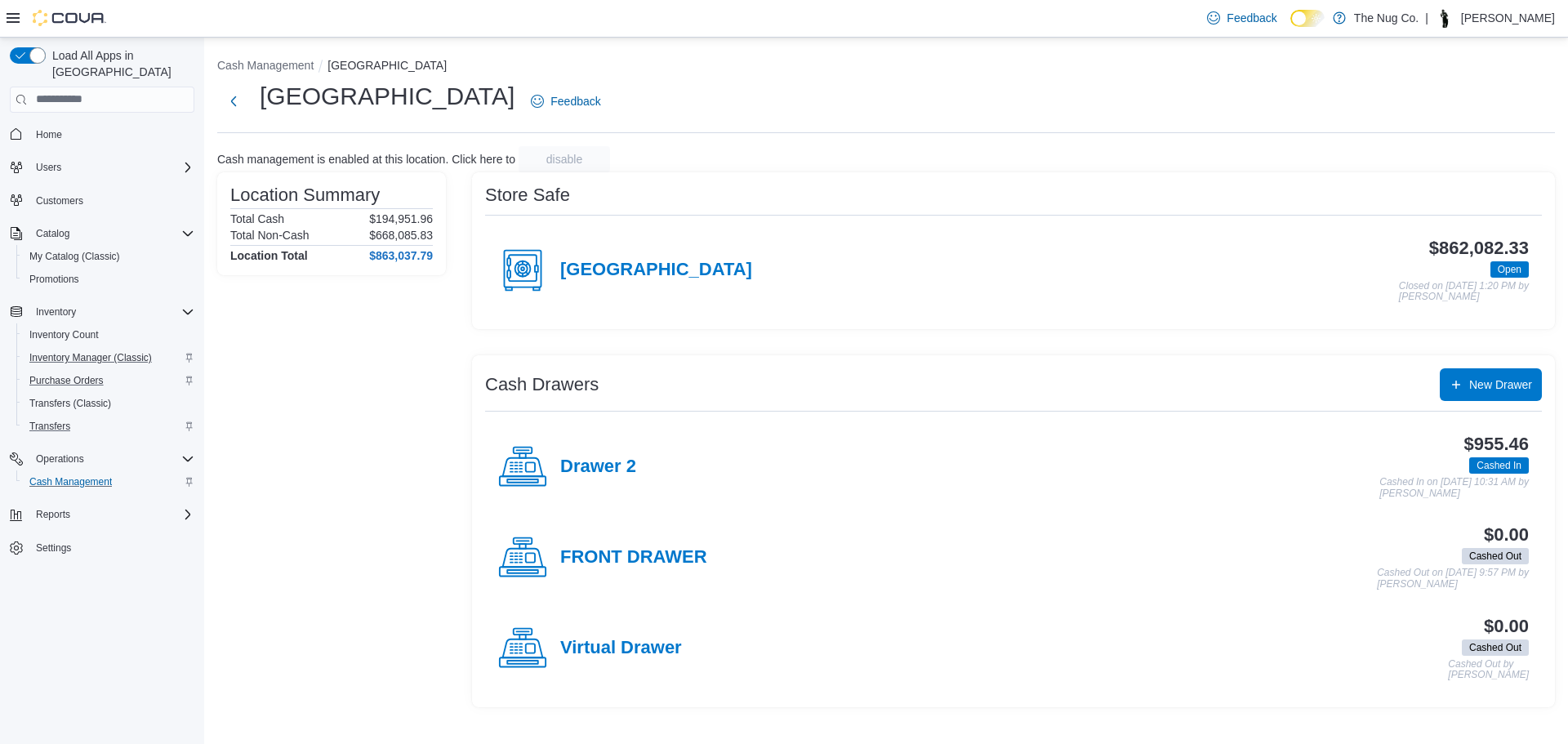
click at [289, 620] on div "Location Summary Total Cash $194,951.96 Total Non-Cash $668,085.83 Location Tot…" at bounding box center [331, 440] width 229 height 536
drag, startPoint x: 287, startPoint y: 621, endPoint x: 261, endPoint y: 408, distance: 214.6
click at [261, 408] on div "Location Summary Total Cash $194,951.96 Total Non-Cash $668,085.83 Location Tot…" at bounding box center [331, 440] width 229 height 536
click at [614, 461] on h4 "Drawer 2" at bounding box center [598, 467] width 76 height 21
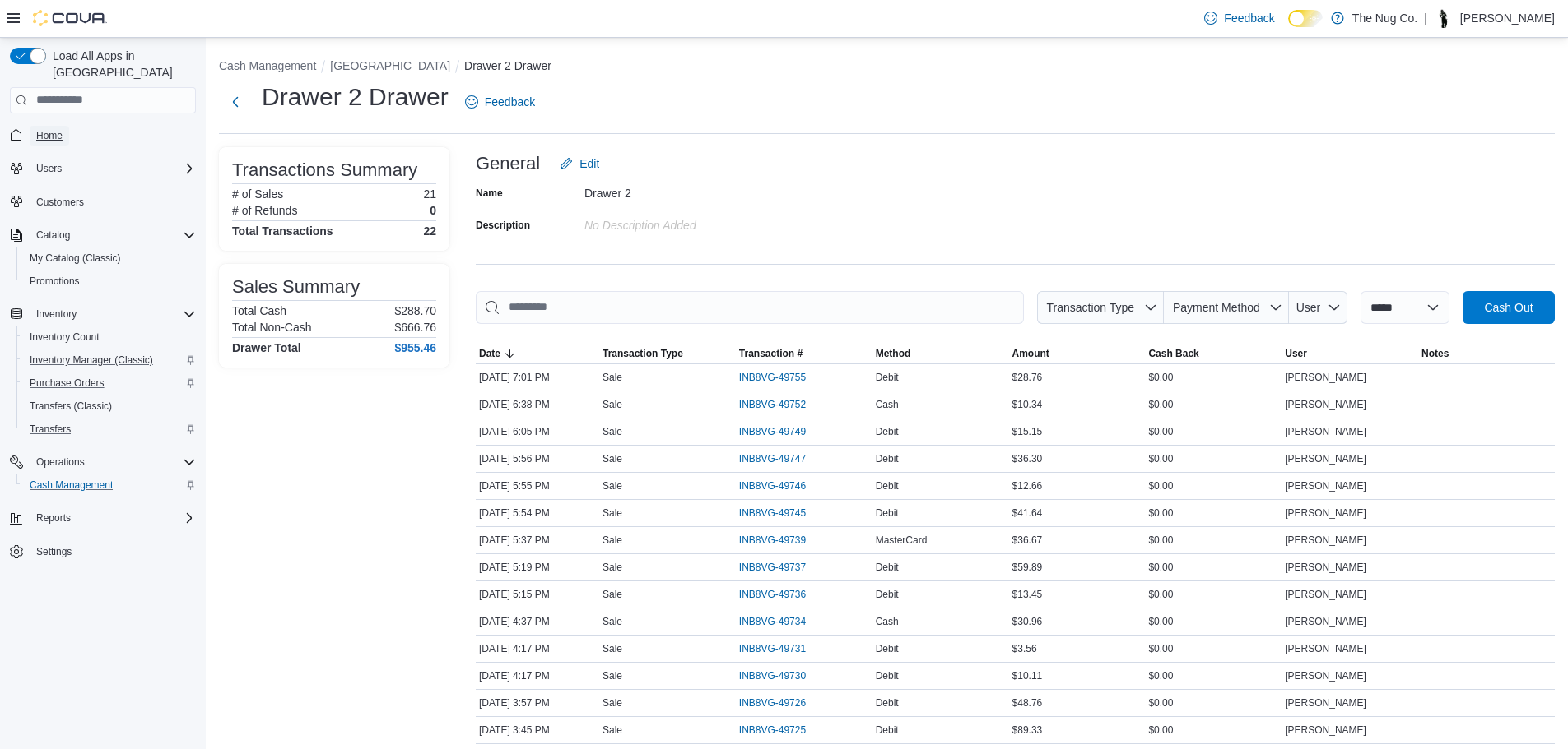
click at [50, 129] on span "Home" at bounding box center [49, 135] width 26 height 13
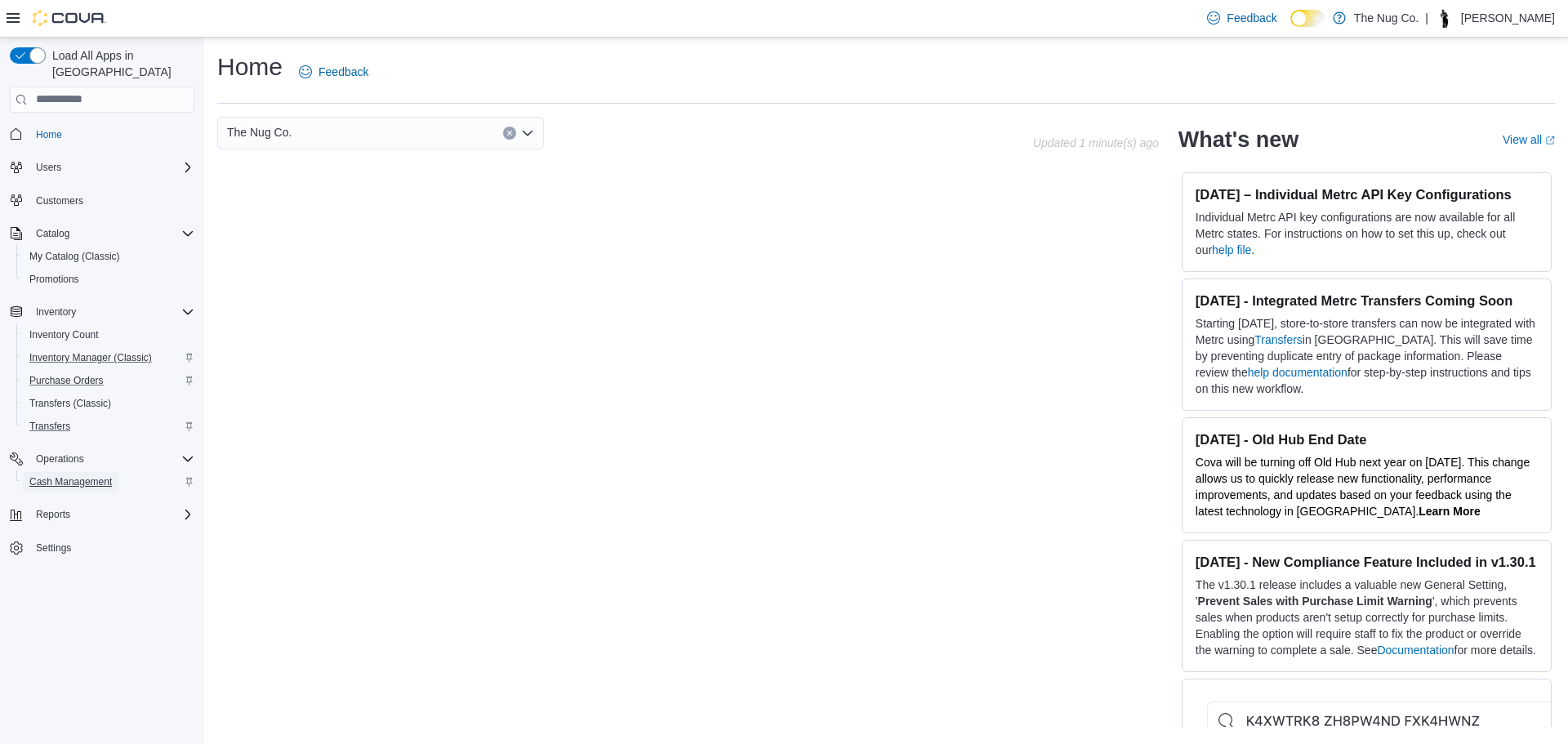
click at [96, 475] on span "Cash Management" at bounding box center [70, 481] width 82 height 13
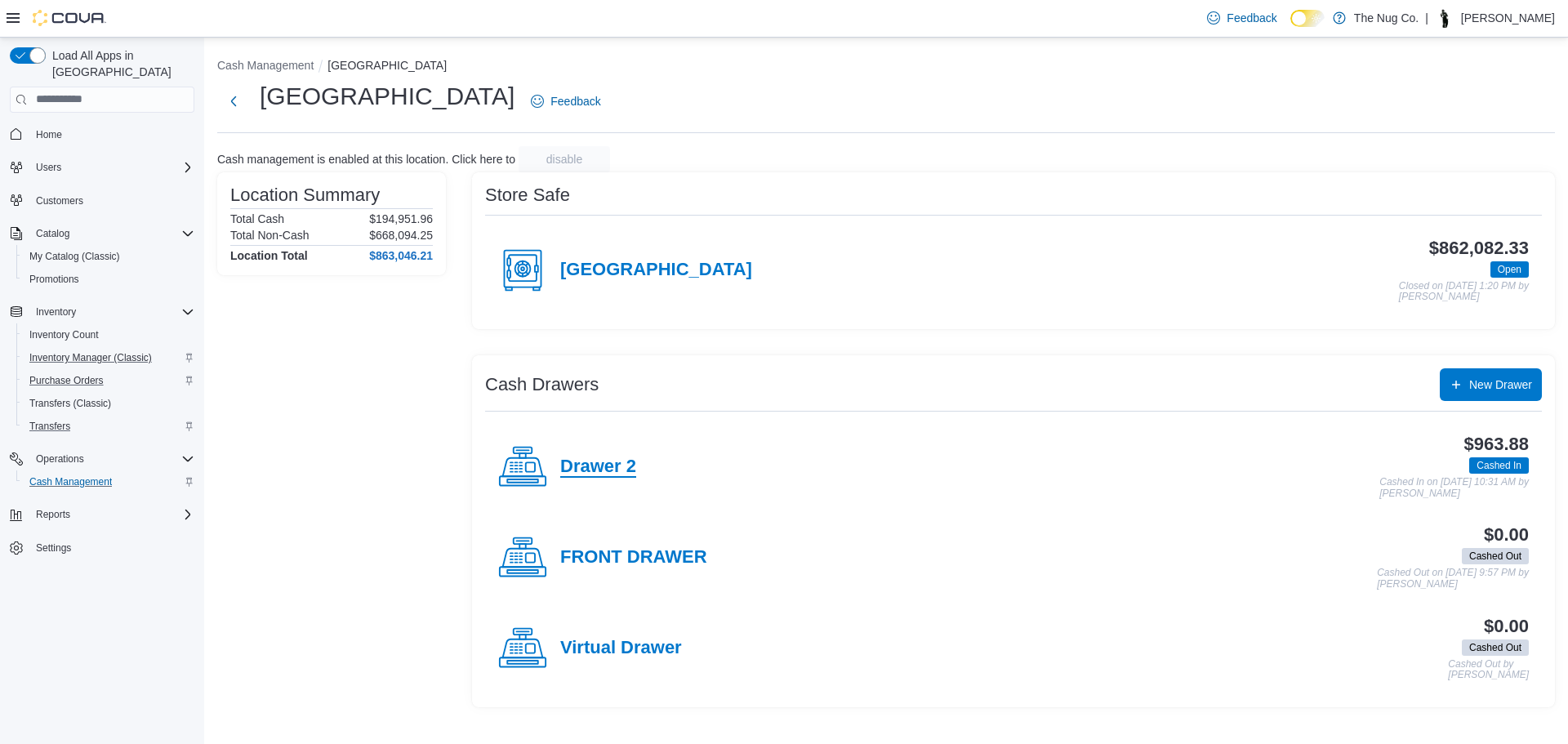
click at [591, 466] on h4 "Drawer 2" at bounding box center [598, 467] width 76 height 21
